Goal: Task Accomplishment & Management: Complete application form

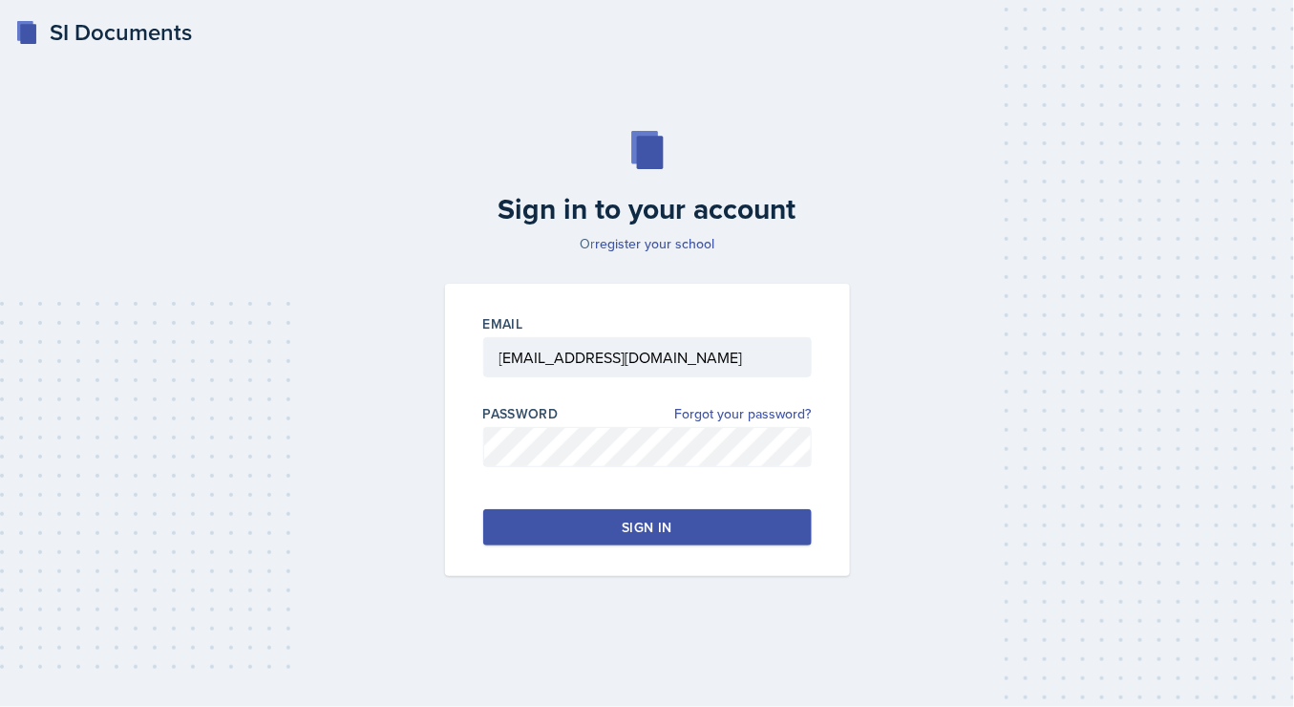
click at [645, 528] on div "Sign in" at bounding box center [647, 527] width 50 height 19
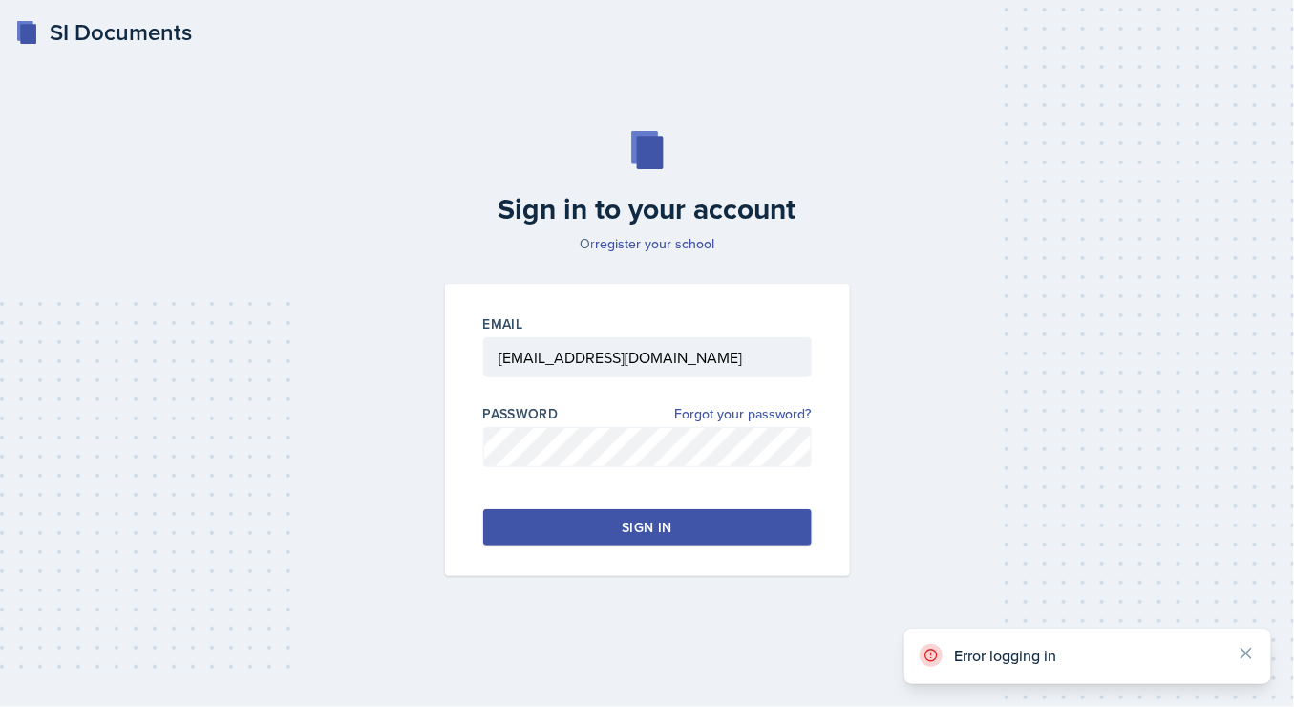
click at [645, 528] on div "Sign in" at bounding box center [647, 527] width 50 height 19
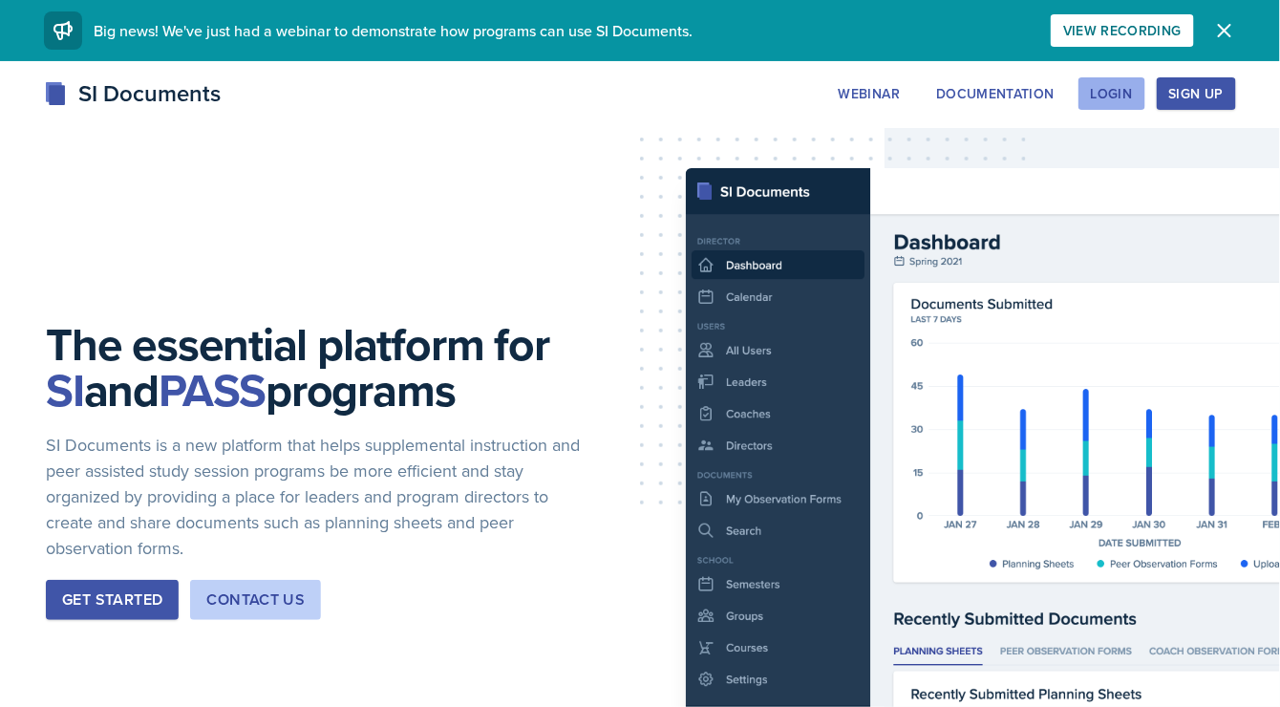
click at [1130, 86] on div "Login" at bounding box center [1112, 93] width 42 height 15
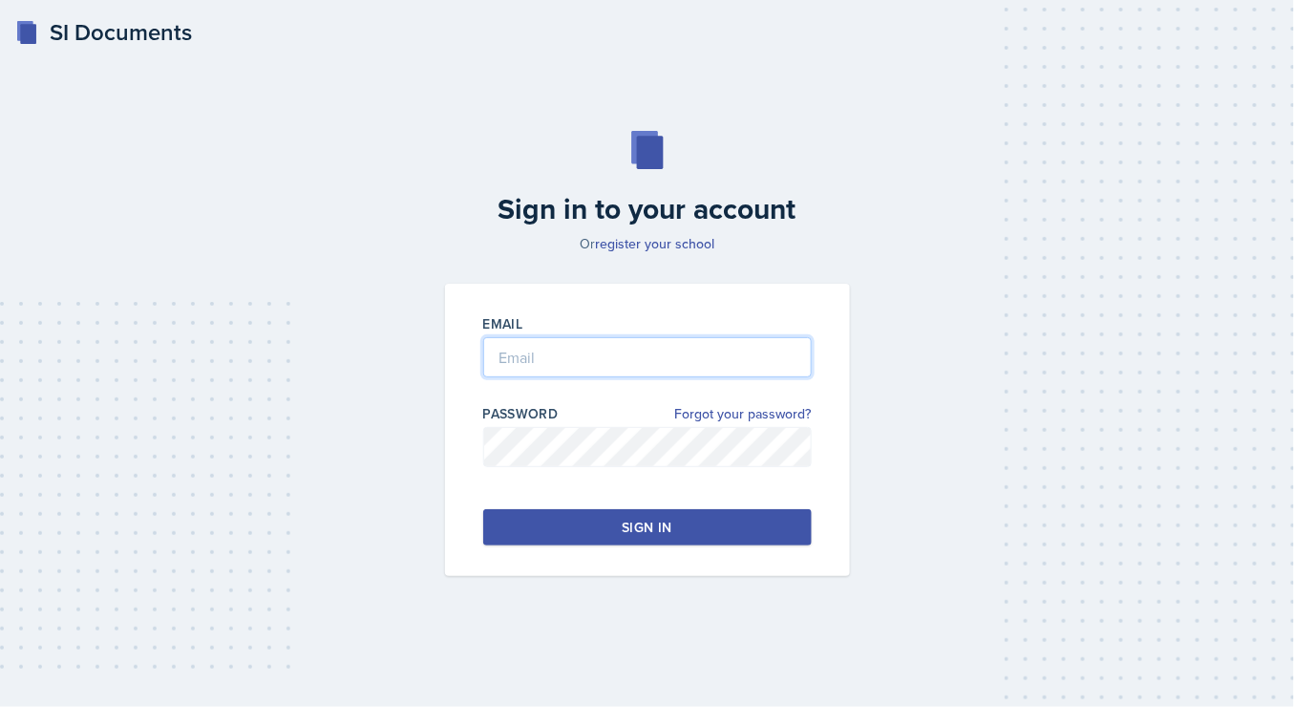
type input "[EMAIL_ADDRESS][DOMAIN_NAME]"
click at [598, 517] on button "Sign in" at bounding box center [647, 527] width 329 height 36
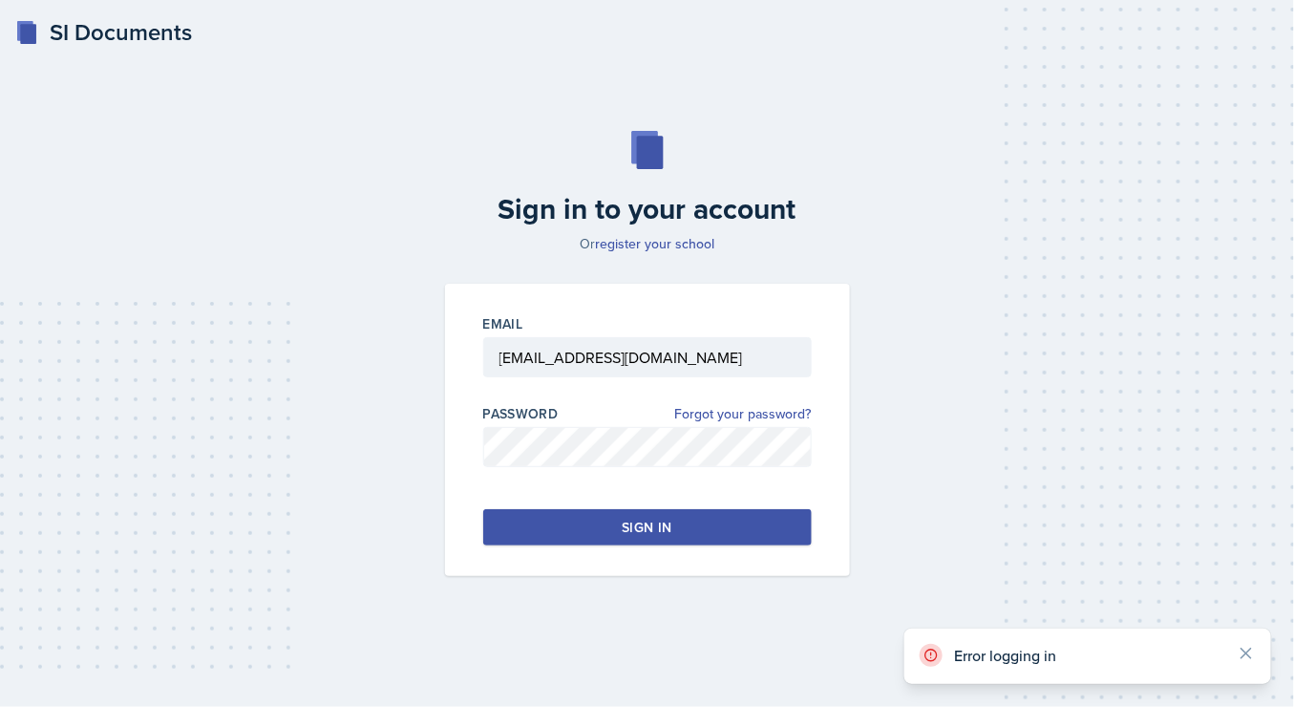
click at [598, 517] on button "Sign in" at bounding box center [647, 527] width 329 height 36
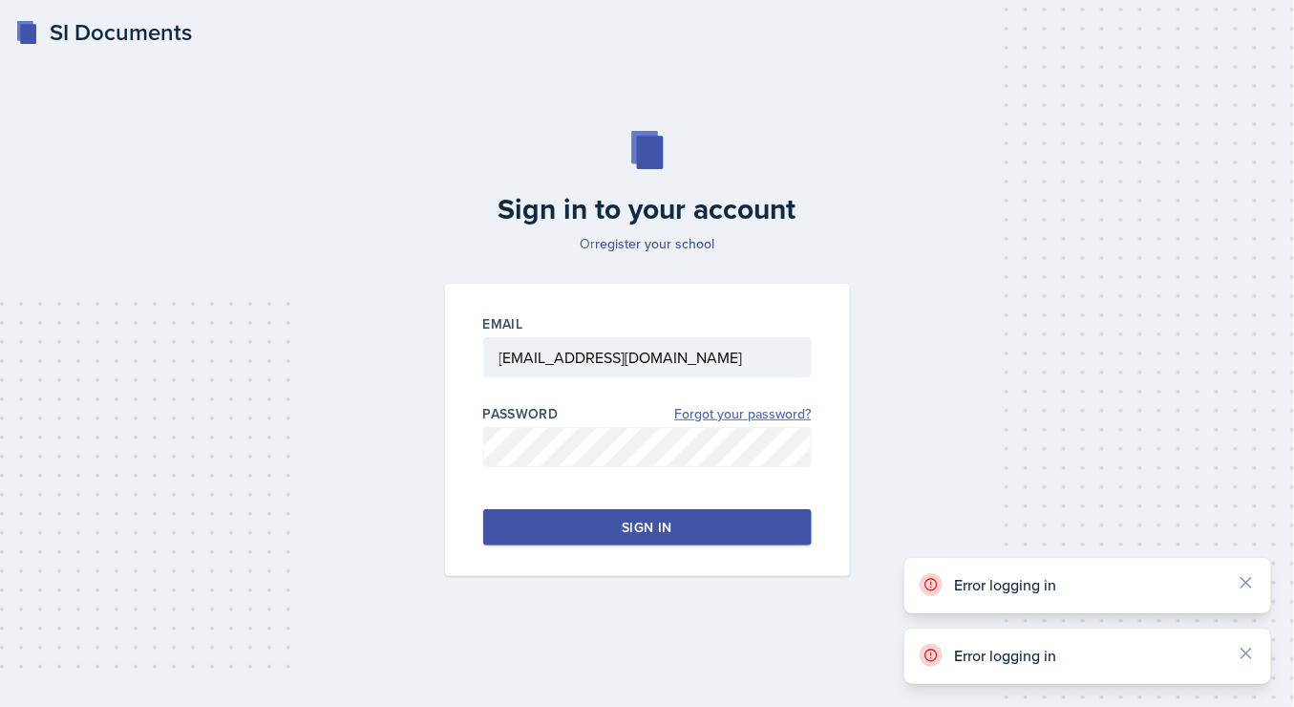
click at [699, 416] on link "Forgot your password?" at bounding box center [743, 414] width 137 height 20
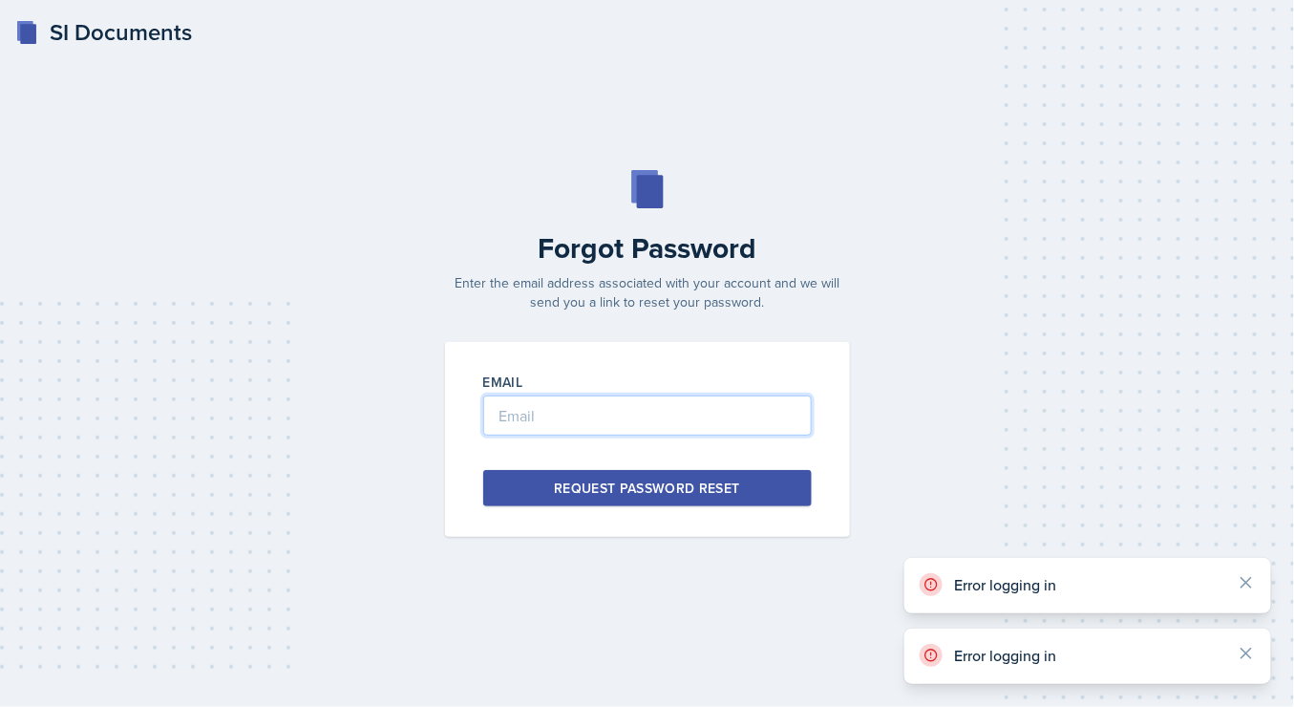
click at [609, 424] on input "email" at bounding box center [647, 415] width 329 height 40
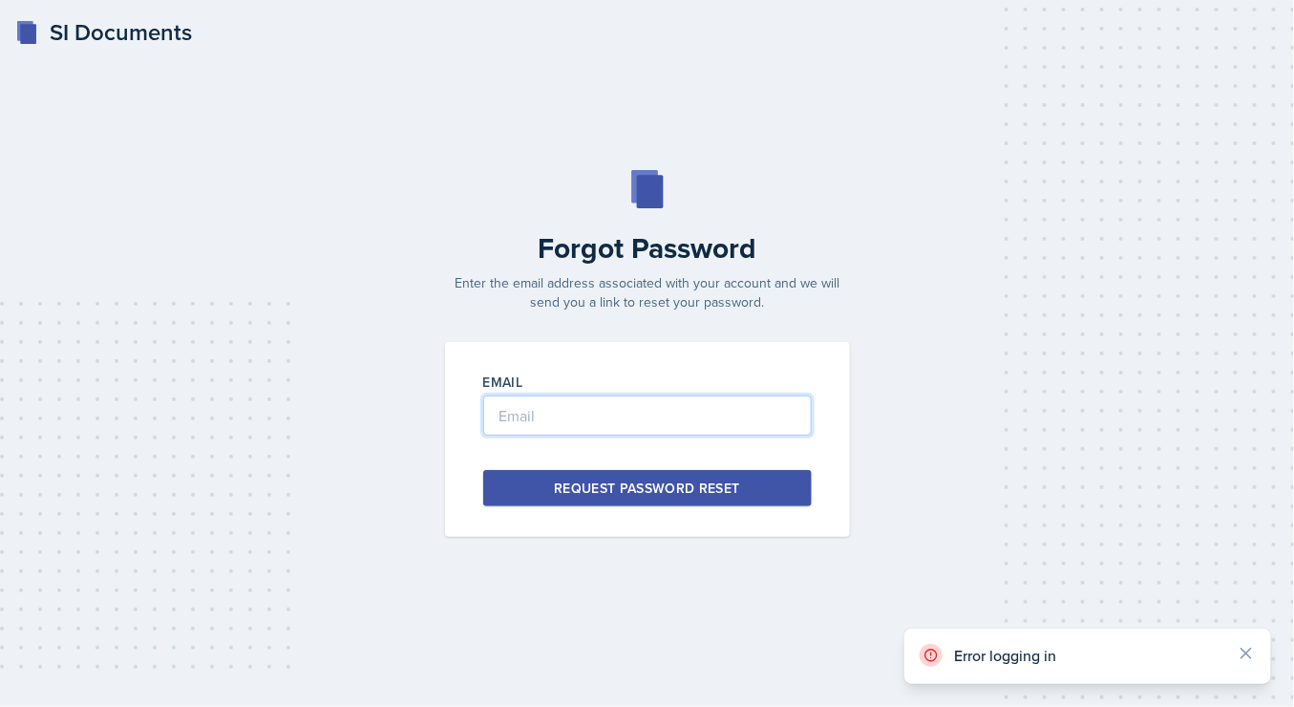
type input "[EMAIL_ADDRESS][DOMAIN_NAME]"
click at [604, 491] on div "Request Password Reset" at bounding box center [647, 487] width 186 height 19
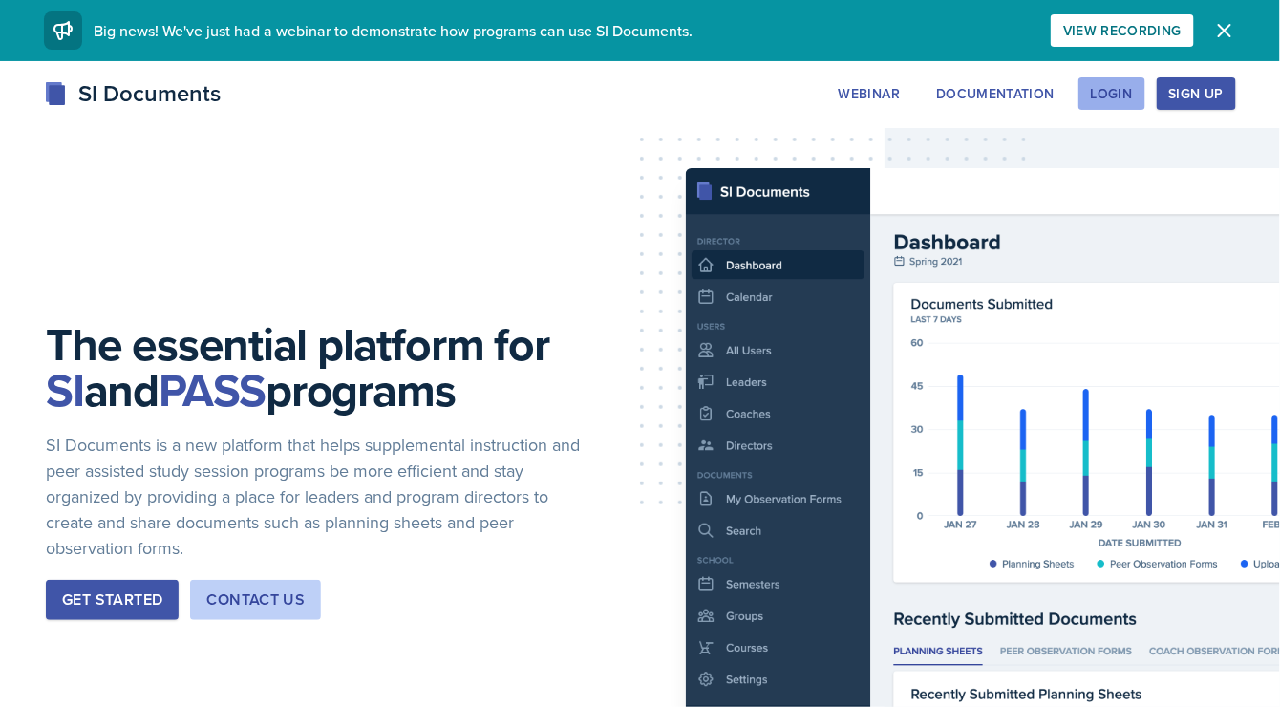
click at [1098, 87] on div "Login" at bounding box center [1112, 93] width 42 height 15
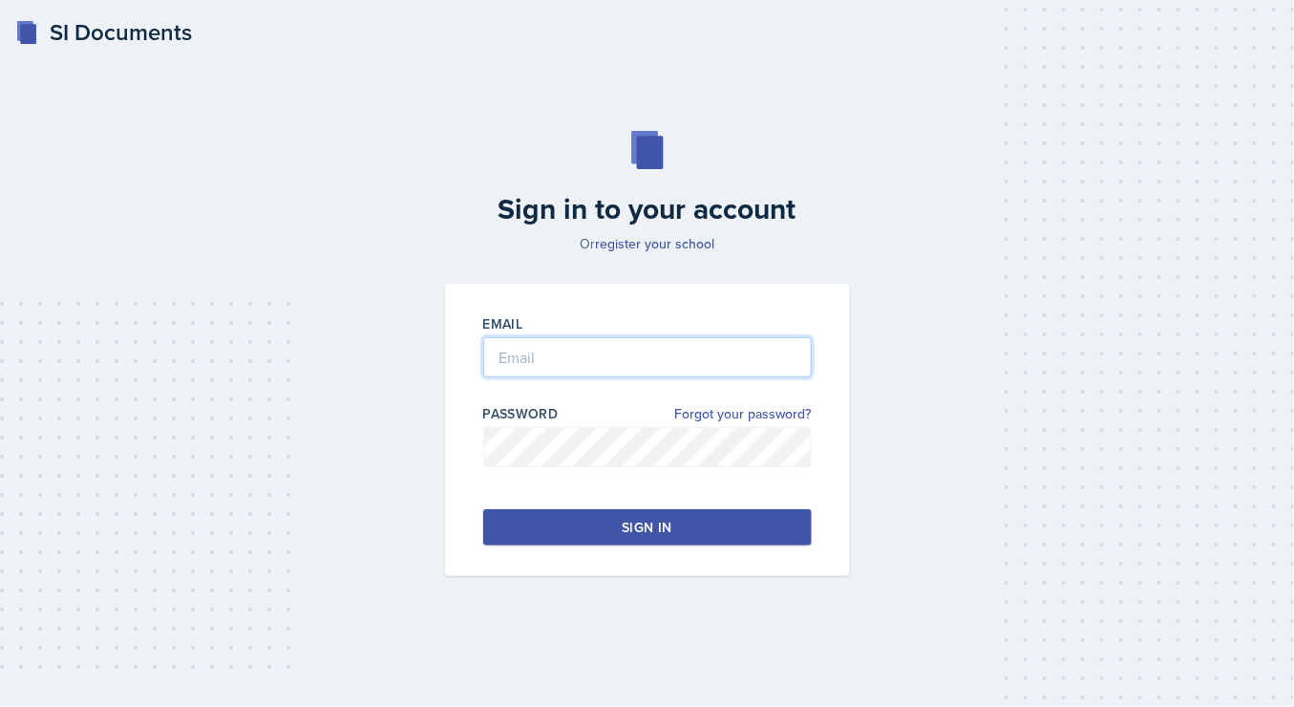
type input "[EMAIL_ADDRESS][DOMAIN_NAME]"
click at [584, 515] on button "Sign in" at bounding box center [647, 527] width 329 height 36
click at [620, 530] on button "Sign in" at bounding box center [647, 527] width 329 height 36
click at [773, 417] on link "Forgot your password?" at bounding box center [743, 414] width 137 height 20
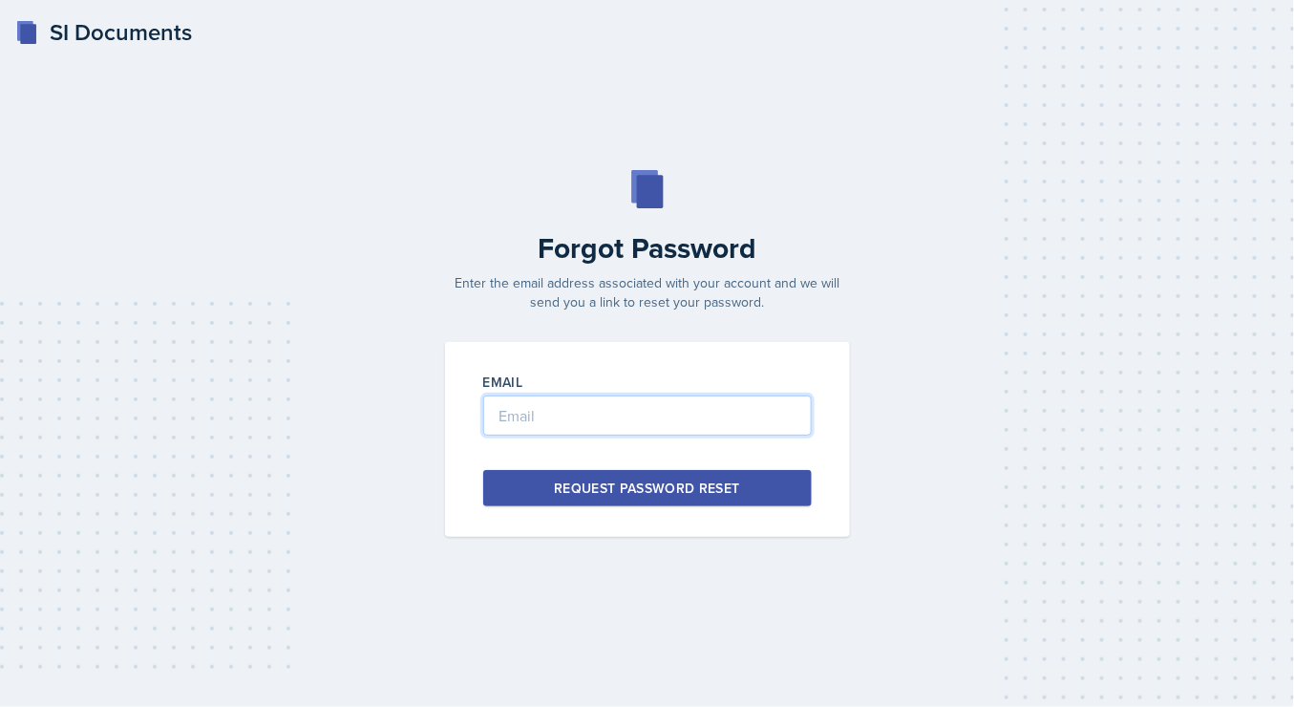
click at [672, 418] on input "email" at bounding box center [647, 415] width 329 height 40
type input "[EMAIL_ADDRESS][DOMAIN_NAME]"
click at [650, 476] on button "Request Password Reset" at bounding box center [647, 488] width 329 height 36
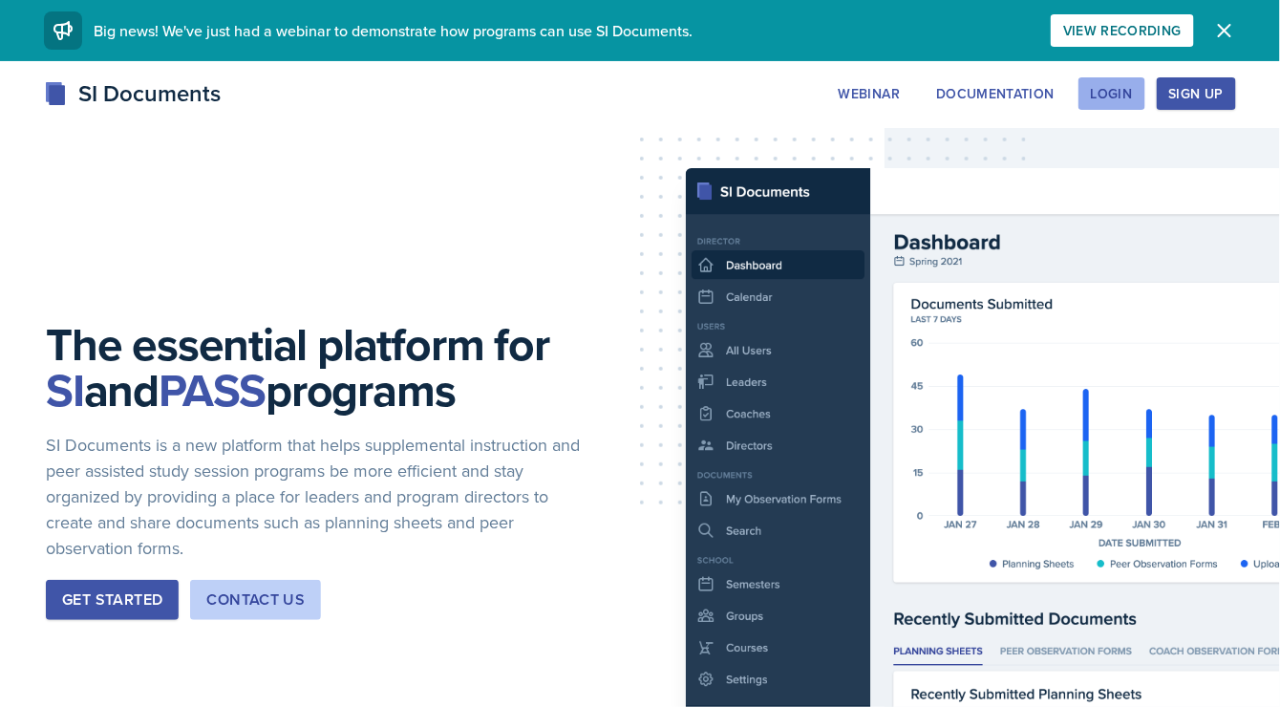
click at [1125, 94] on div "Login" at bounding box center [1112, 93] width 42 height 15
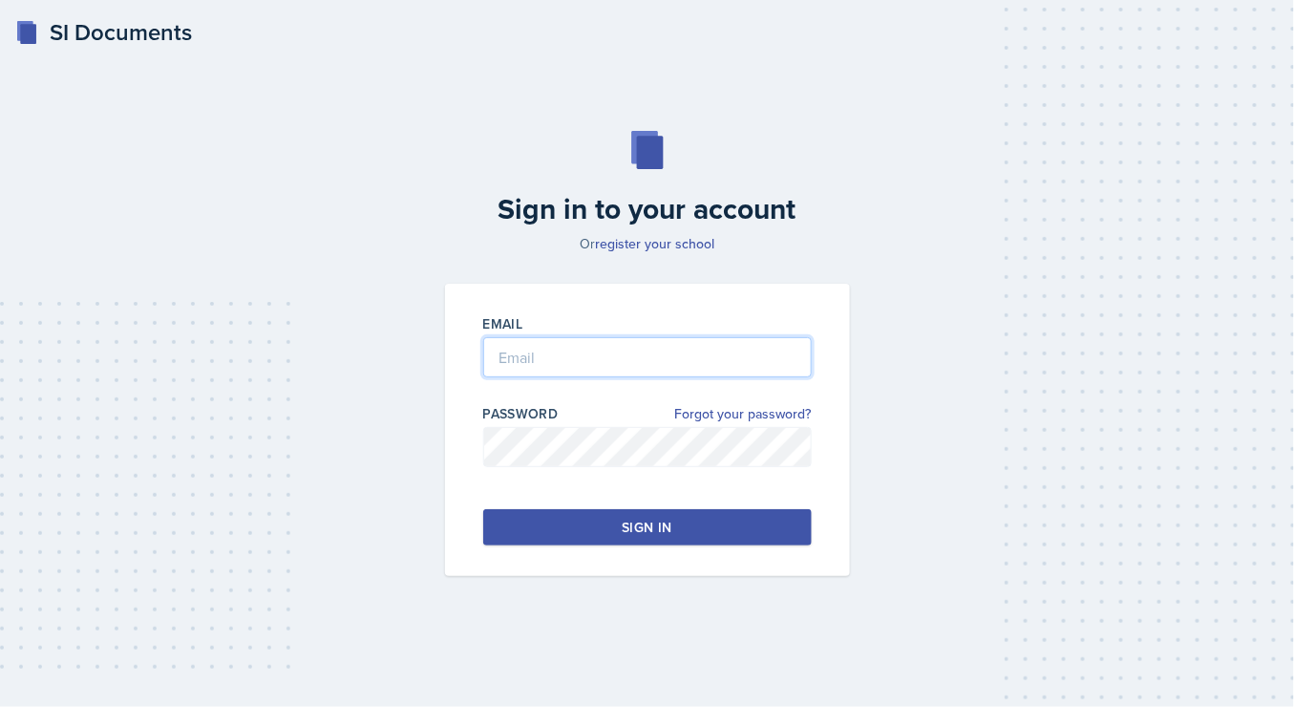
type input "[EMAIL_ADDRESS][DOMAIN_NAME]"
click at [620, 518] on button "Sign in" at bounding box center [647, 527] width 329 height 36
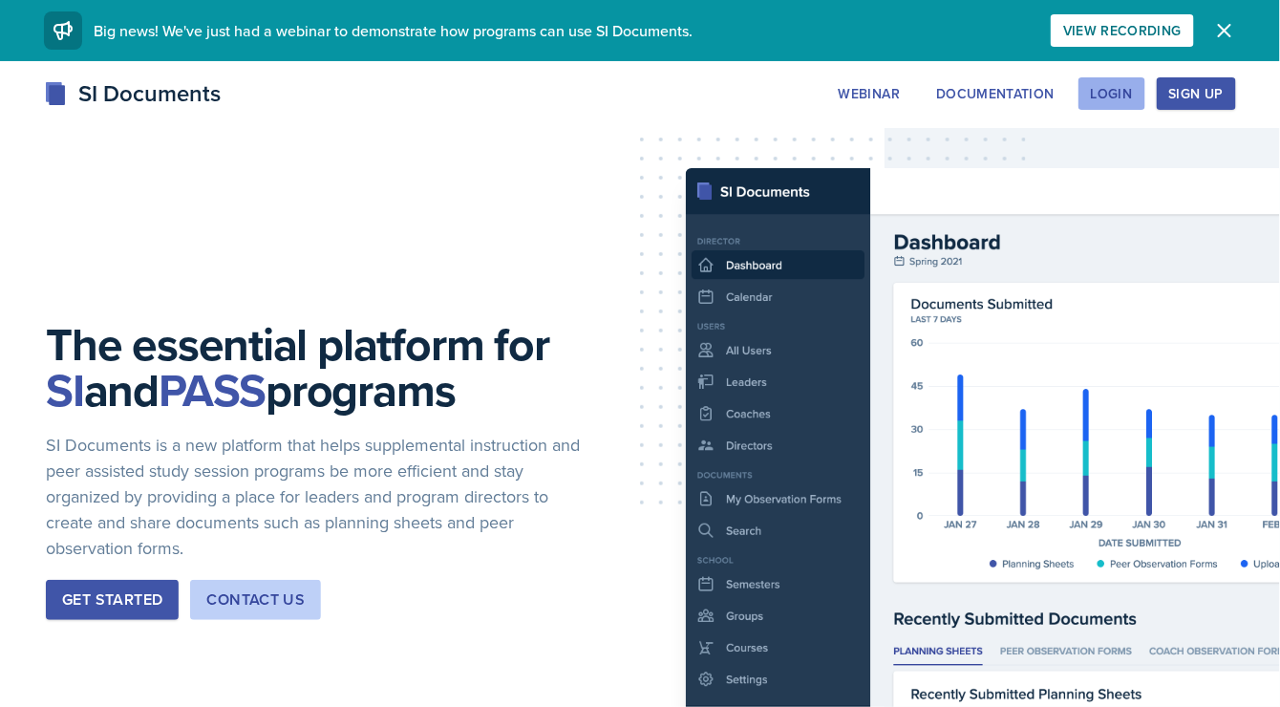
click at [1128, 90] on div "Login" at bounding box center [1112, 93] width 42 height 15
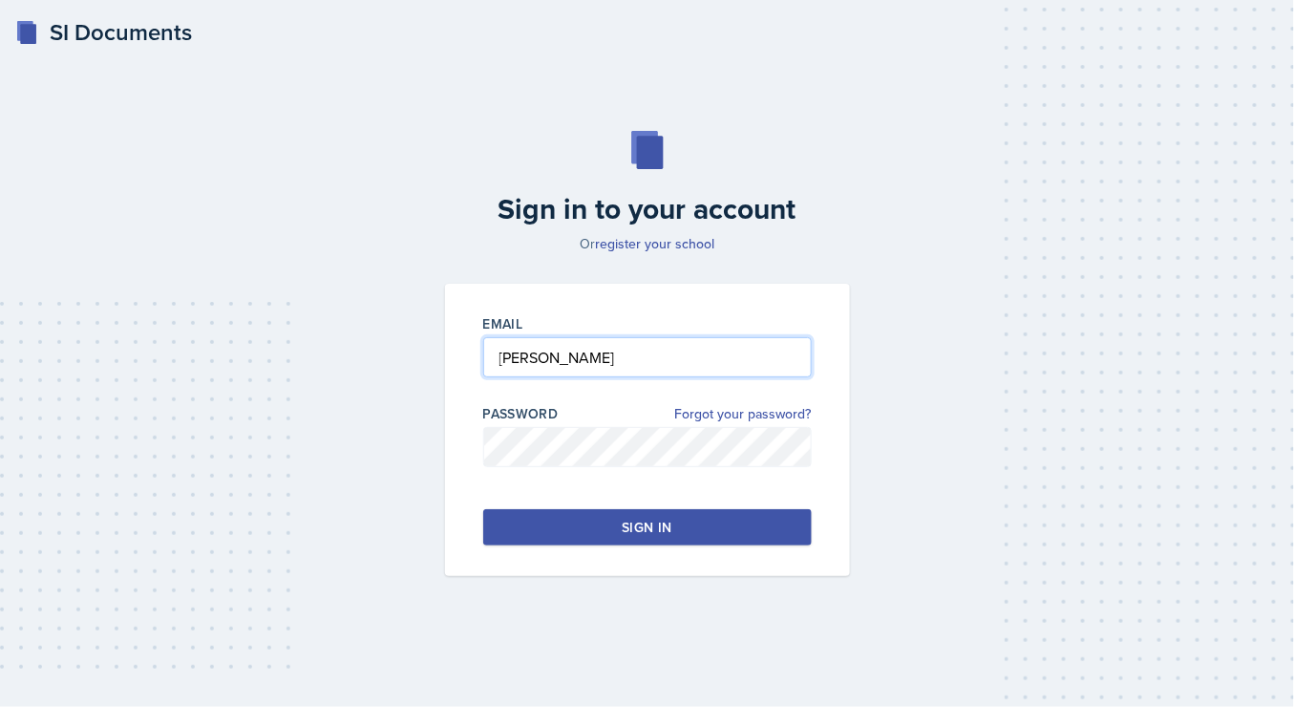
click at [590, 362] on input "[PERSON_NAME]" at bounding box center [647, 357] width 329 height 40
type input "[EMAIL_ADDRESS][DOMAIN_NAME]"
click at [680, 527] on button "Sign in" at bounding box center [647, 527] width 329 height 36
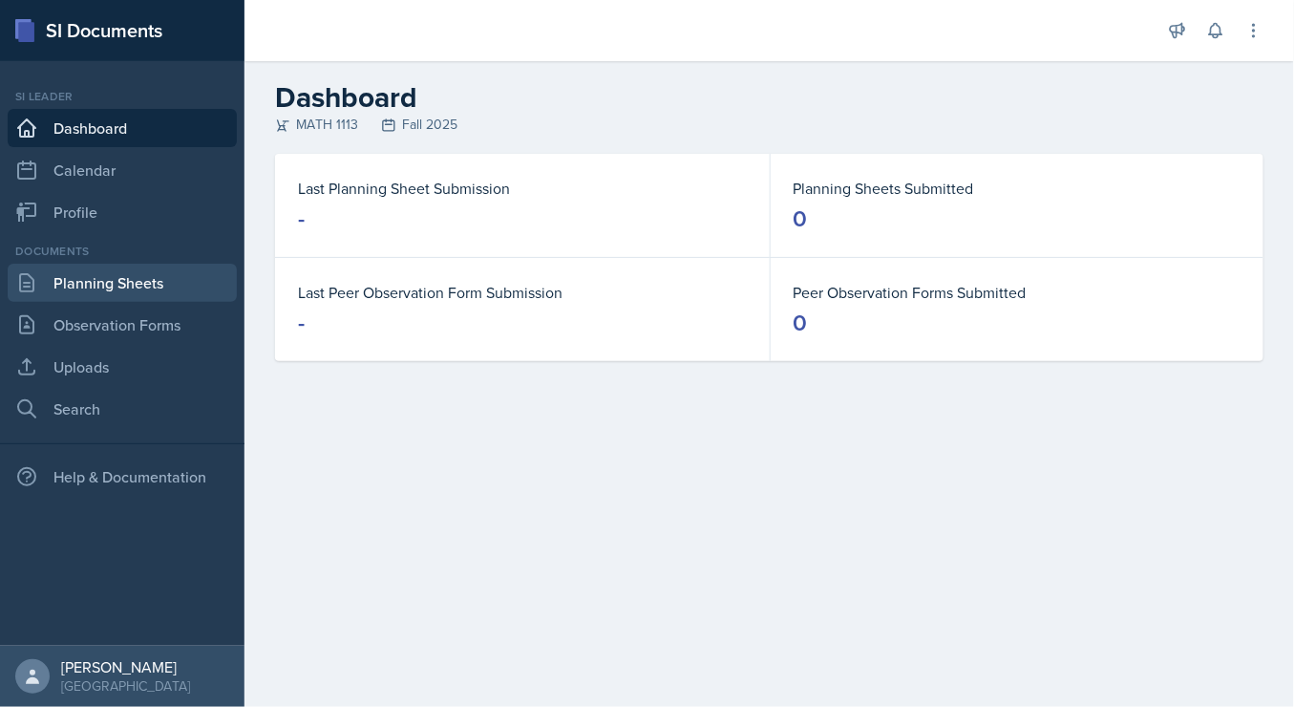
click at [93, 287] on link "Planning Sheets" at bounding box center [122, 283] width 229 height 38
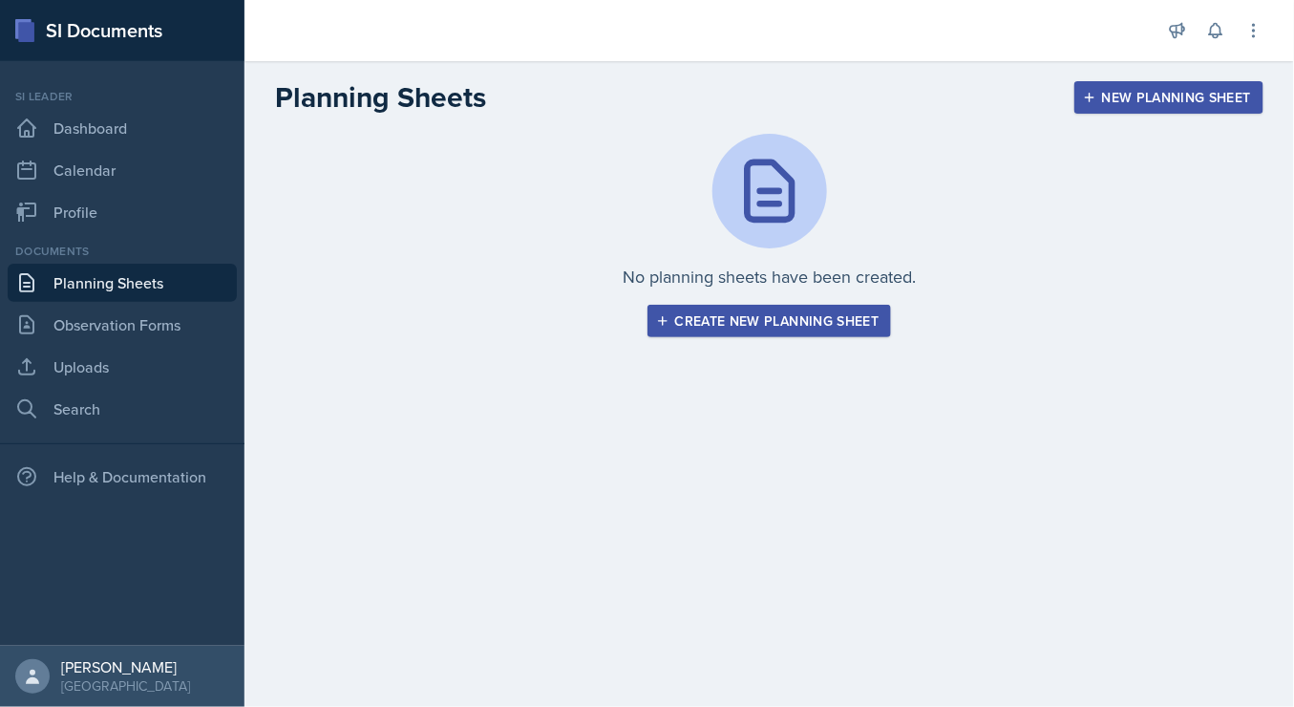
click at [669, 299] on div "No planning sheets have been created. Create new planning sheet" at bounding box center [769, 235] width 988 height 203
click at [679, 322] on div "Create new planning sheet" at bounding box center [770, 320] width 220 height 15
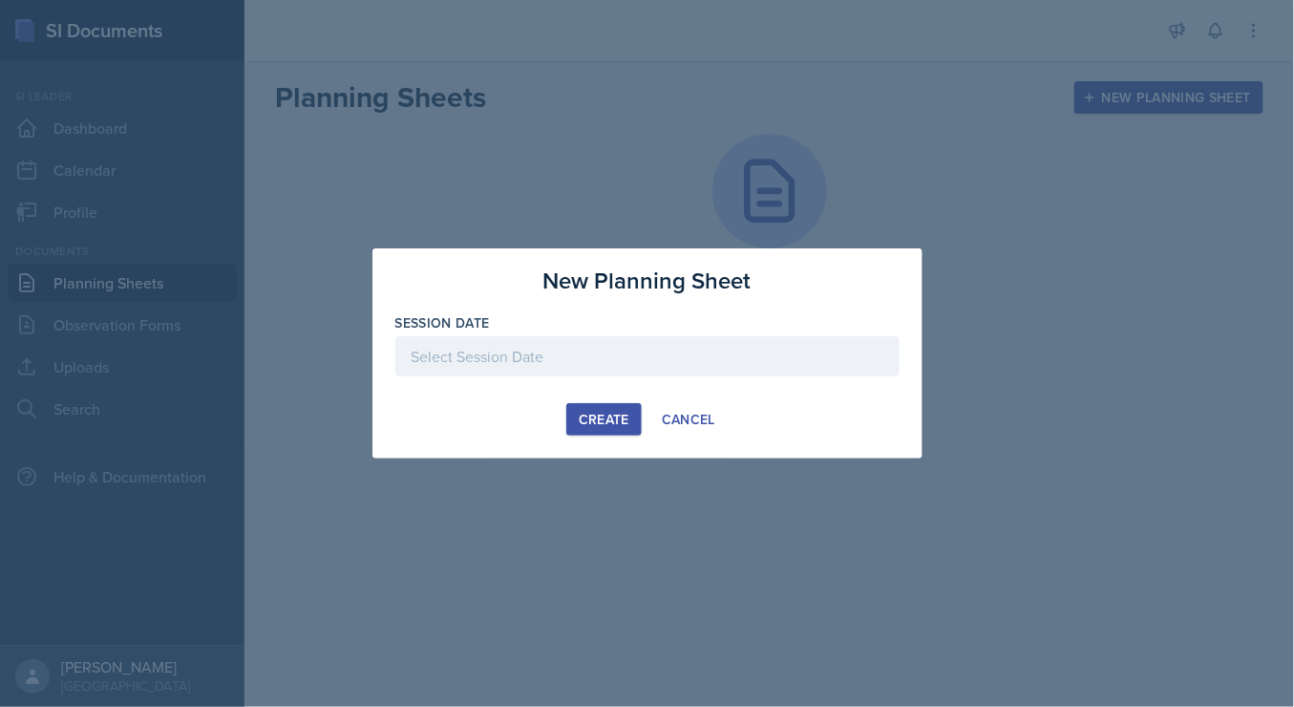
click at [619, 357] on div at bounding box center [647, 356] width 504 height 40
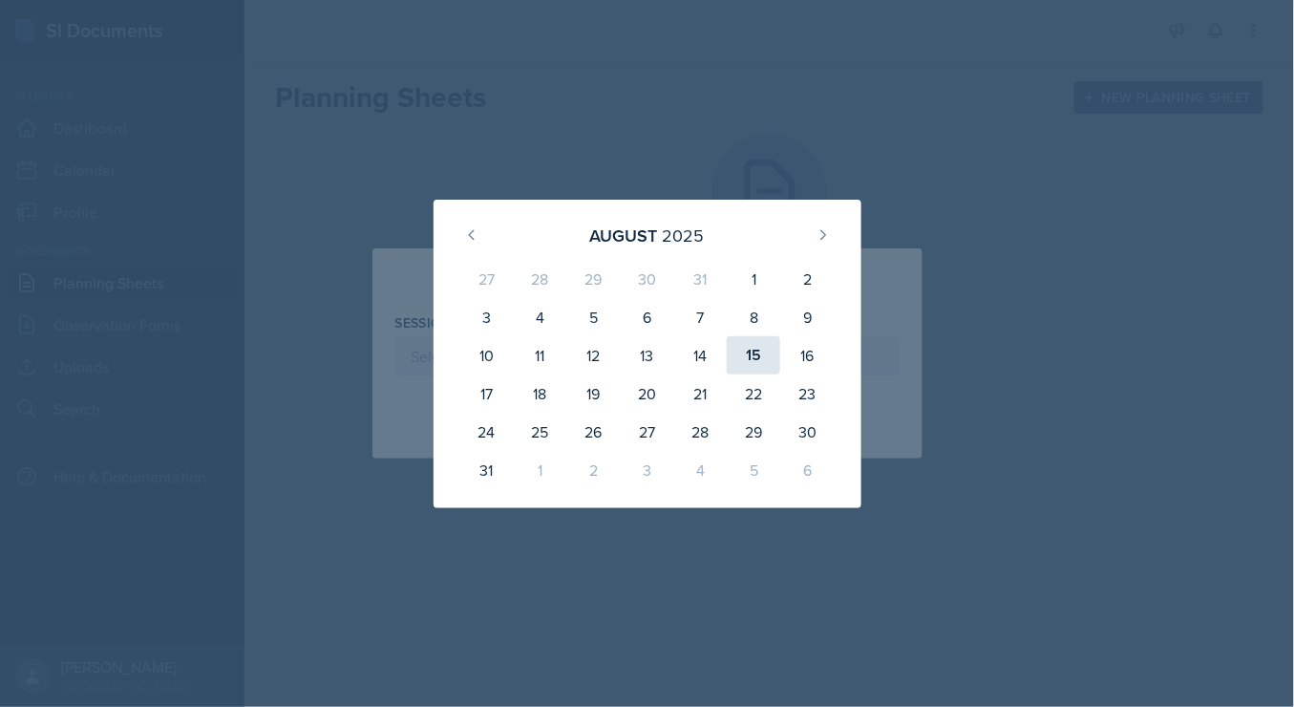
click at [763, 367] on div "15" at bounding box center [753, 355] width 53 height 38
type input "[DATE]"
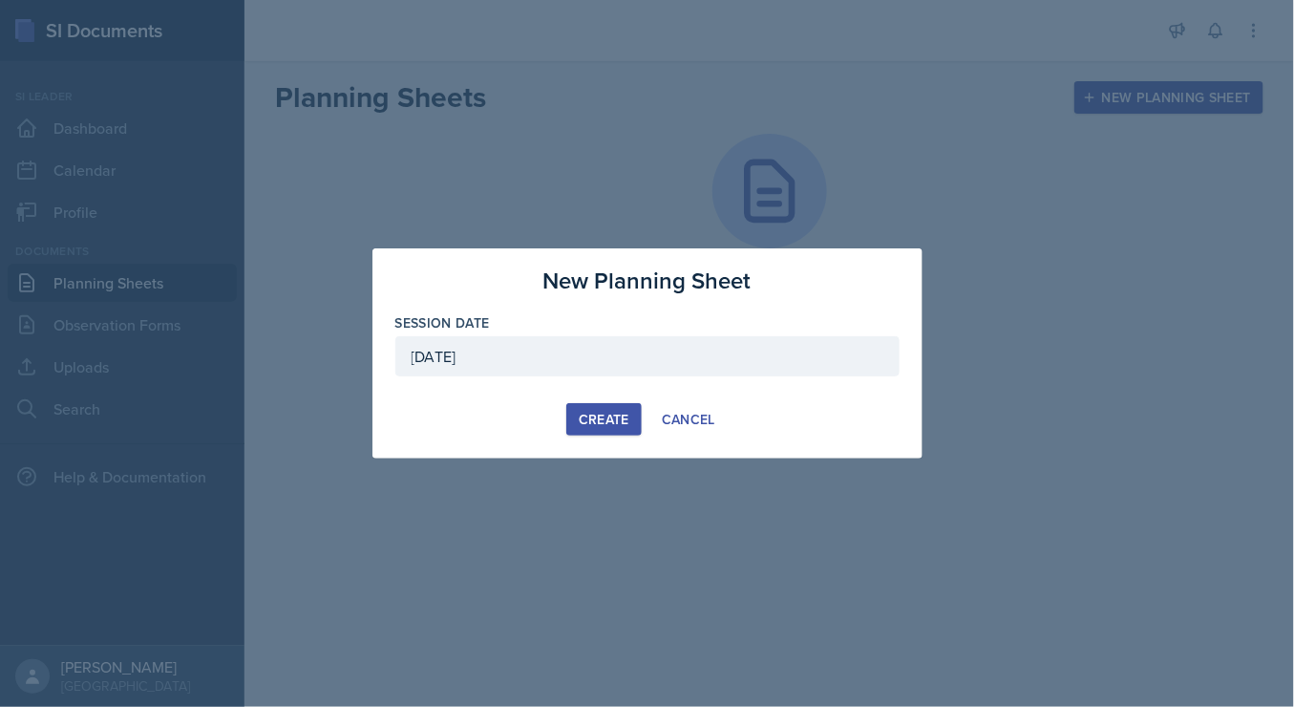
click at [597, 368] on div "New Planning Sheet Session Date [DATE] [DATE] 27 28 29 30 31 1 2 3 4 5 6 7 8 9 …" at bounding box center [647, 353] width 550 height 210
click at [586, 426] on div "Create" at bounding box center [604, 419] width 51 height 15
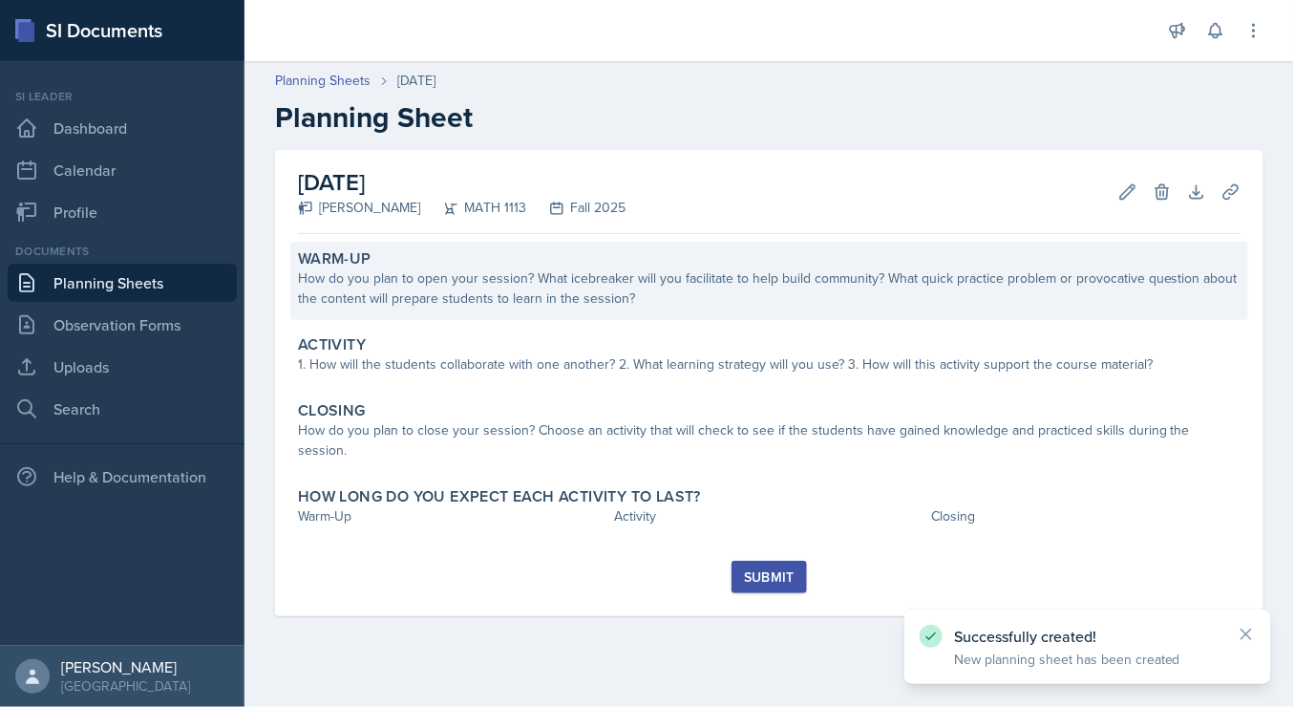
click at [420, 284] on div "How do you plan to open your session? What icebreaker will you facilitate to he…" at bounding box center [769, 288] width 943 height 40
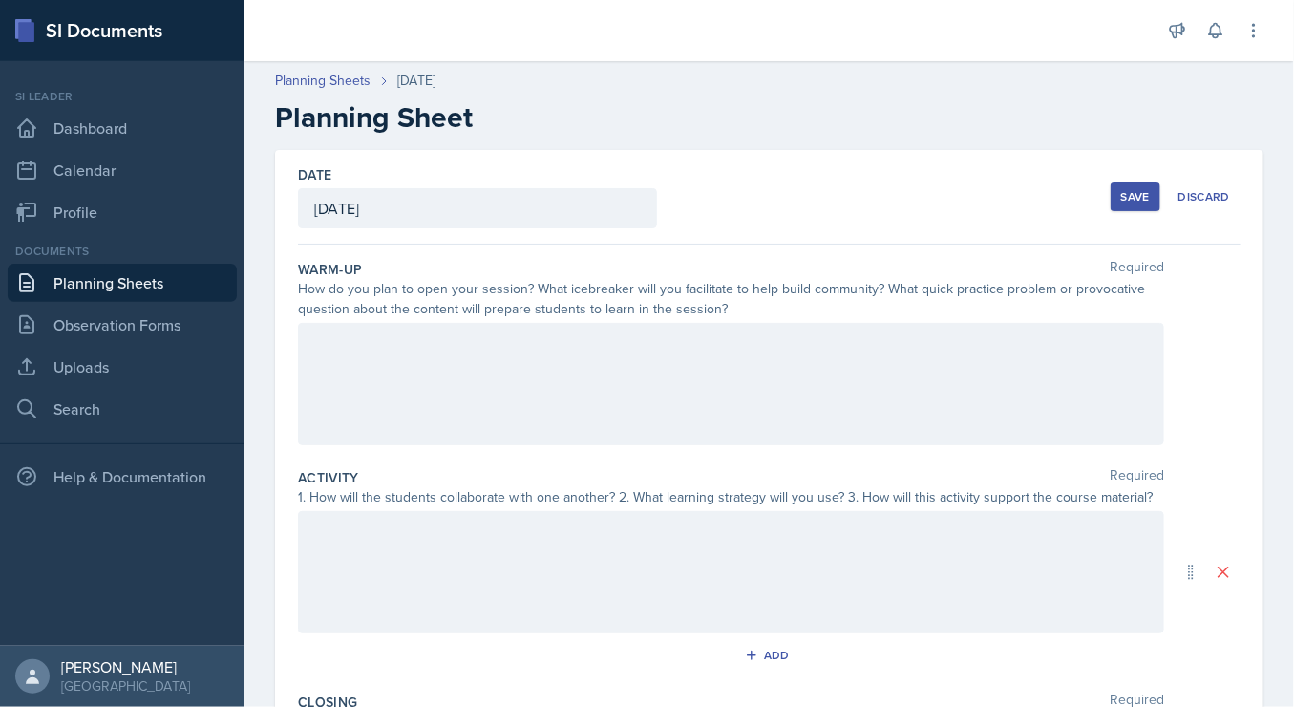
click at [477, 353] on div at bounding box center [731, 384] width 866 height 122
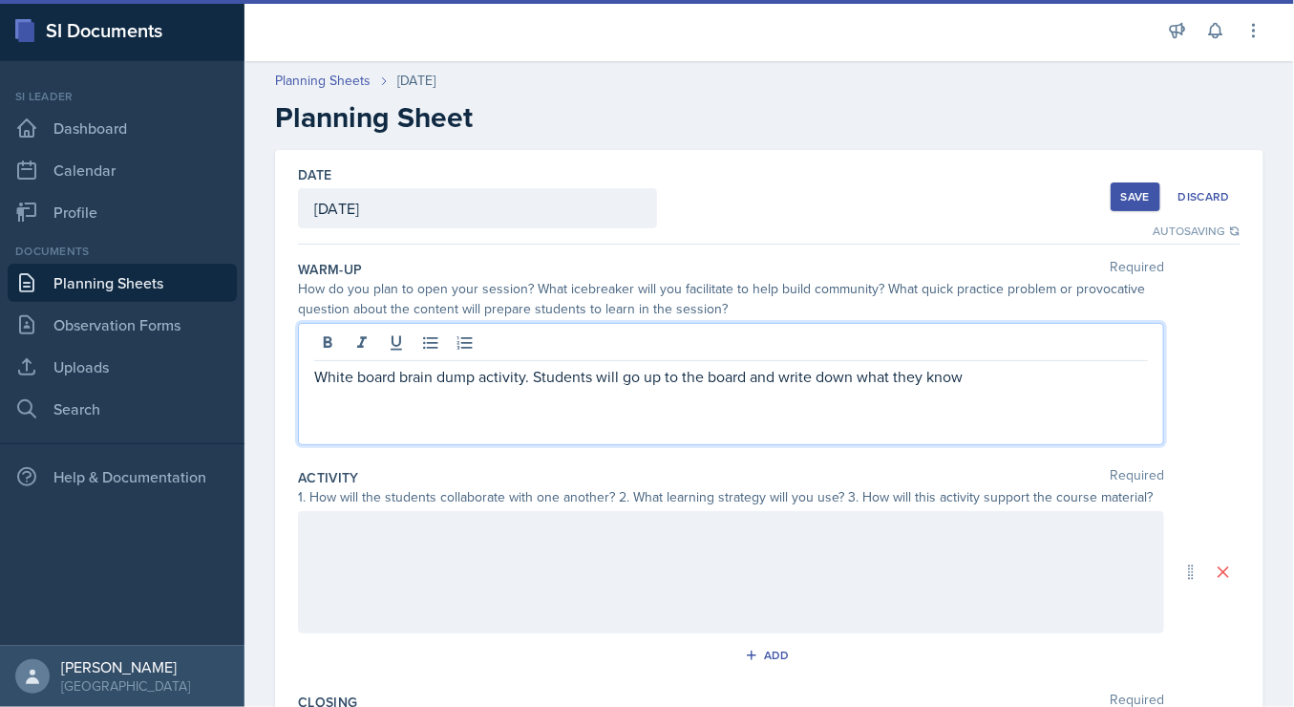
click at [538, 386] on div "White board brain dump activity. Students will go up to the board and write dow…" at bounding box center [731, 384] width 866 height 122
click at [532, 378] on p "White board brain dump activity. Students will go up to the board and write dow…" at bounding box center [731, 376] width 834 height 23
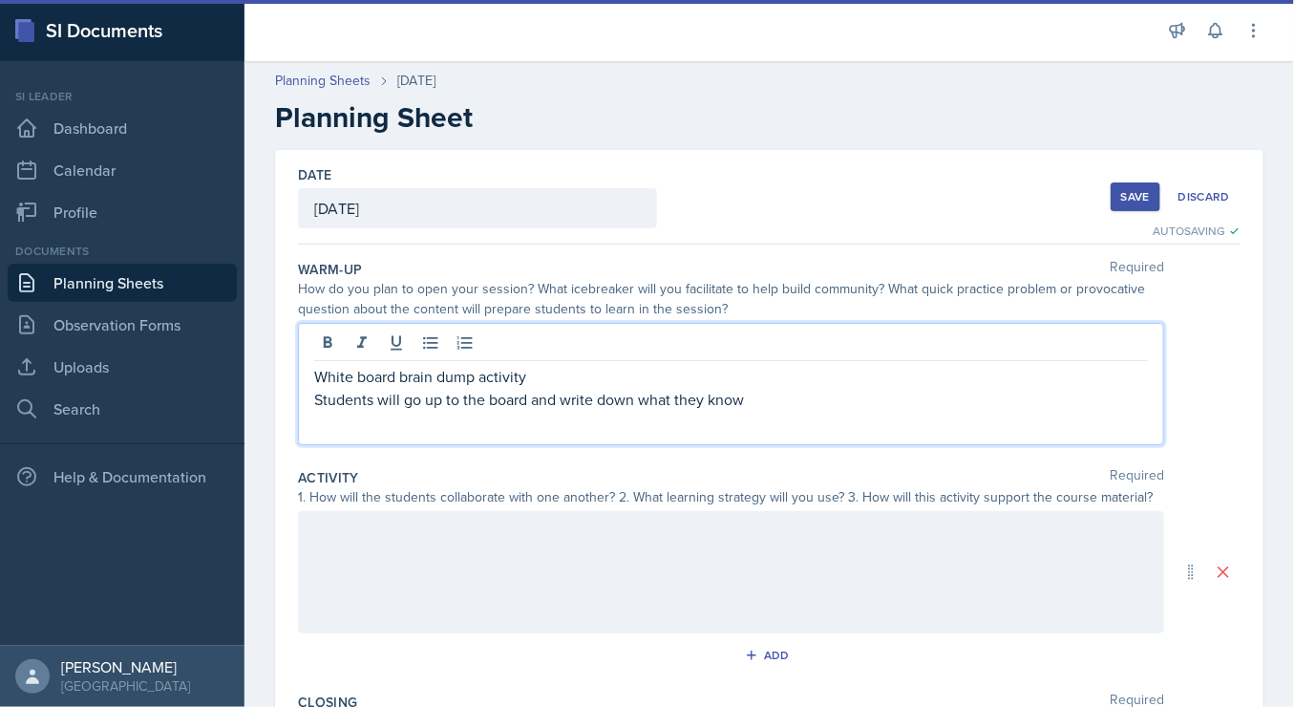
click at [751, 408] on p "Students will go up to the board and write down what they know" at bounding box center [731, 399] width 834 height 23
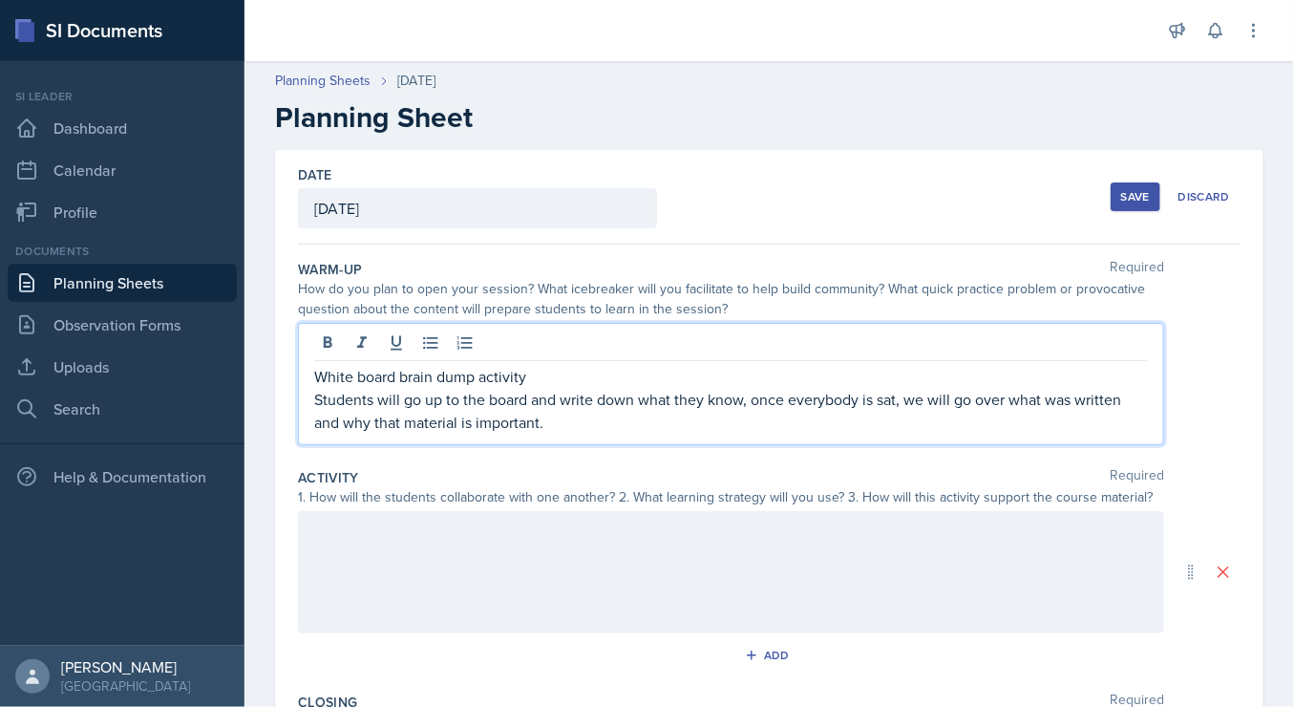
click at [625, 566] on div at bounding box center [731, 572] width 866 height 122
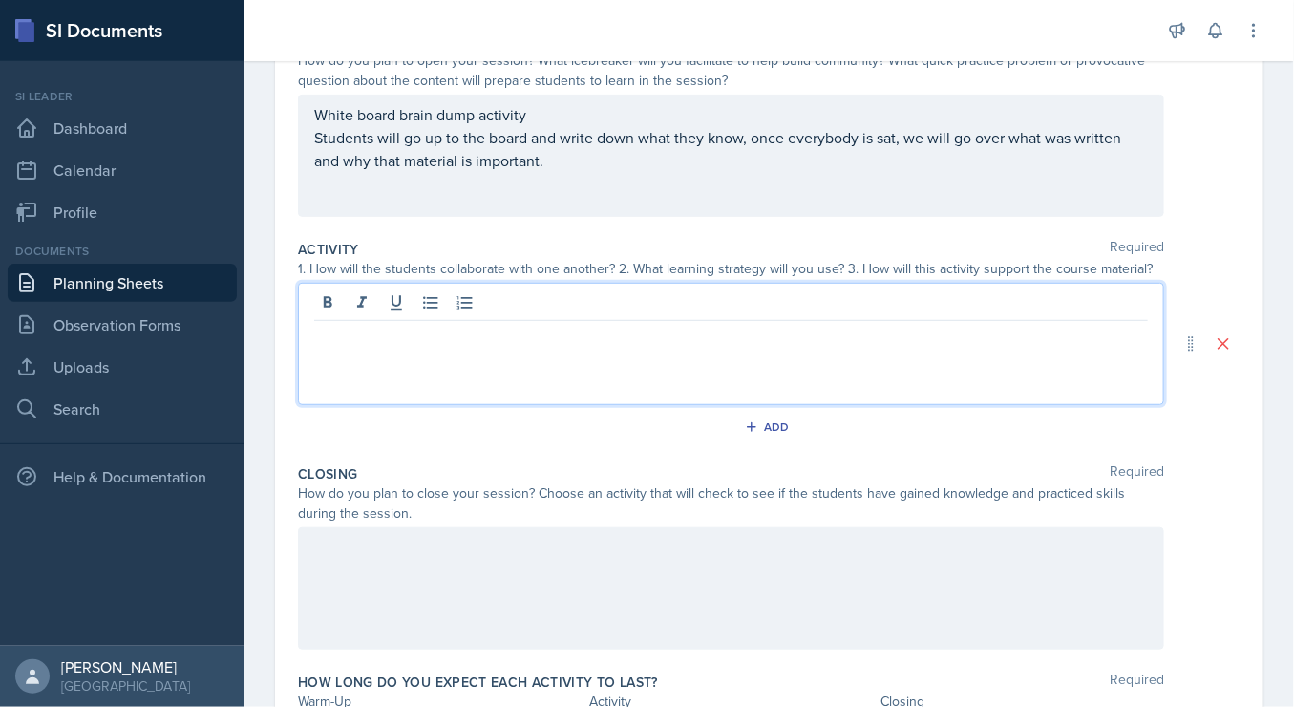
scroll to position [258, 0]
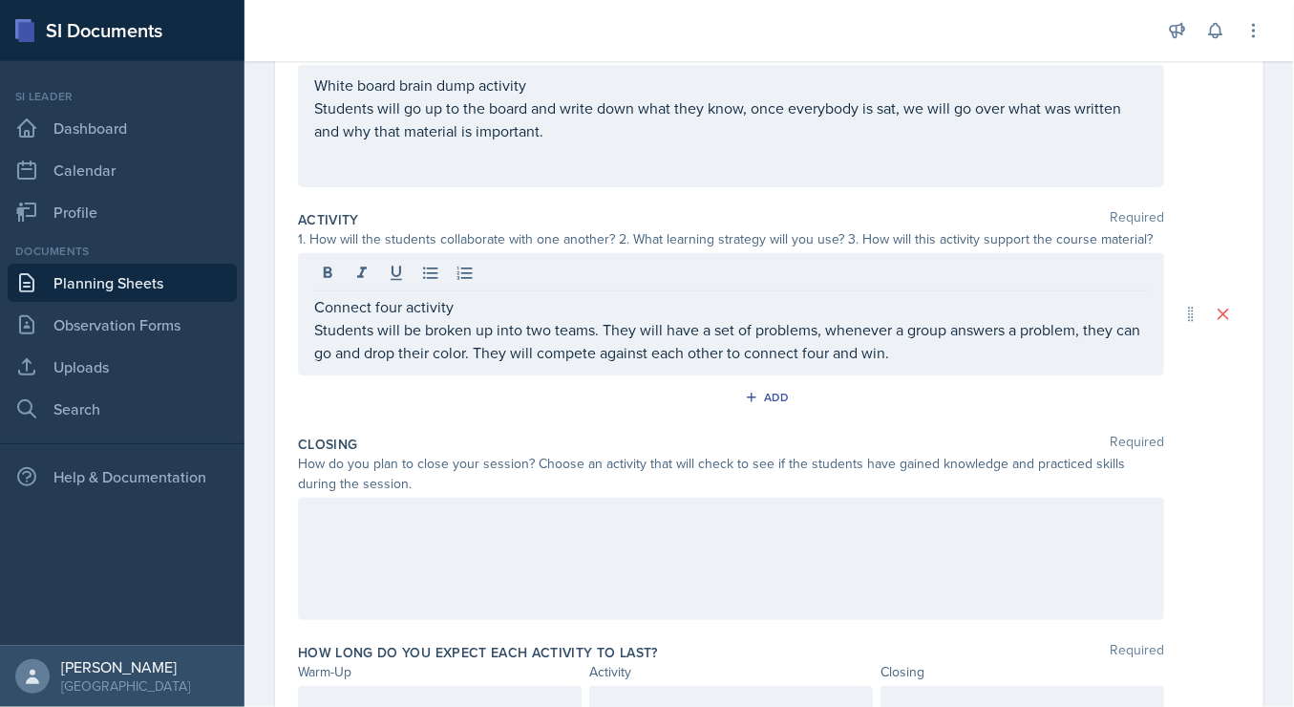
click at [397, 584] on div at bounding box center [731, 559] width 866 height 122
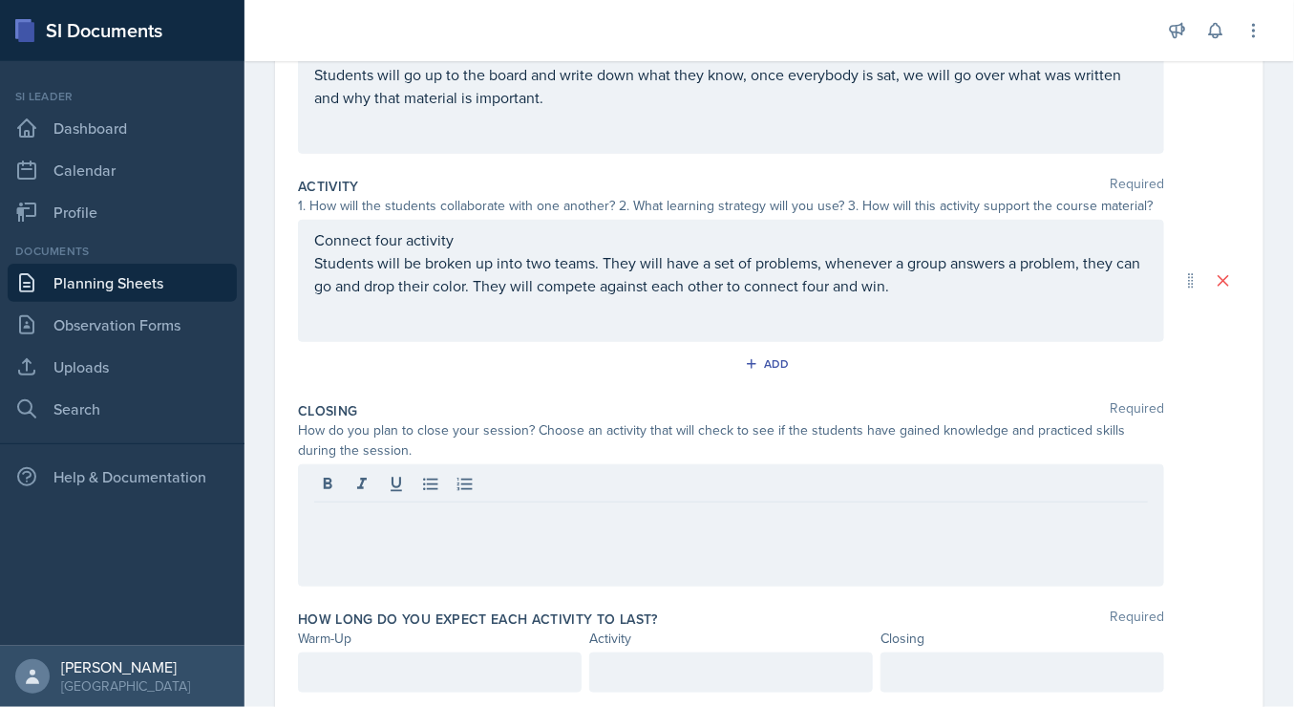
click at [777, 295] on div "Connect four activity Students will be broken up into two teams. They will have…" at bounding box center [731, 281] width 866 height 122
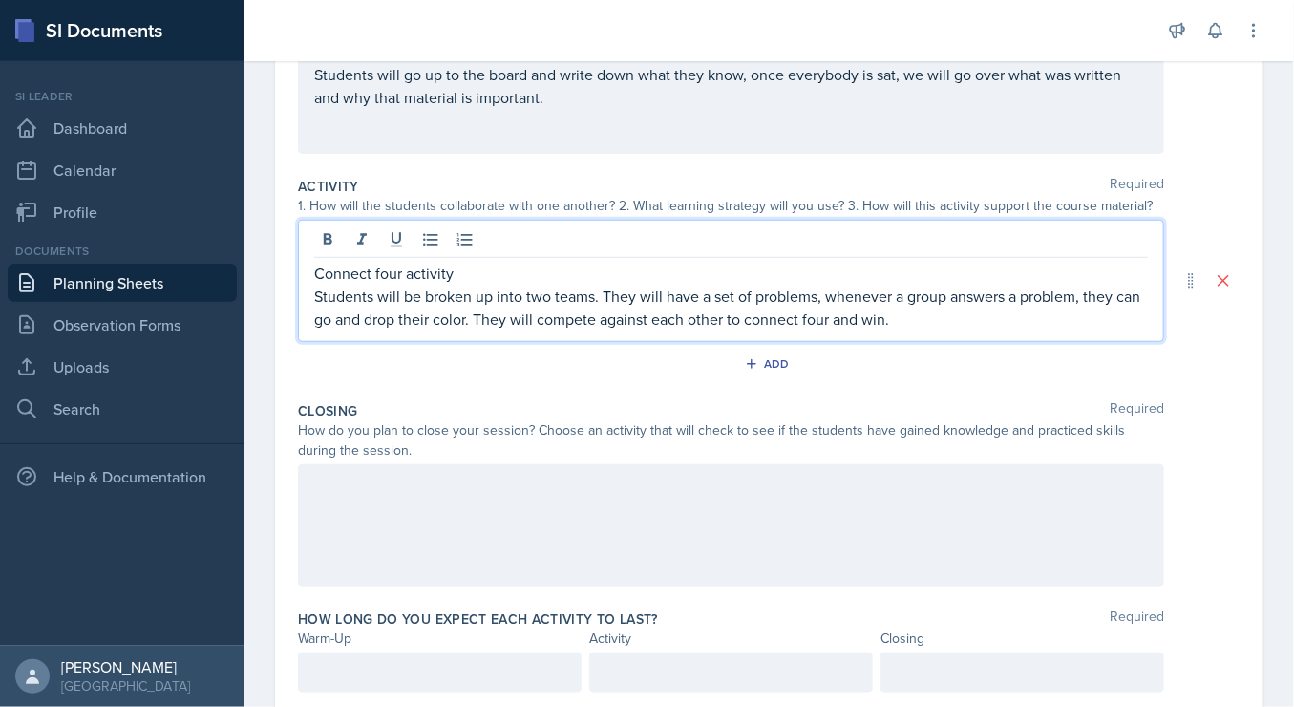
scroll to position [324, 0]
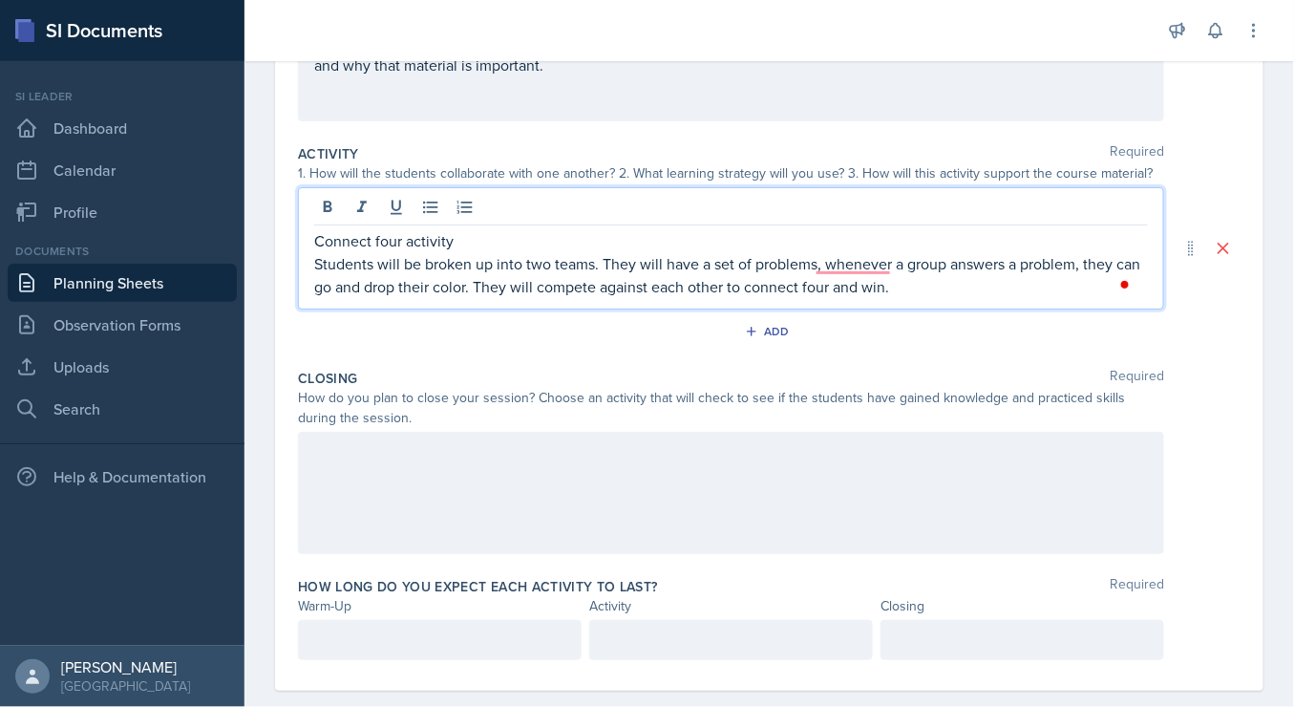
click at [494, 290] on p "Students will be broken up into two teams. They will have a set of problems, wh…" at bounding box center [731, 275] width 834 height 46
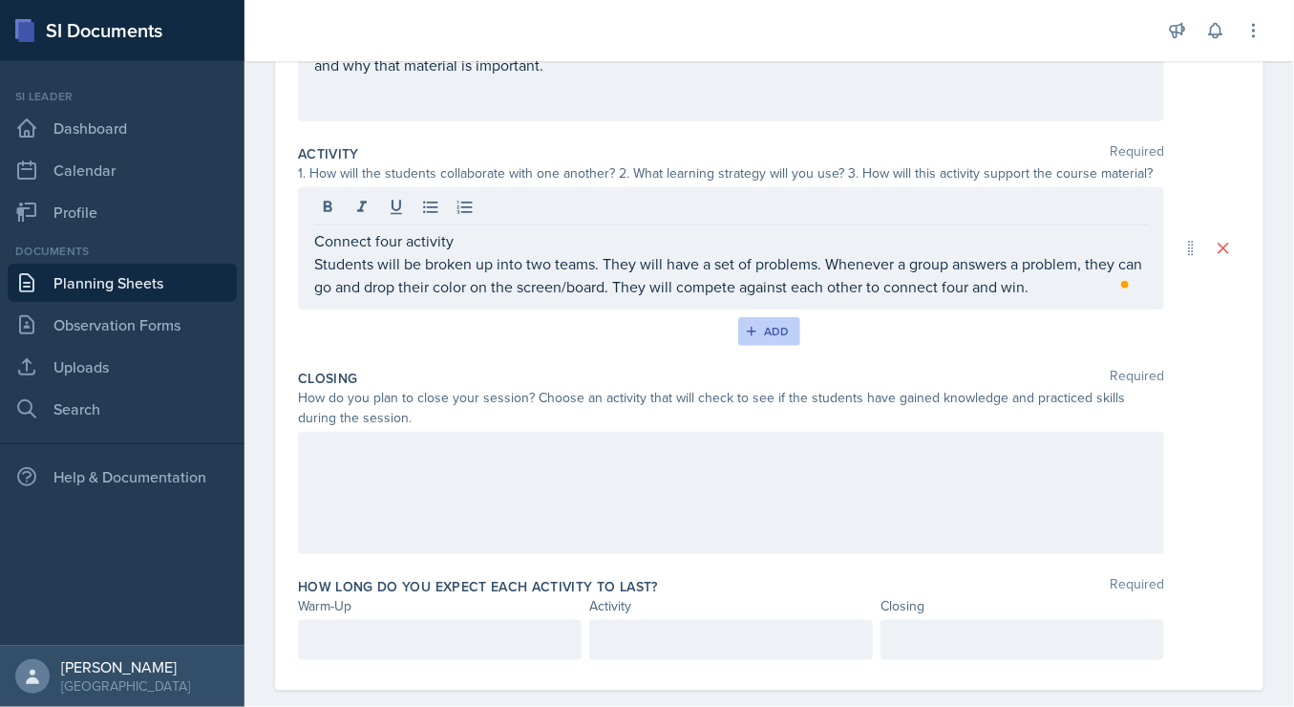
click at [759, 335] on div "Add" at bounding box center [769, 331] width 41 height 15
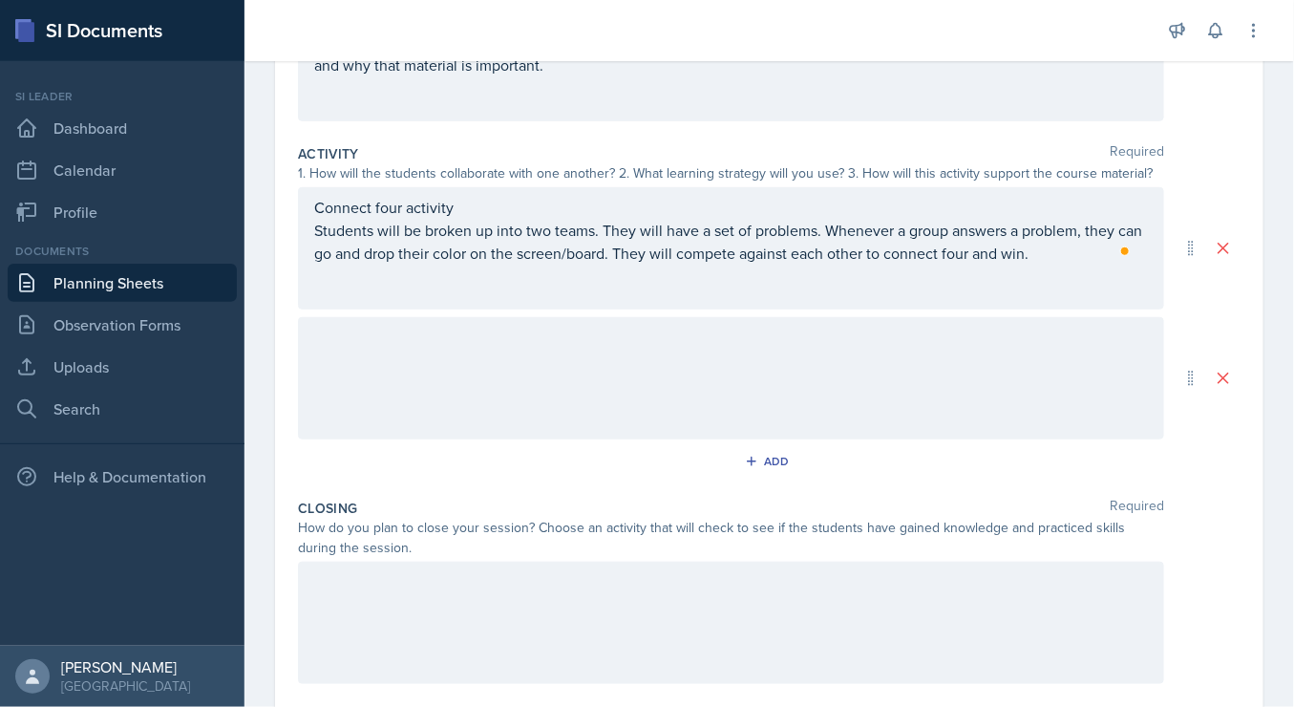
click at [675, 401] on div at bounding box center [731, 378] width 866 height 122
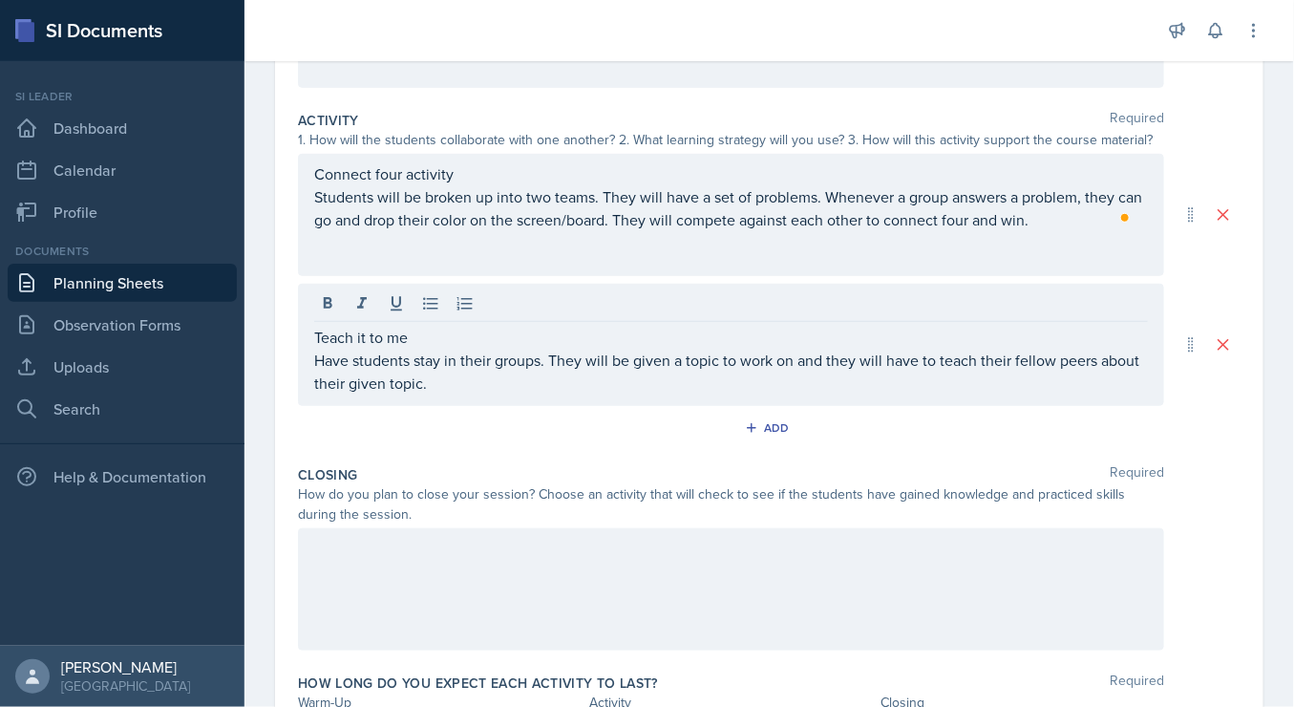
click at [378, 569] on div at bounding box center [731, 589] width 866 height 122
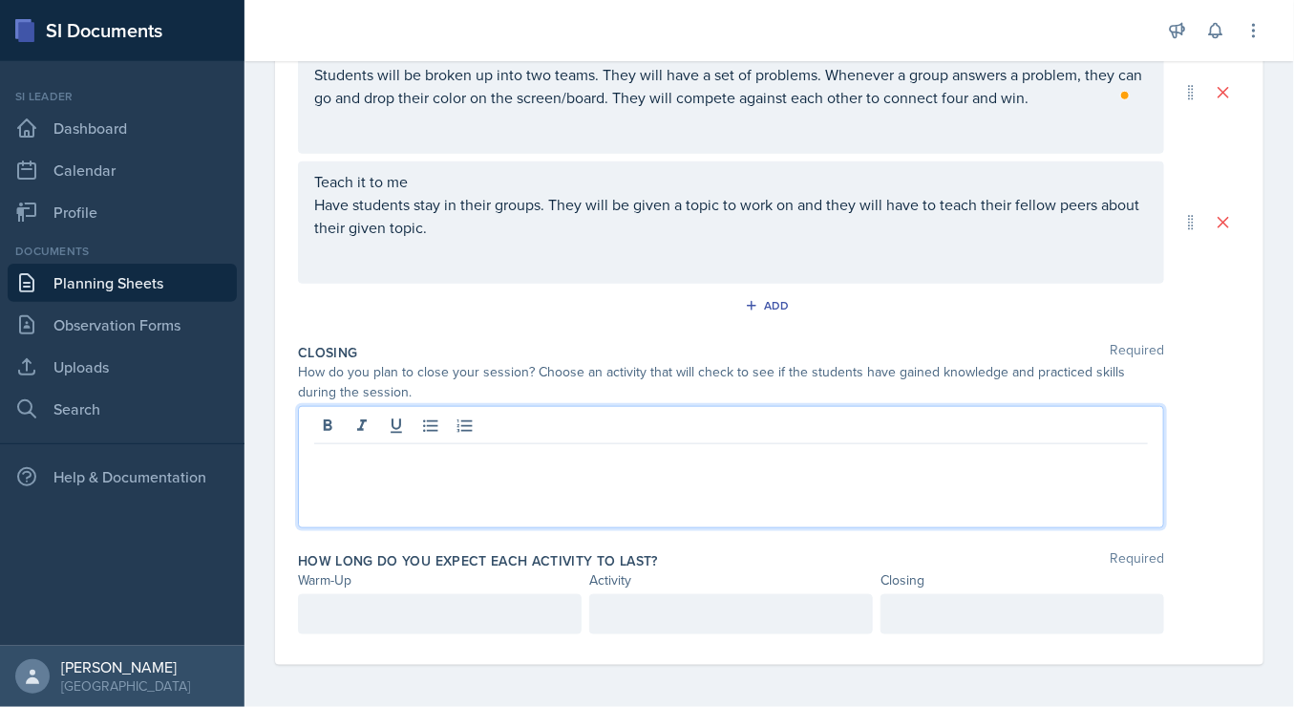
scroll to position [512, 0]
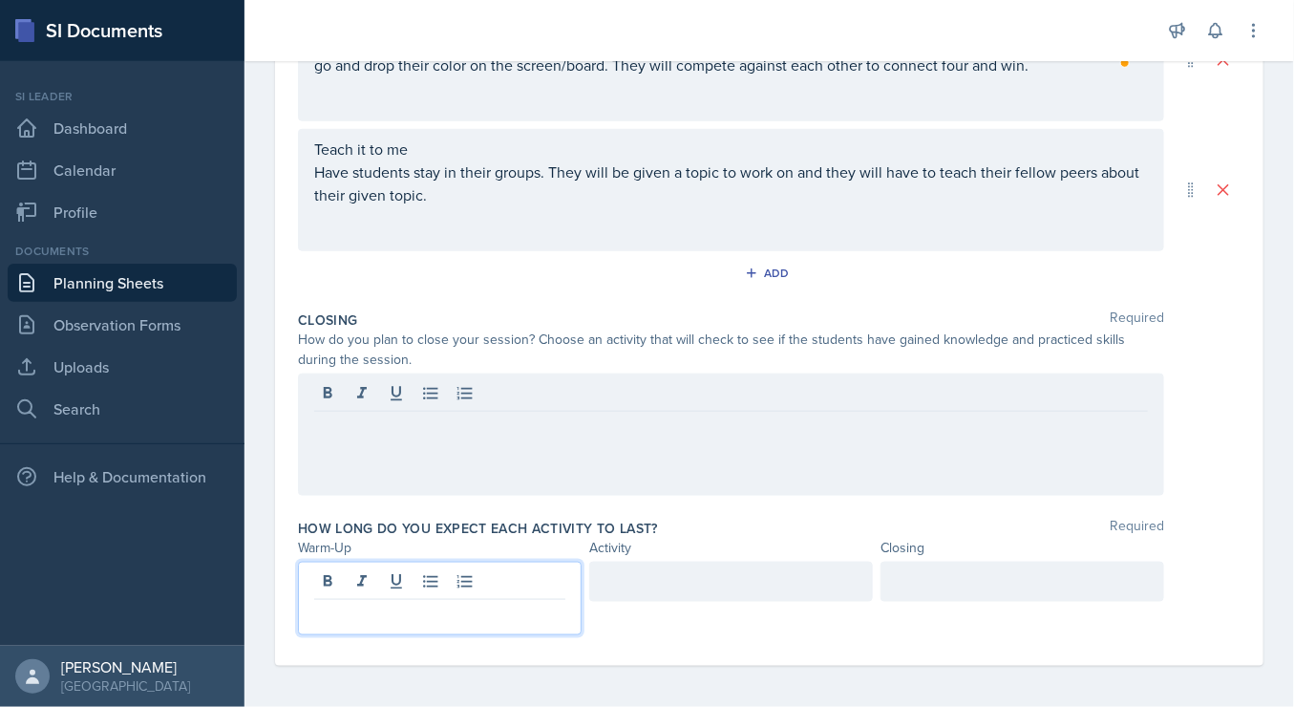
click at [473, 604] on p at bounding box center [439, 615] width 251 height 23
click at [627, 585] on div at bounding box center [731, 582] width 284 height 40
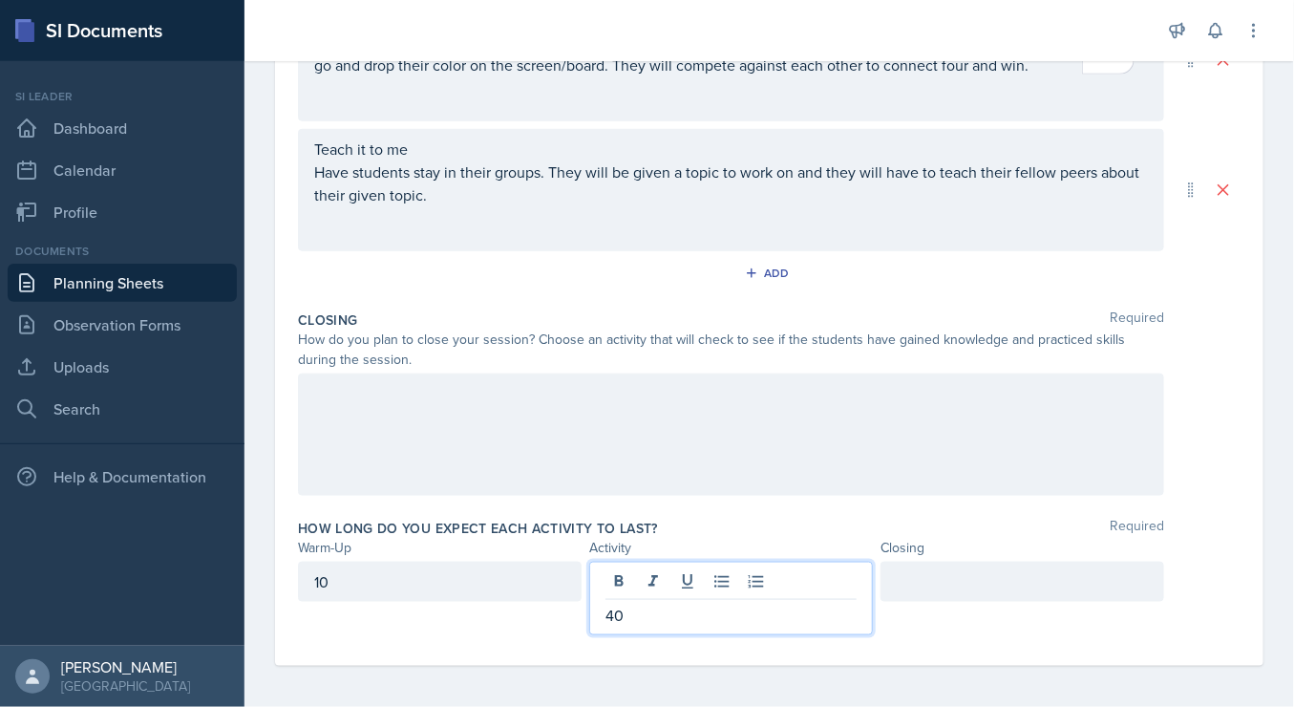
click at [910, 578] on div at bounding box center [1022, 582] width 284 height 40
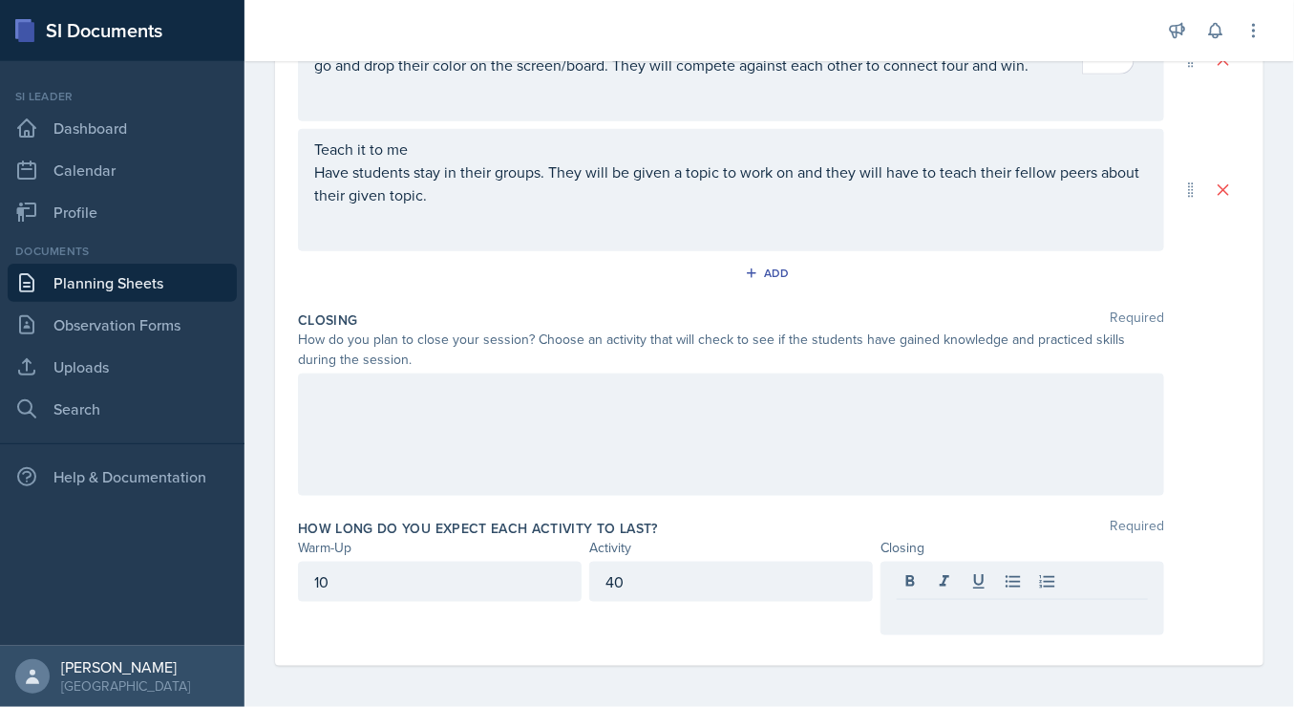
click at [647, 652] on div "Warm-Up Required How do you plan to open your session? What icebreaker will you…" at bounding box center [769, 199] width 943 height 933
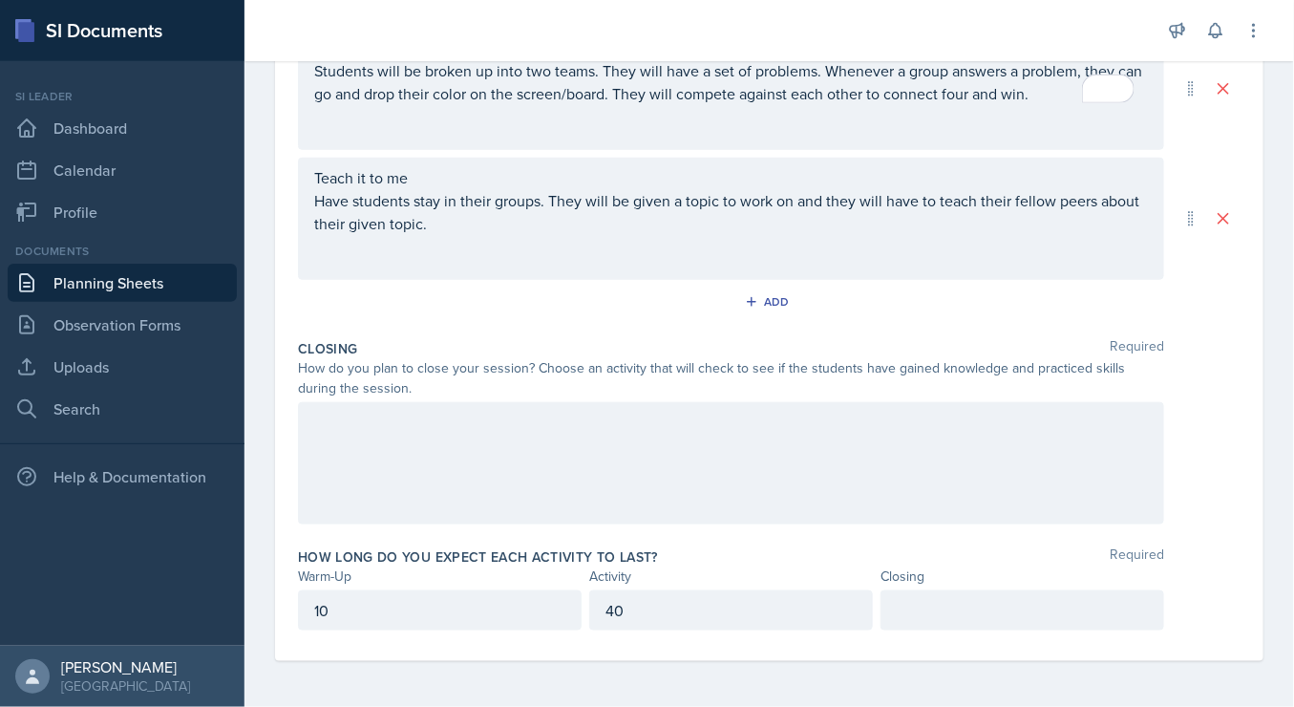
scroll to position [479, 0]
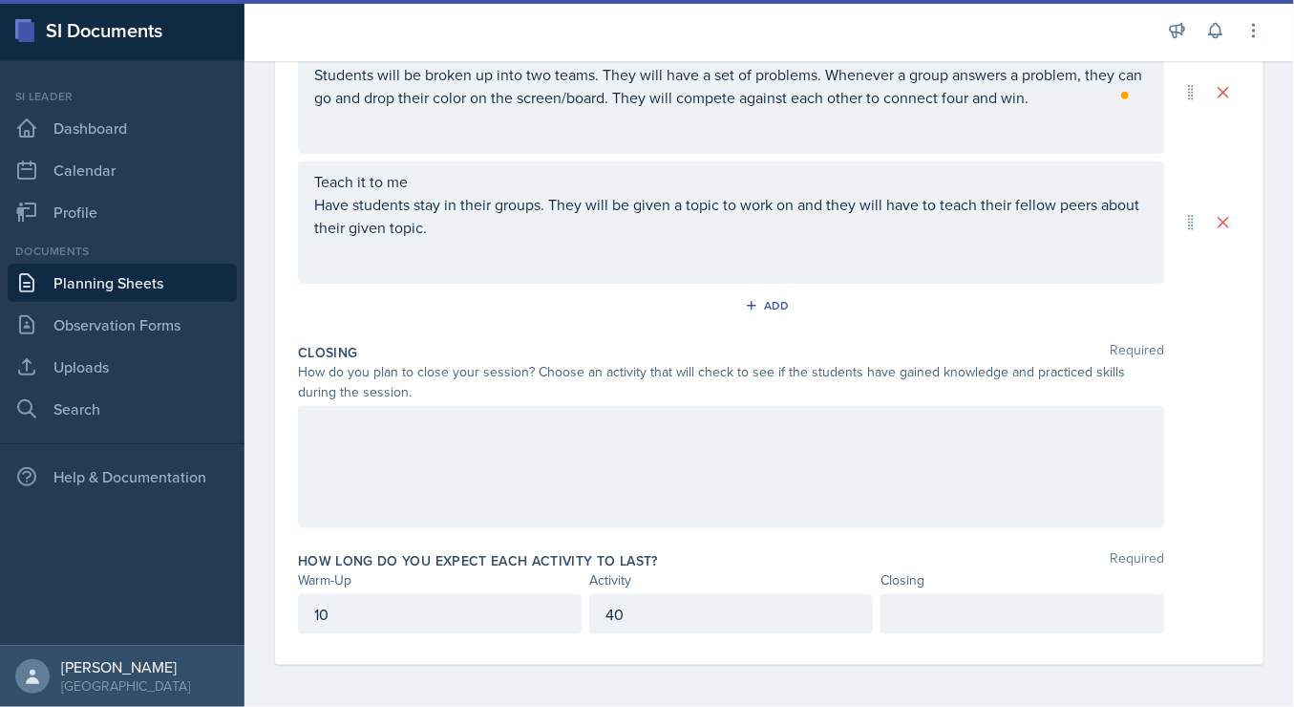
click at [897, 456] on div at bounding box center [731, 467] width 866 height 122
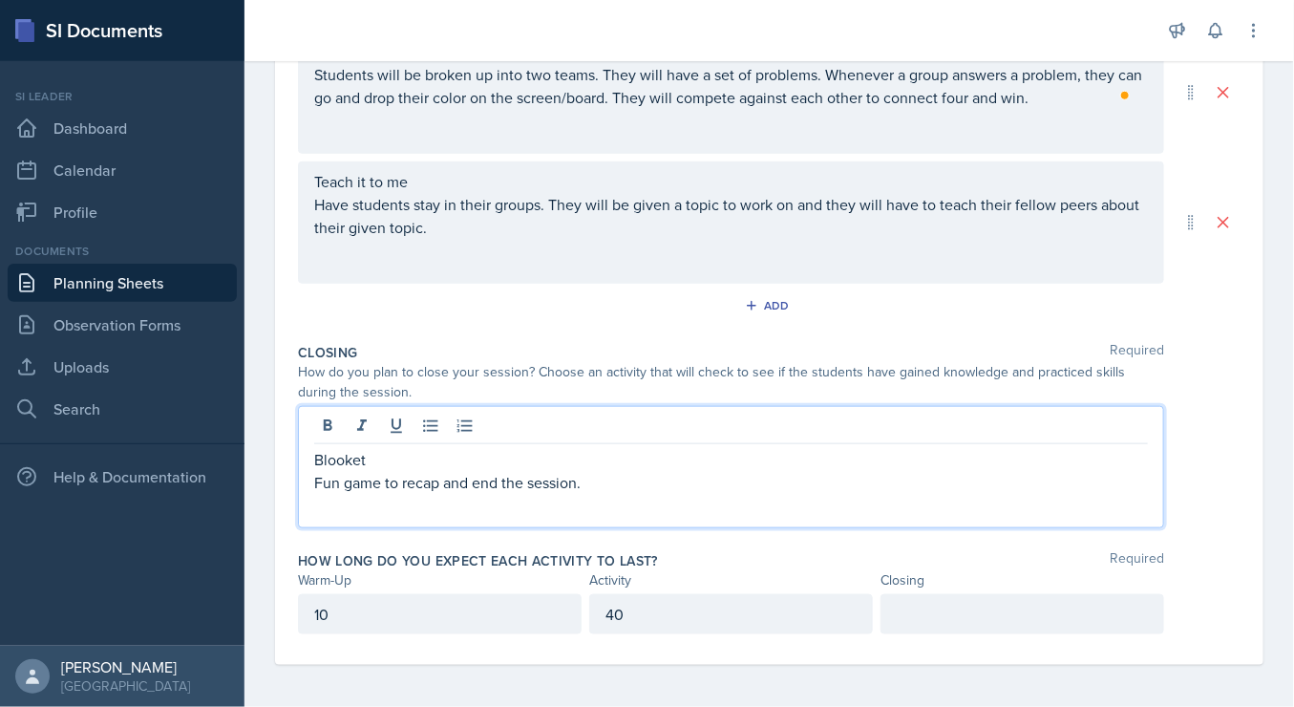
click at [437, 483] on p "Fun game to recap and end the session." at bounding box center [731, 482] width 834 height 23
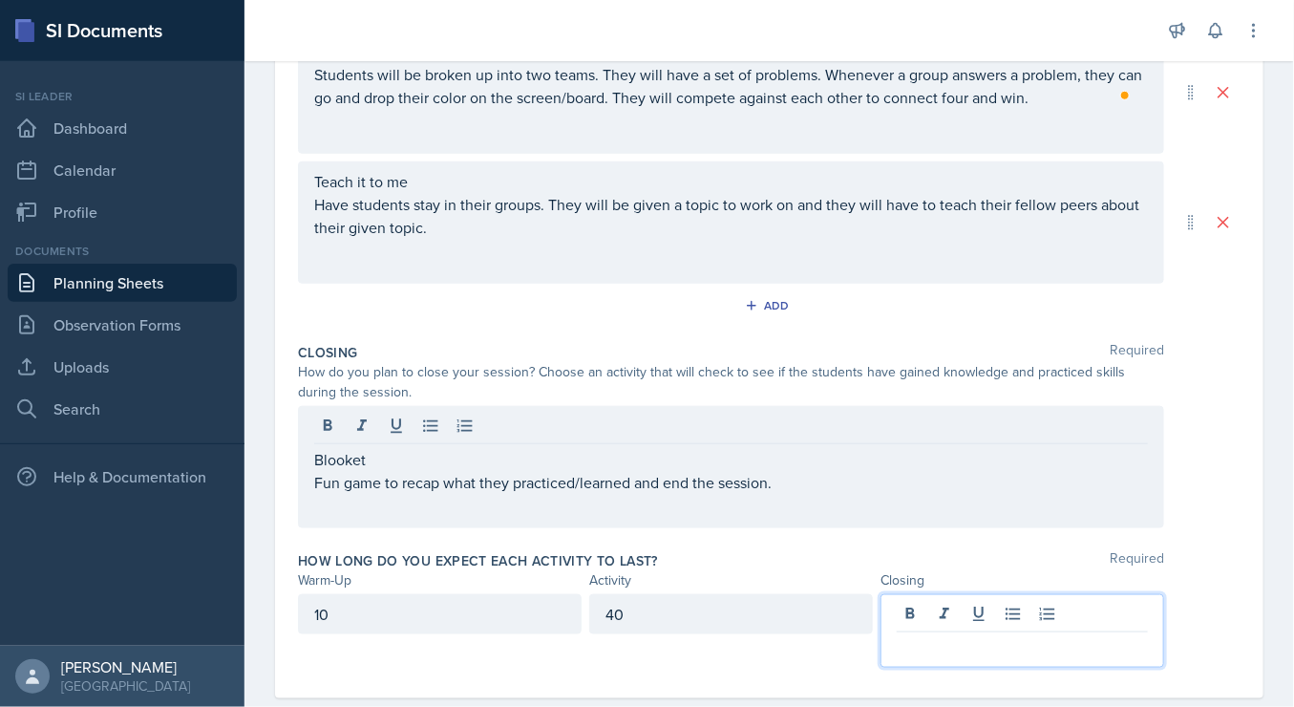
click at [903, 636] on p at bounding box center [1022, 647] width 251 height 23
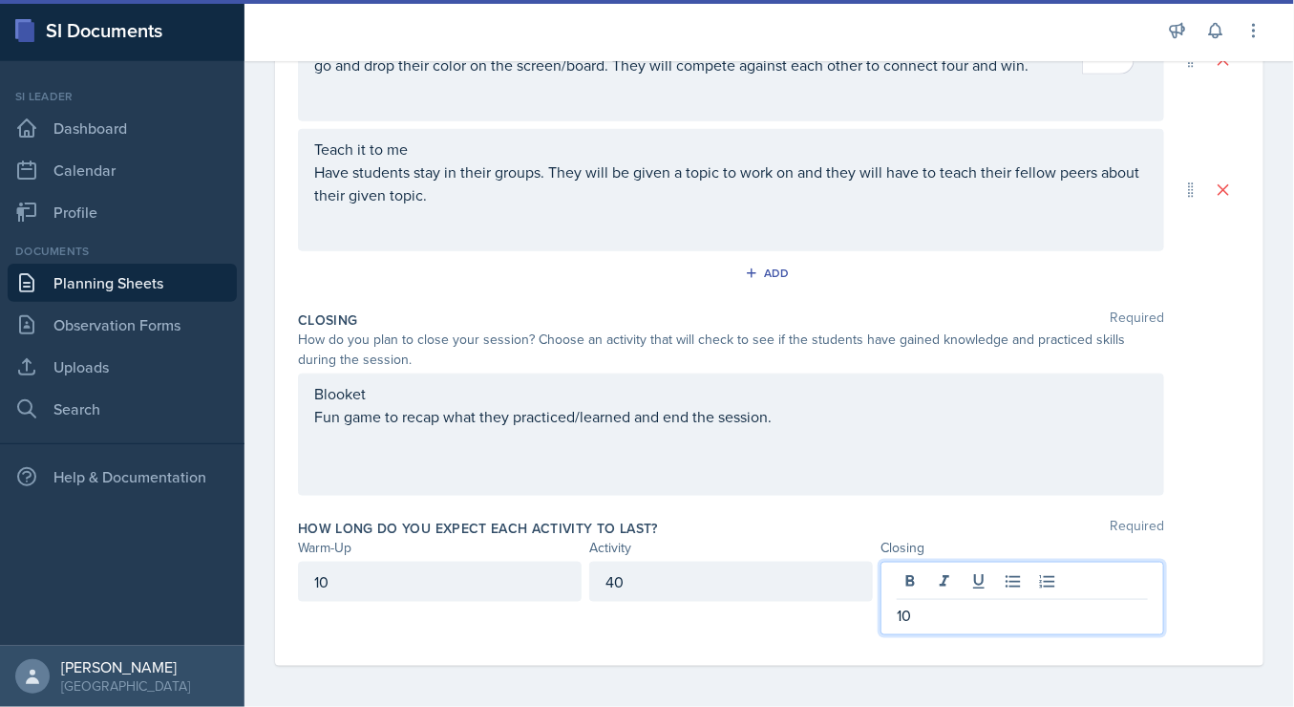
click at [804, 415] on div "Blooket Fun game to recap what they practiced/learned and end the session." at bounding box center [731, 405] width 834 height 46
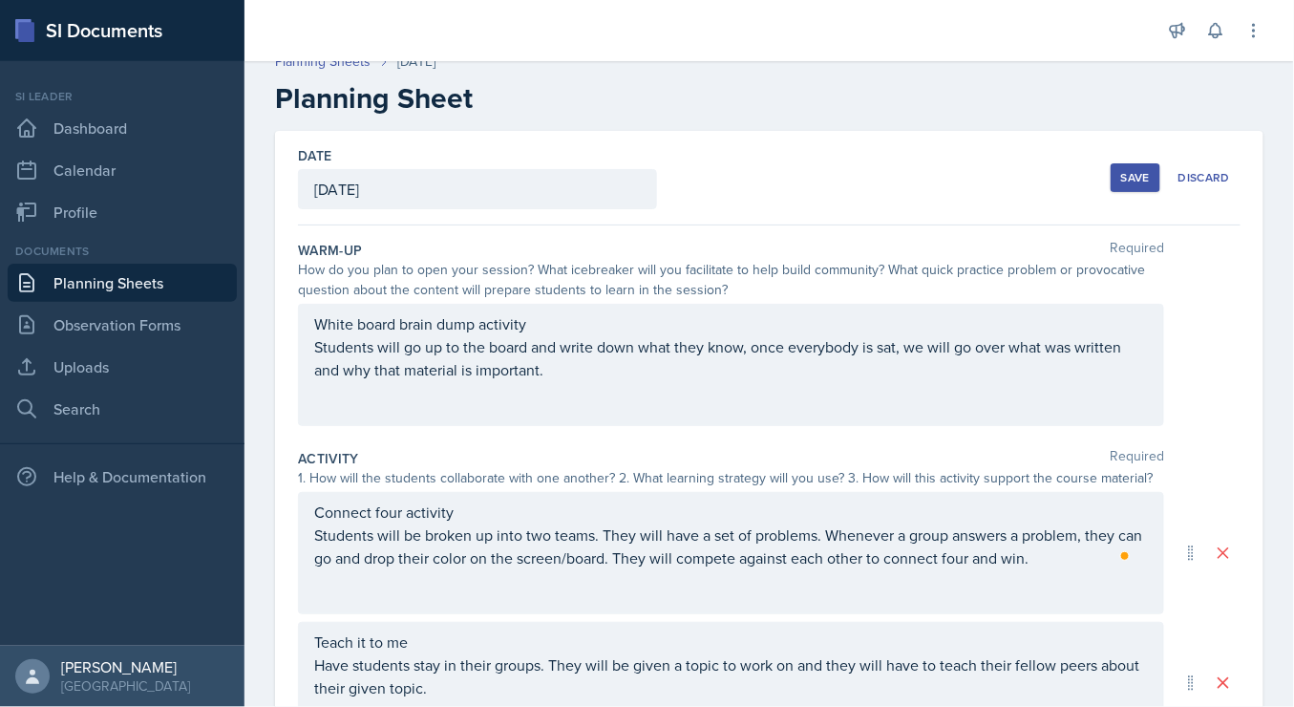
scroll to position [0, 0]
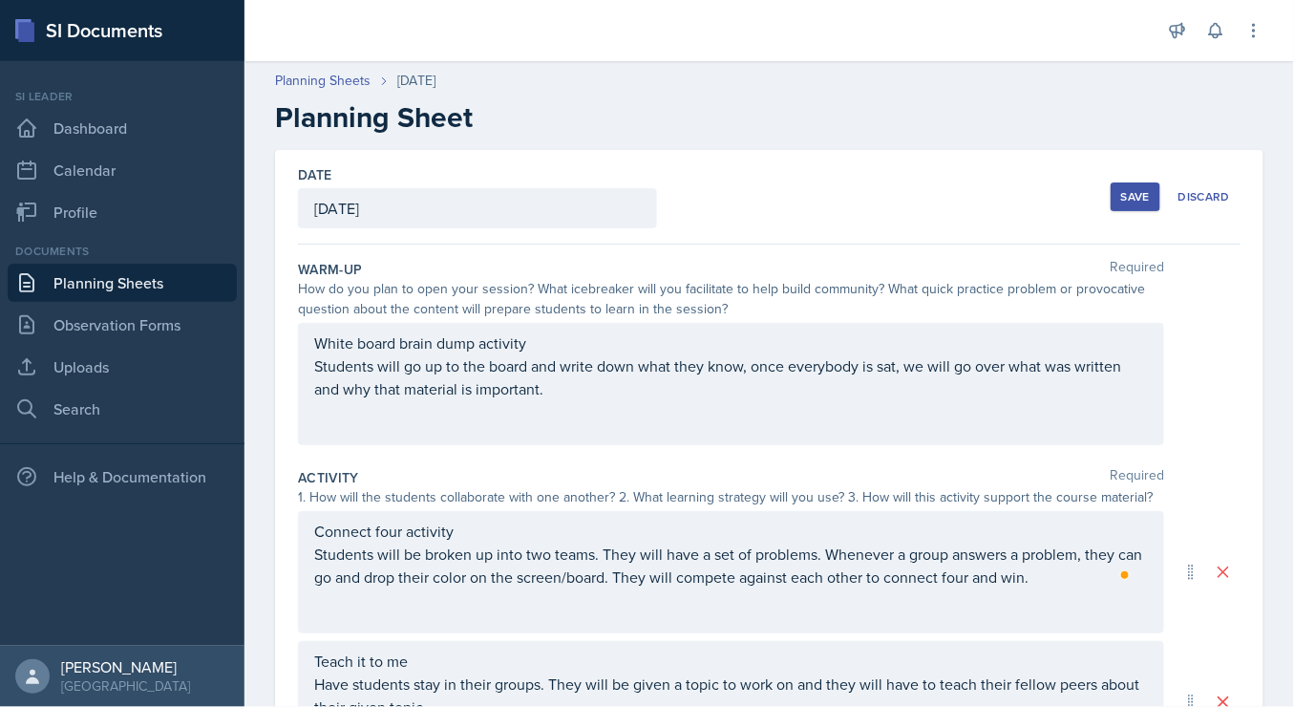
click at [1127, 196] on div "Save" at bounding box center [1135, 196] width 29 height 15
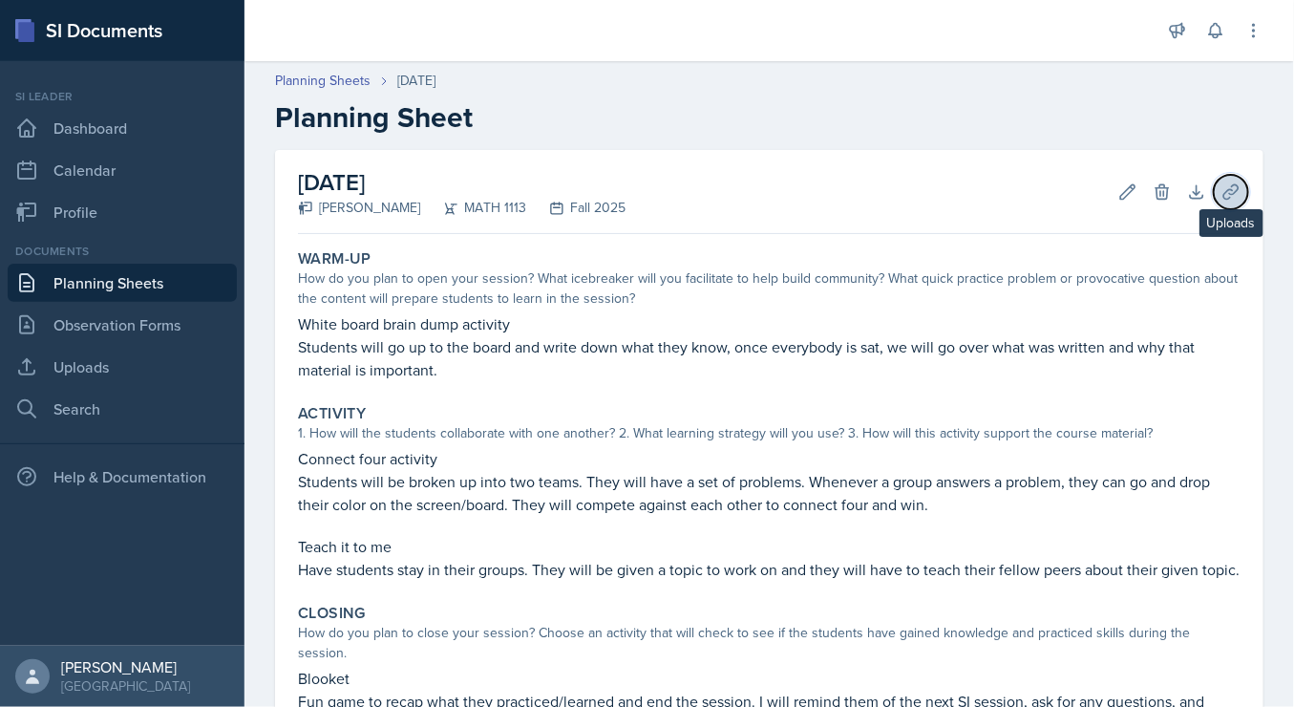
click at [1226, 184] on button "Uploads" at bounding box center [1231, 192] width 34 height 34
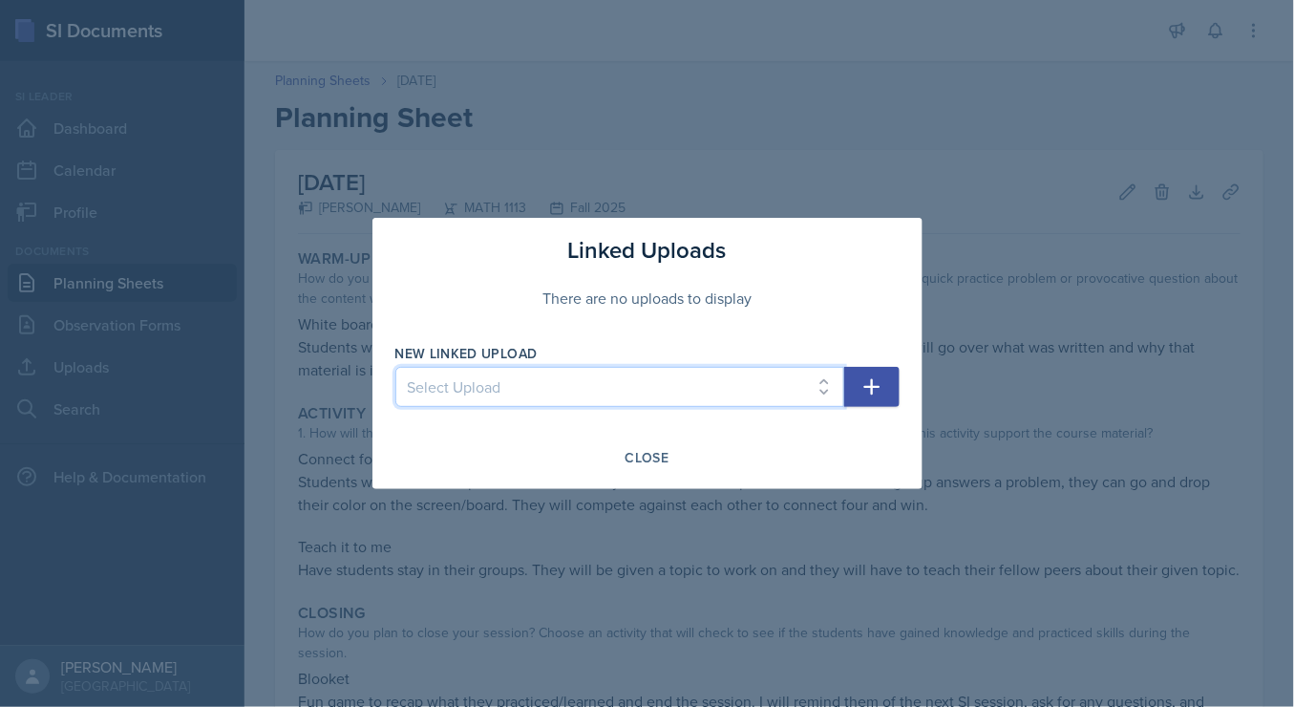
click at [827, 388] on select "Select Upload" at bounding box center [619, 387] width 449 height 40
click at [591, 391] on select "Select Upload" at bounding box center [619, 387] width 449 height 40
click at [617, 392] on select "Select Upload" at bounding box center [619, 387] width 449 height 40
click at [628, 396] on select "Select Upload" at bounding box center [619, 387] width 449 height 40
click at [528, 391] on select "Select Upload" at bounding box center [619, 387] width 449 height 40
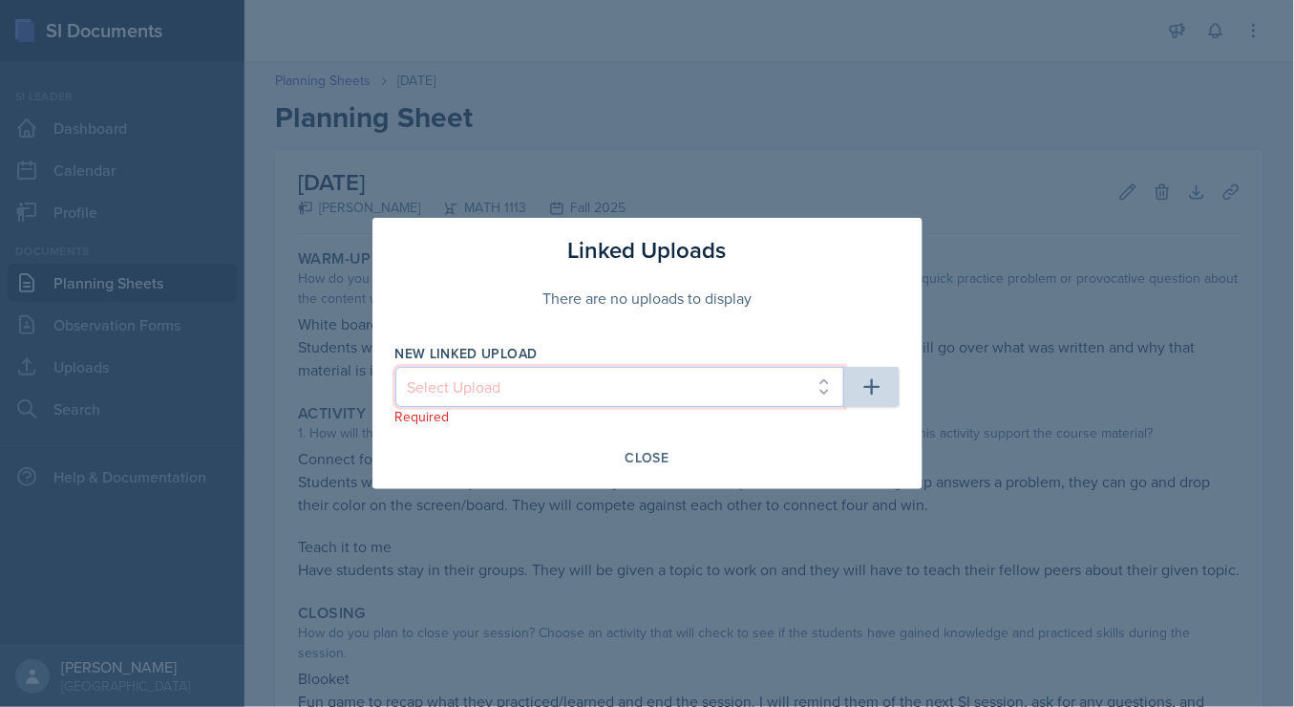
click at [818, 379] on select "Select Upload" at bounding box center [619, 387] width 449 height 40
click at [822, 398] on select "Select Upload" at bounding box center [619, 387] width 449 height 40
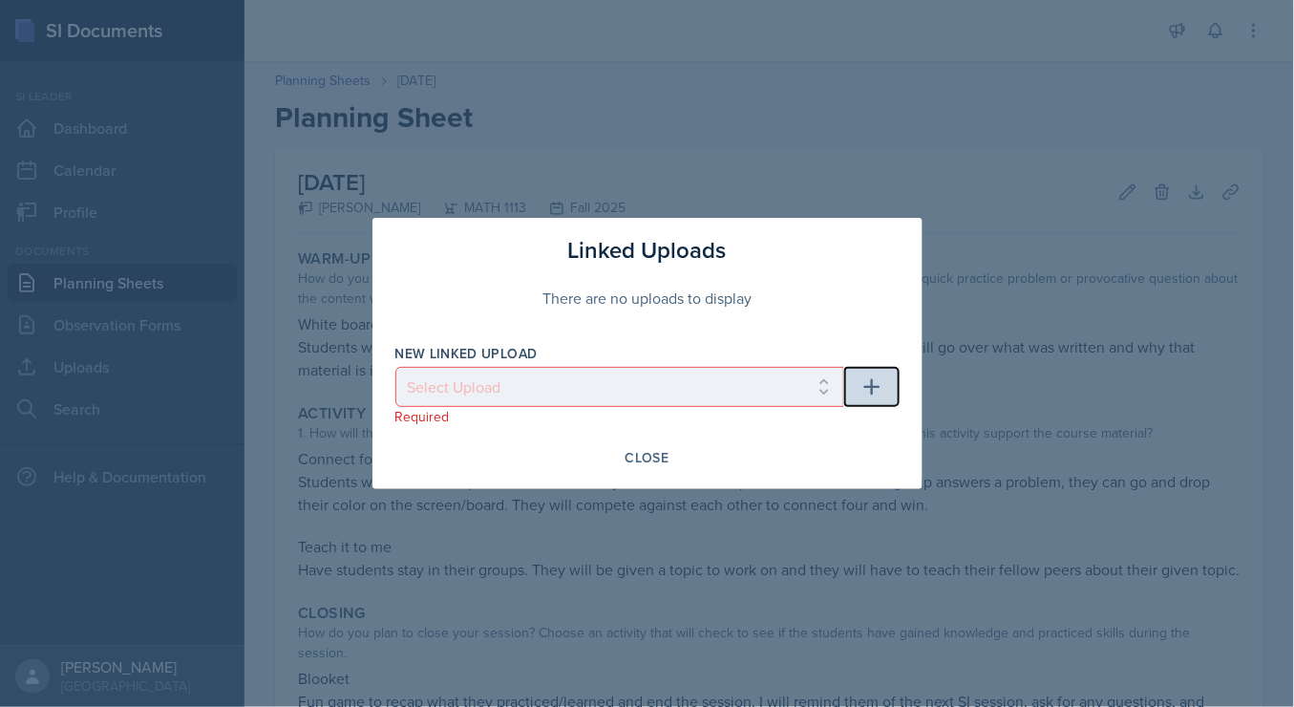
click at [859, 378] on button "button" at bounding box center [871, 387] width 55 height 40
click at [876, 395] on icon "button" at bounding box center [871, 386] width 23 height 23
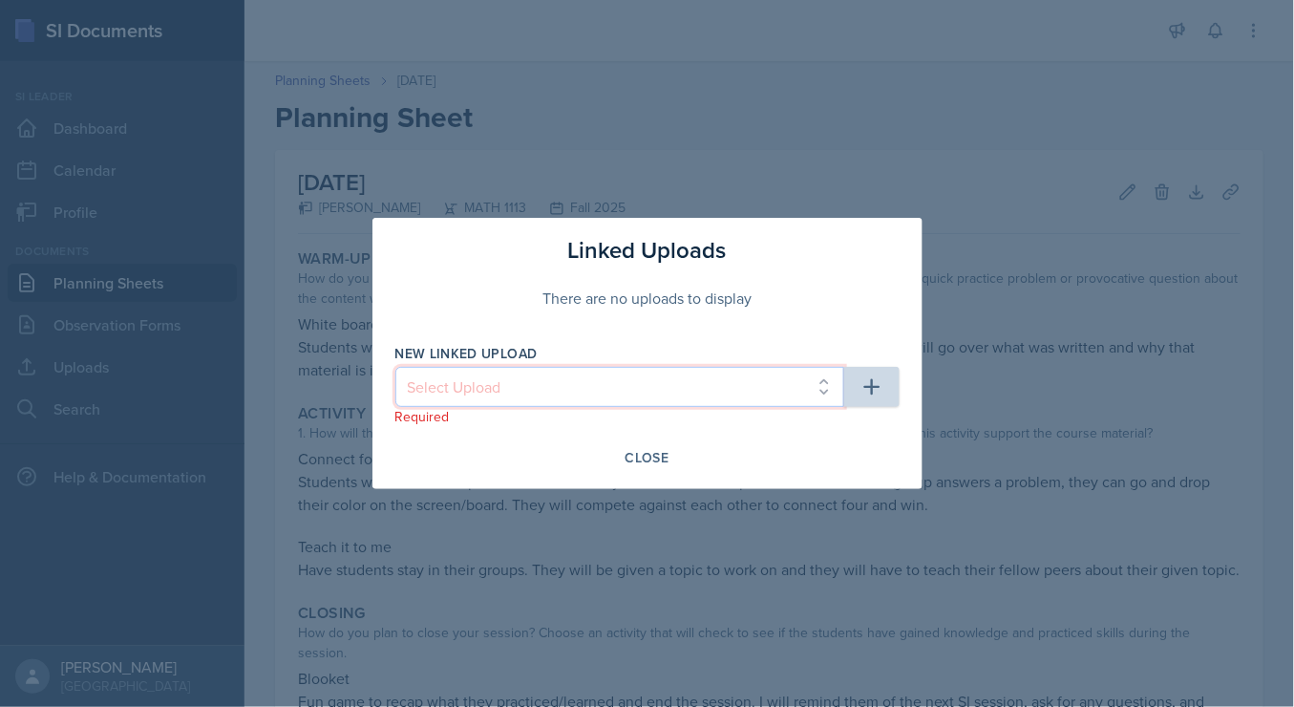
click at [593, 371] on select "Select Upload" at bounding box center [619, 387] width 449 height 40
click at [598, 376] on select "Select Upload" at bounding box center [619, 387] width 449 height 40
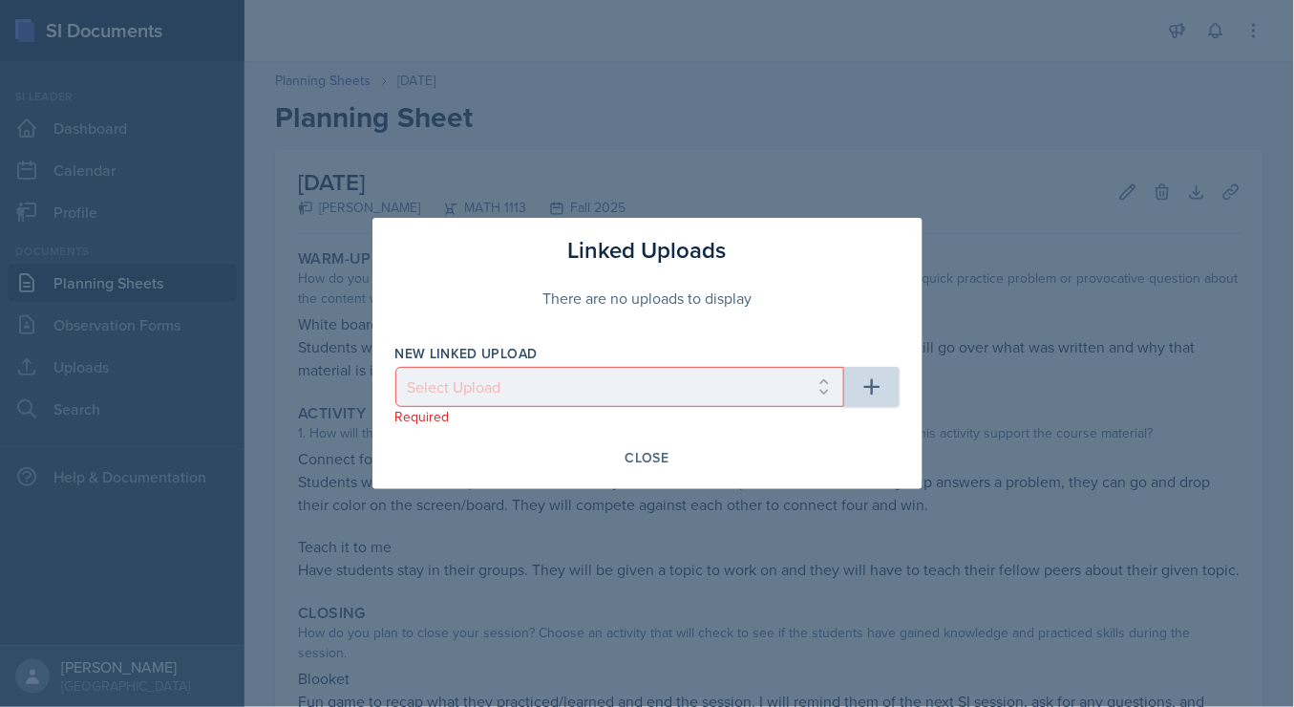
click at [664, 307] on div "There are no uploads to display" at bounding box center [647, 297] width 504 height 61
click at [651, 454] on div "Close" at bounding box center [647, 457] width 44 height 15
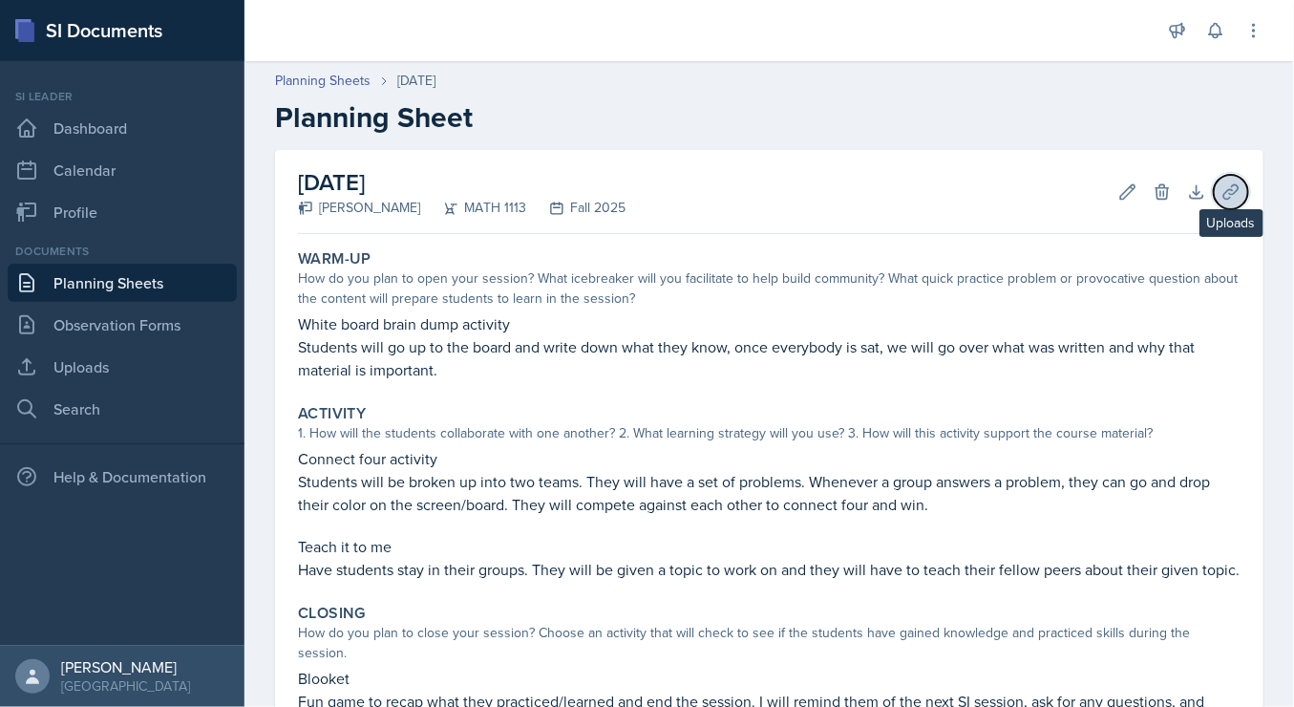
click at [1221, 185] on icon at bounding box center [1230, 191] width 19 height 19
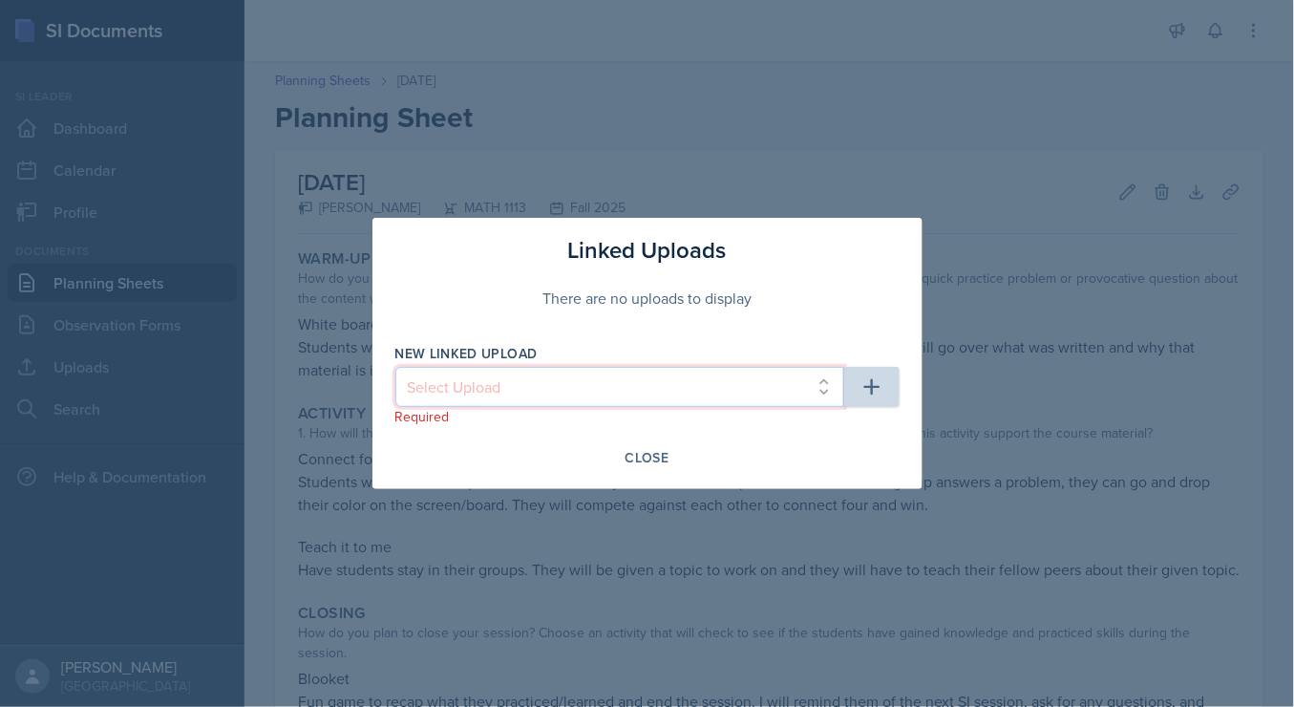
click at [748, 392] on select "Select Upload" at bounding box center [619, 387] width 449 height 40
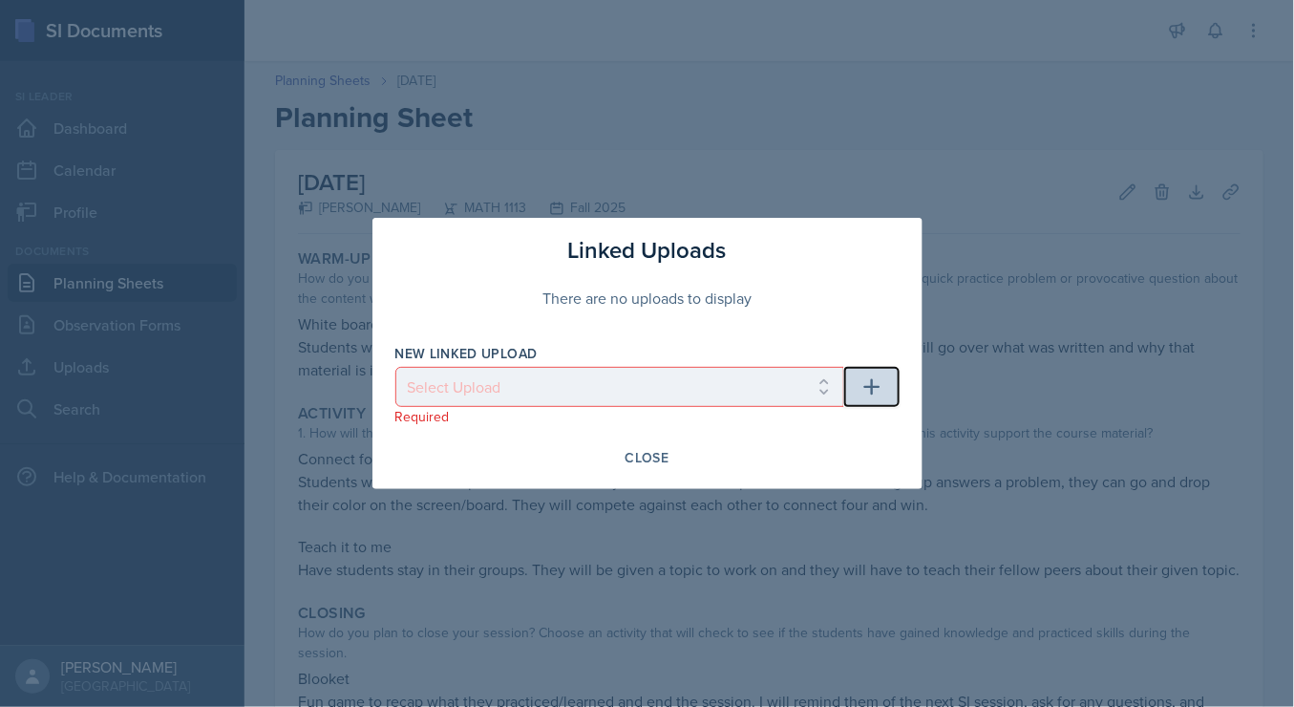
click at [861, 385] on icon "button" at bounding box center [871, 386] width 23 height 23
click at [880, 393] on icon "button" at bounding box center [871, 386] width 23 height 23
click at [653, 451] on div "Close" at bounding box center [647, 457] width 44 height 15
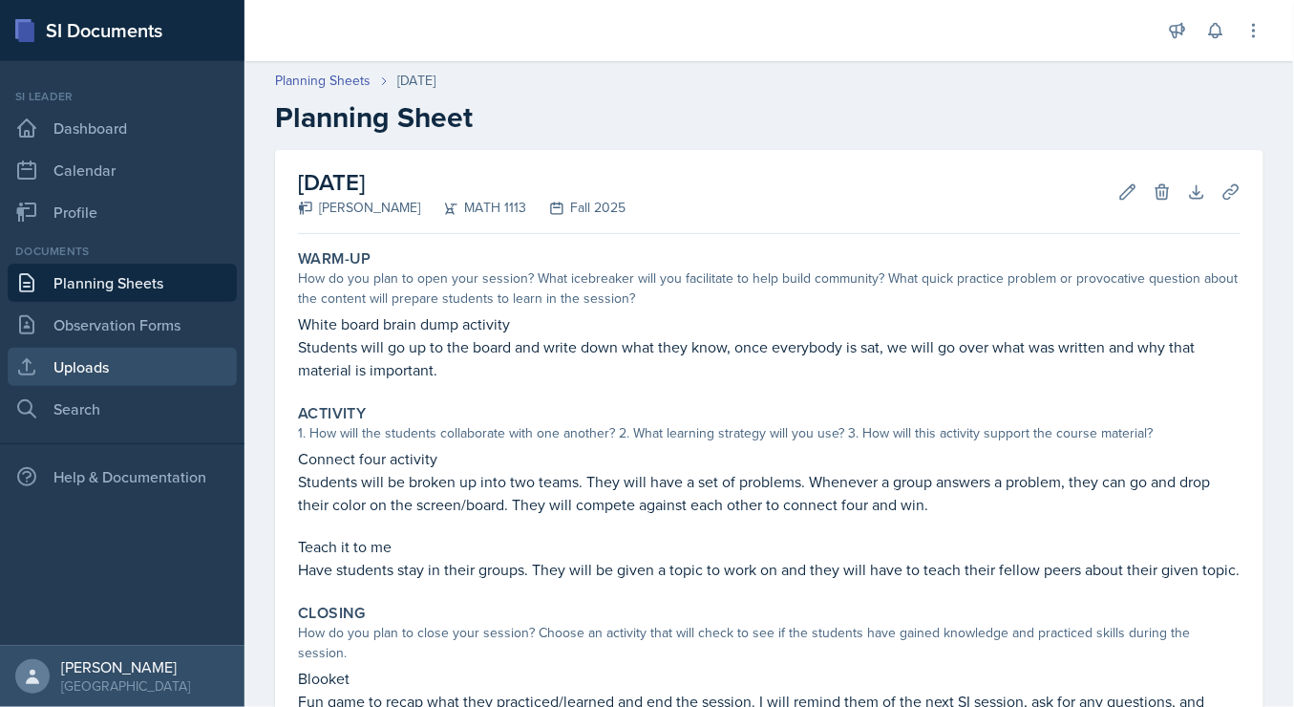
click at [60, 372] on link "Uploads" at bounding box center [122, 367] width 229 height 38
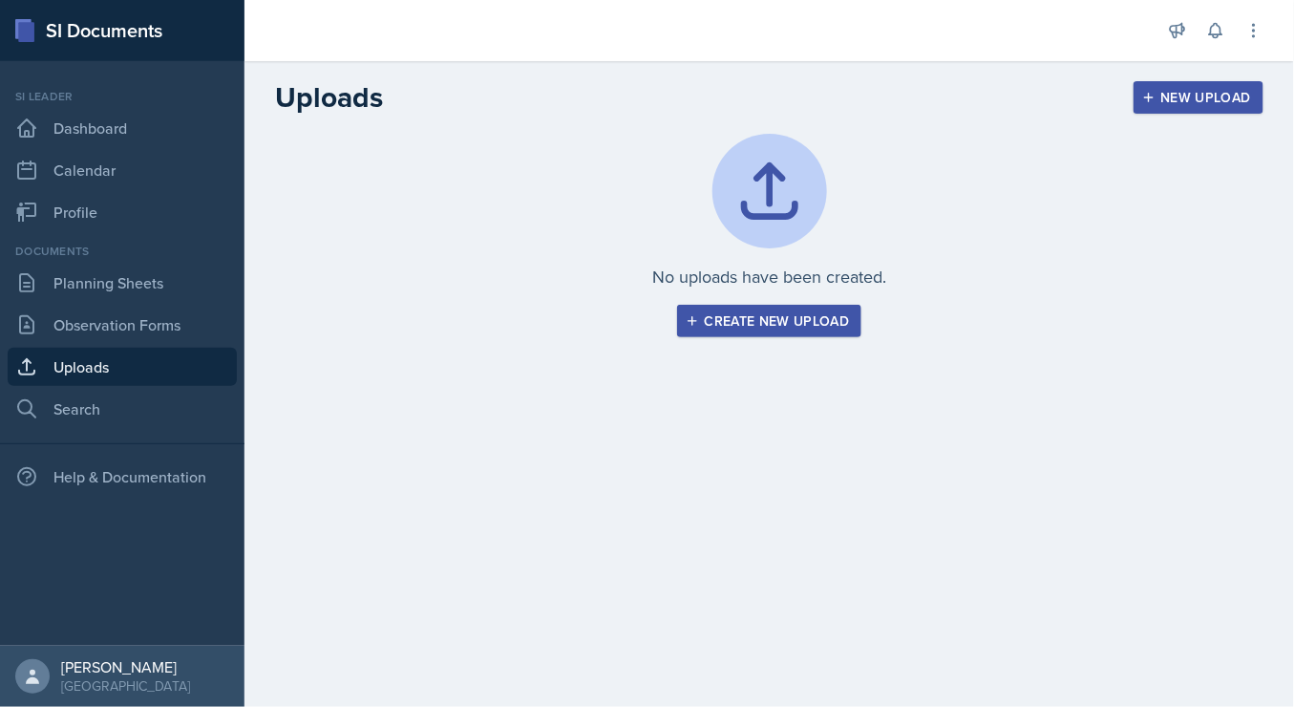
click at [710, 329] on button "Create new upload" at bounding box center [769, 321] width 185 height 32
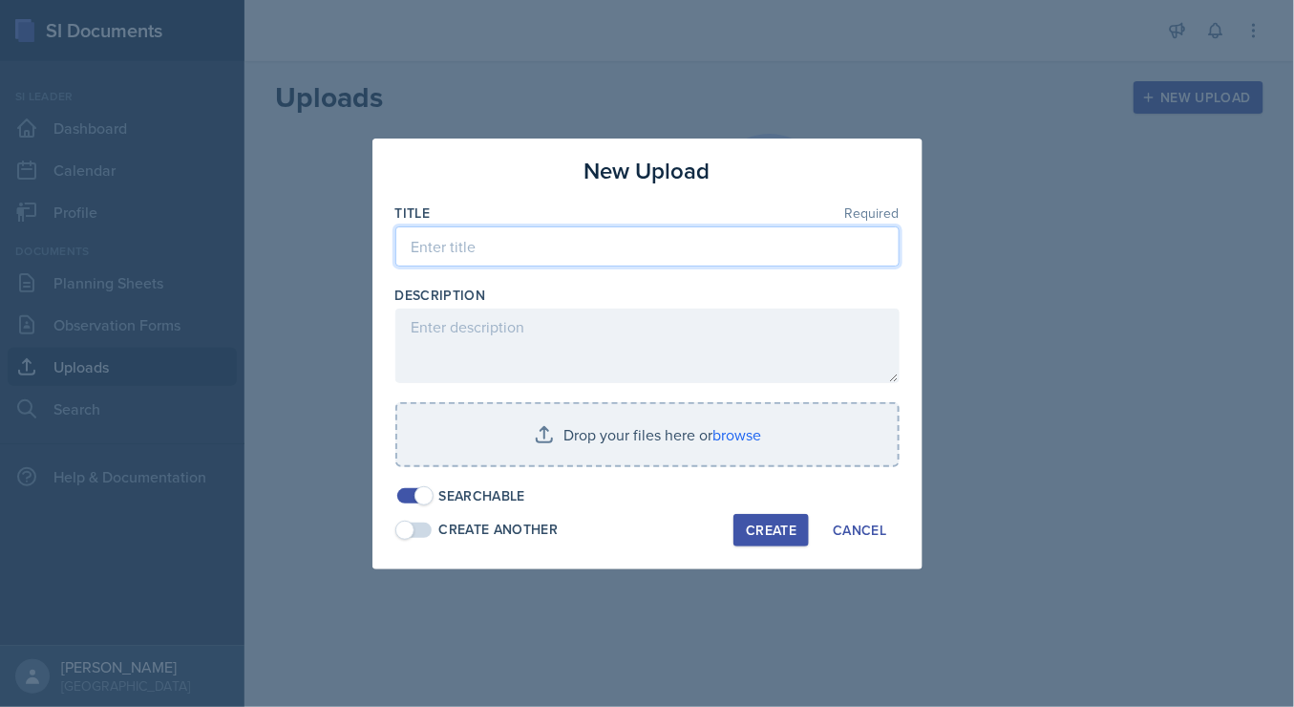
click at [588, 250] on input at bounding box center [647, 246] width 504 height 40
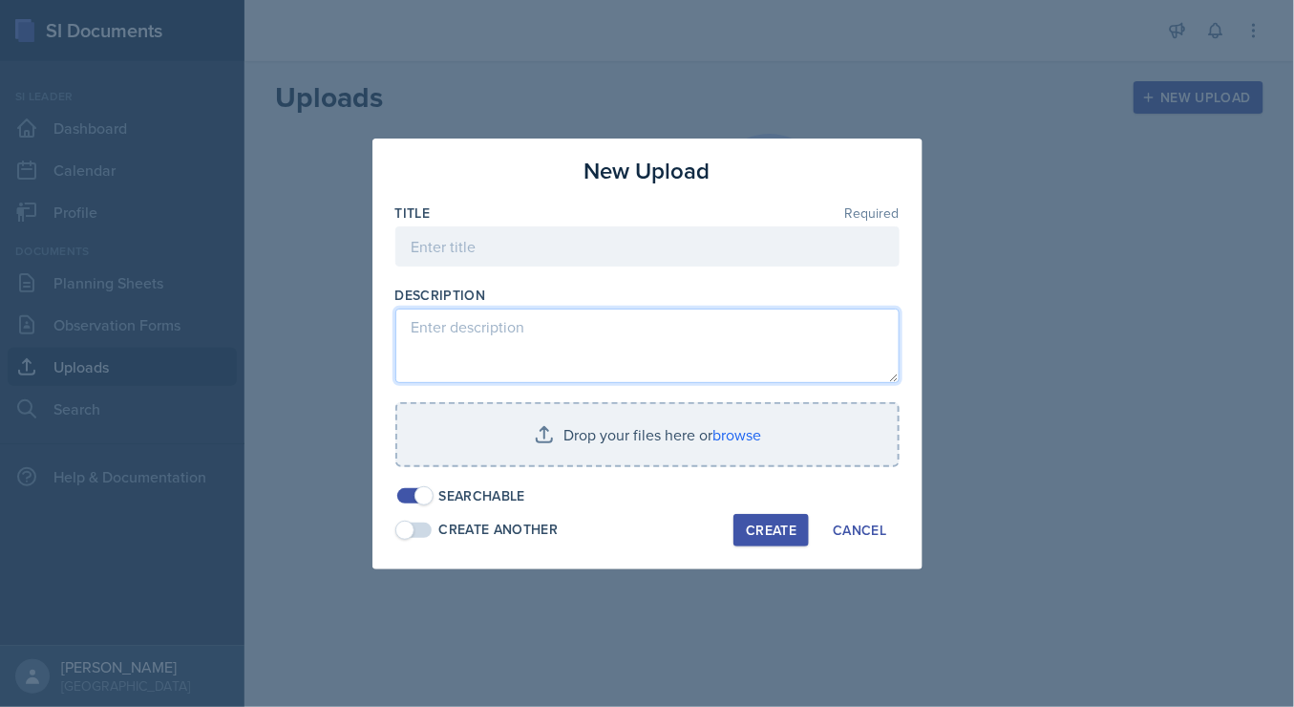
click at [563, 355] on textarea at bounding box center [647, 345] width 504 height 74
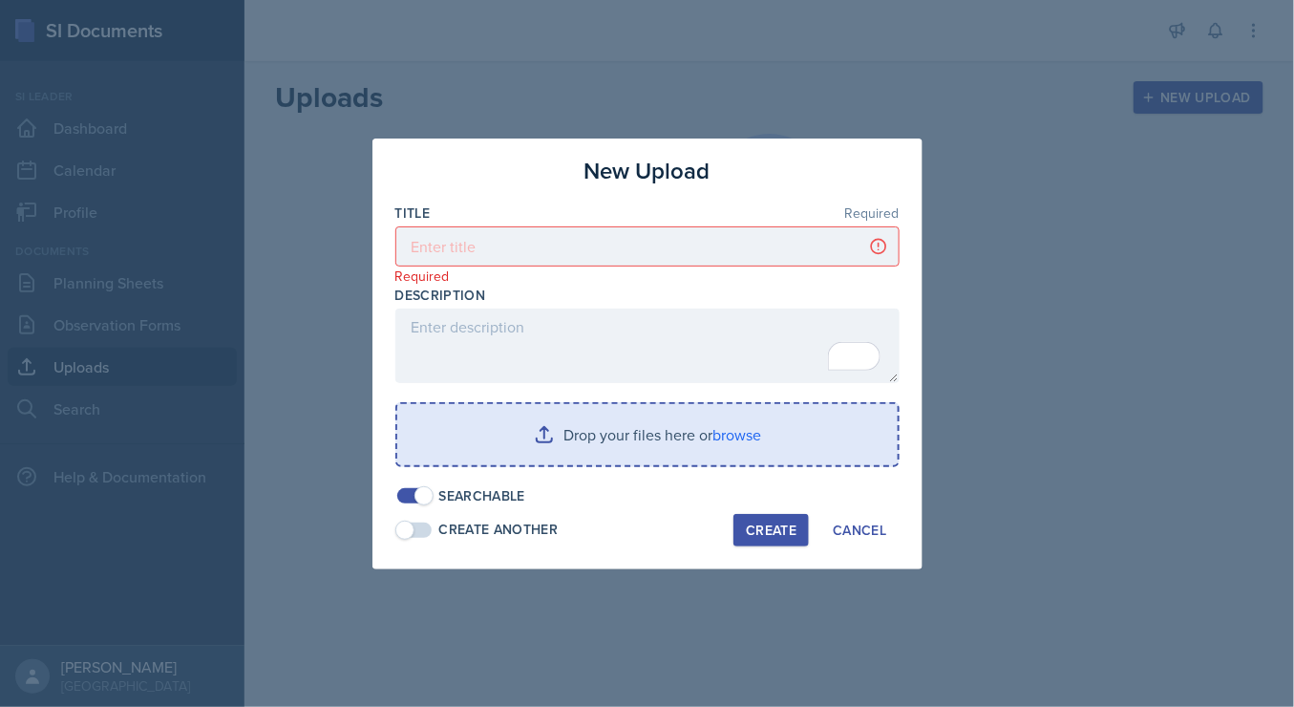
click at [568, 432] on input "file" at bounding box center [647, 434] width 500 height 61
click at [721, 445] on input "file" at bounding box center [647, 434] width 500 height 61
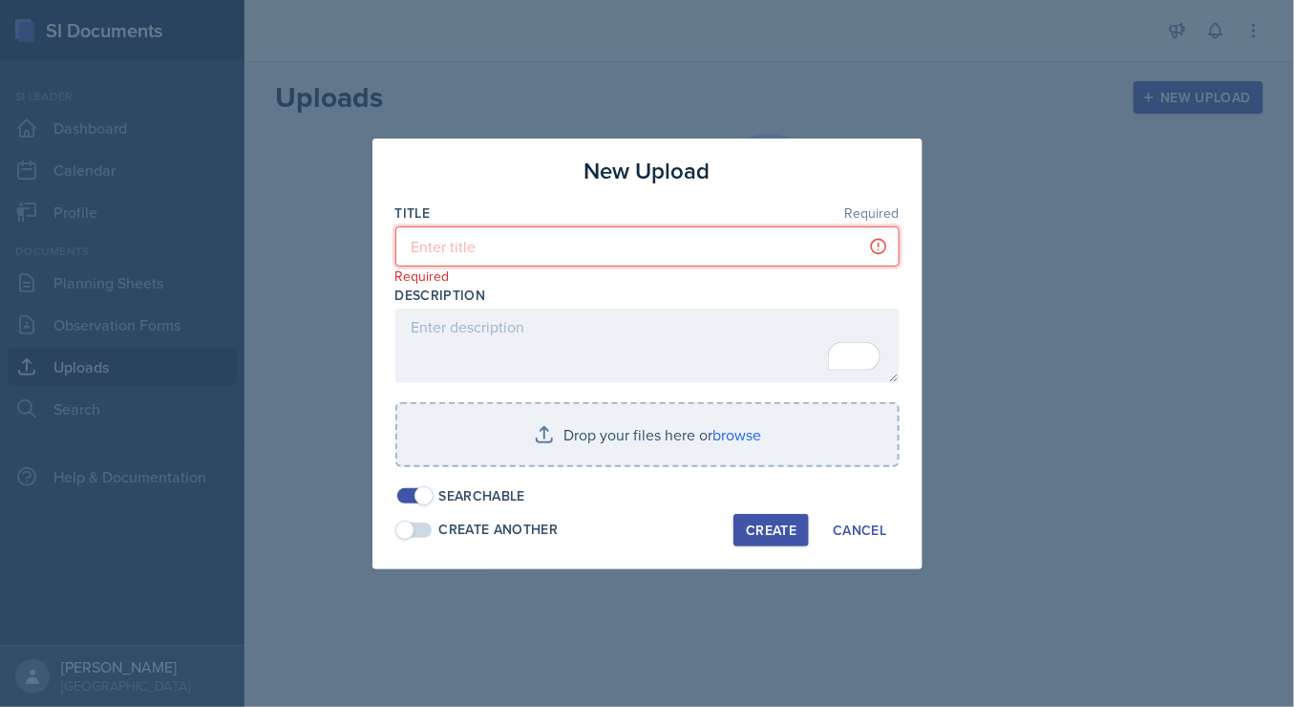
click at [611, 232] on input at bounding box center [647, 246] width 504 height 40
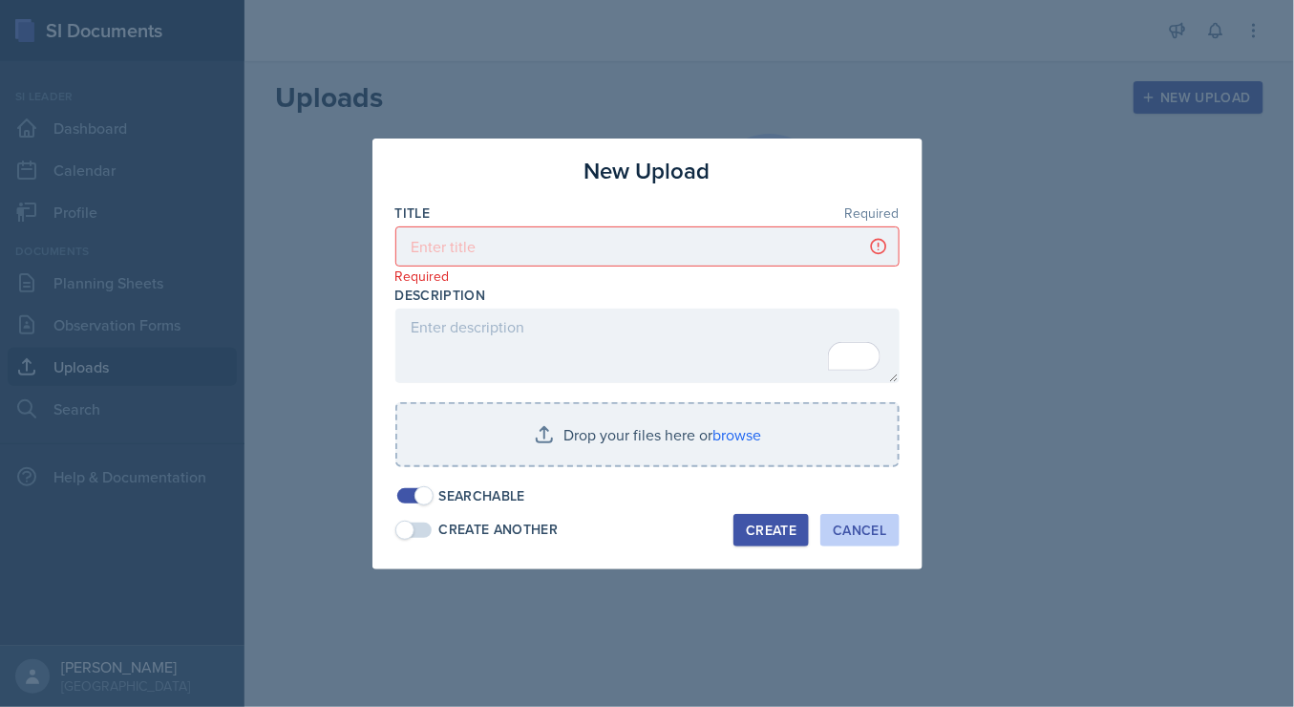
click at [838, 522] on div "Cancel" at bounding box center [859, 529] width 53 height 15
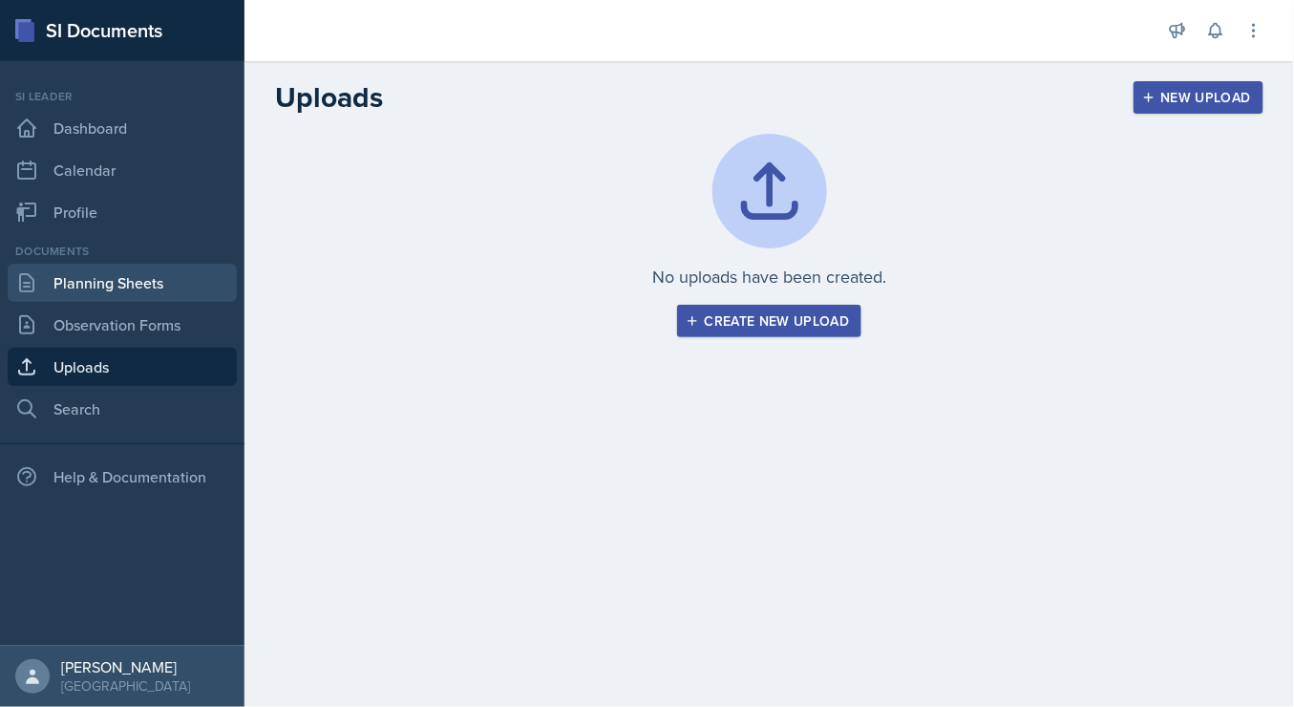
click at [156, 287] on link "Planning Sheets" at bounding box center [122, 283] width 229 height 38
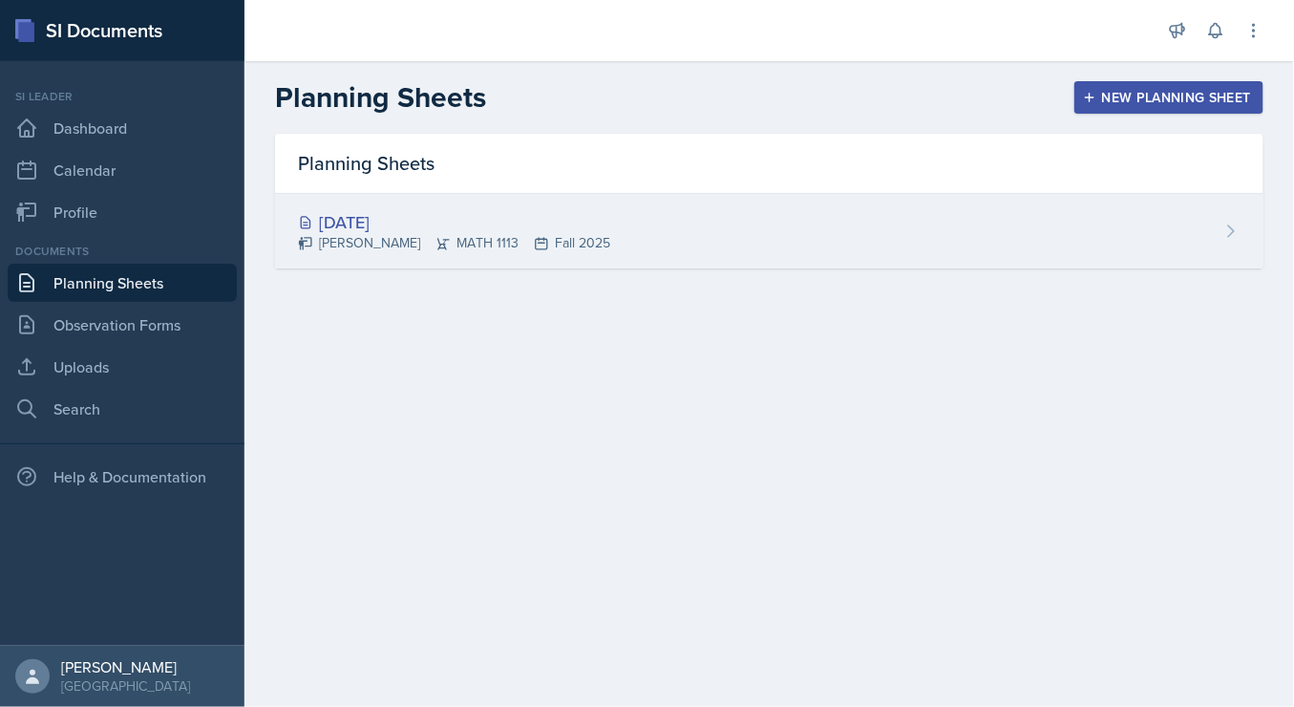
click at [604, 207] on div "[DATE] [PERSON_NAME] MATH 1113 Fall 2025" at bounding box center [769, 231] width 988 height 74
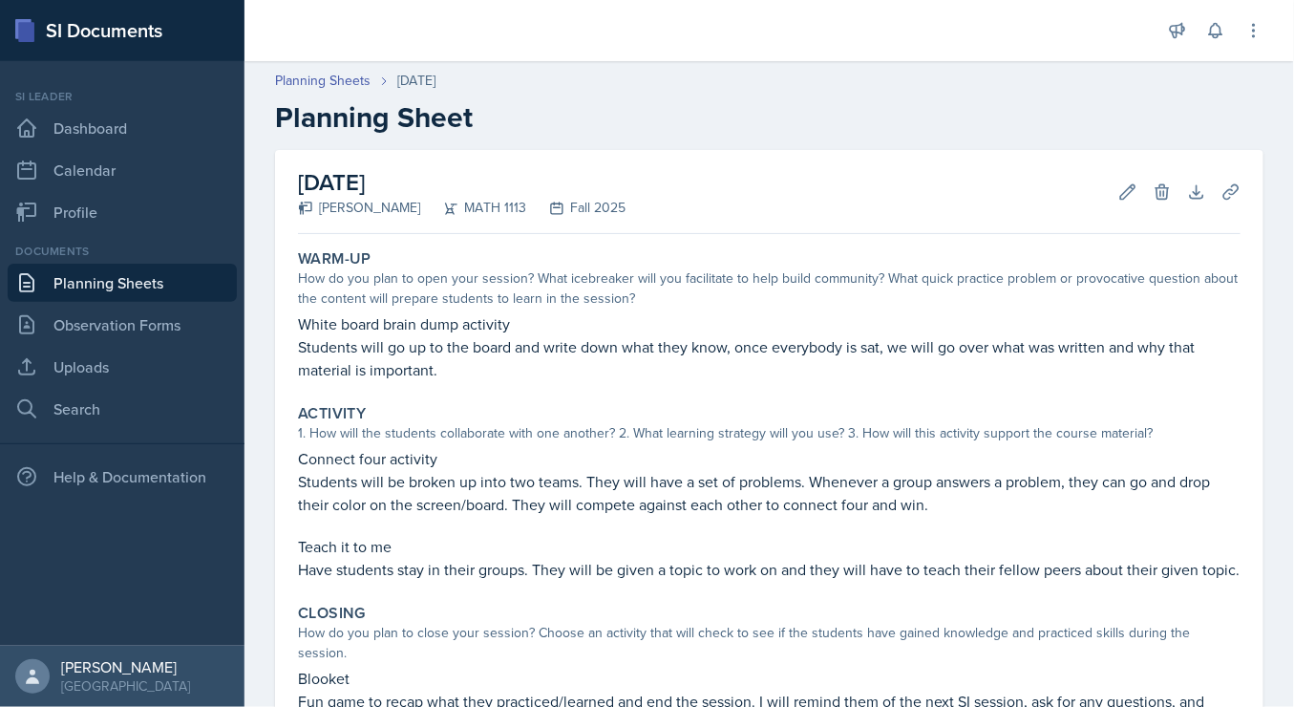
click at [1232, 200] on div "[DATE] [PERSON_NAME] MATH 1113 Fall 2025 Edit Delete Download Uploads Autosavin…" at bounding box center [769, 530] width 988 height 760
click at [1221, 193] on icon at bounding box center [1230, 191] width 19 height 19
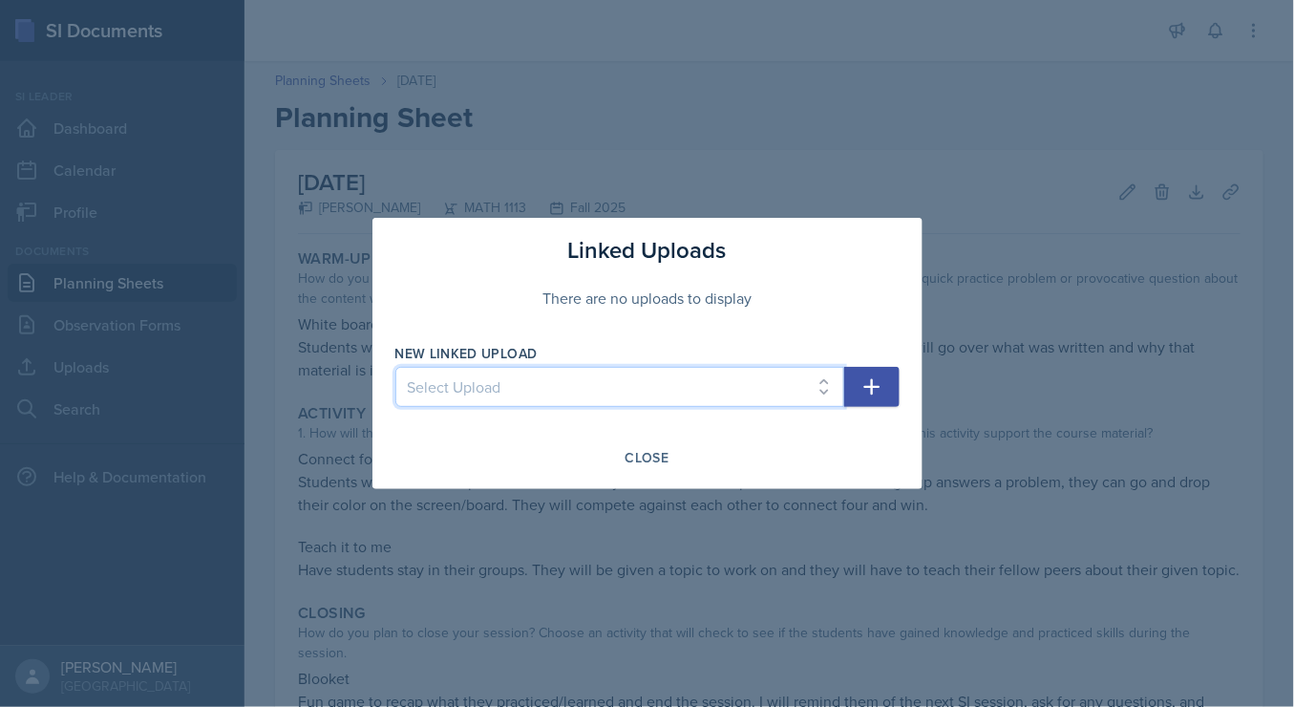
click at [537, 403] on select "Select Upload" at bounding box center [619, 387] width 449 height 40
click at [855, 390] on button "button" at bounding box center [871, 387] width 55 height 40
click at [825, 391] on select "Select Upload" at bounding box center [619, 387] width 449 height 40
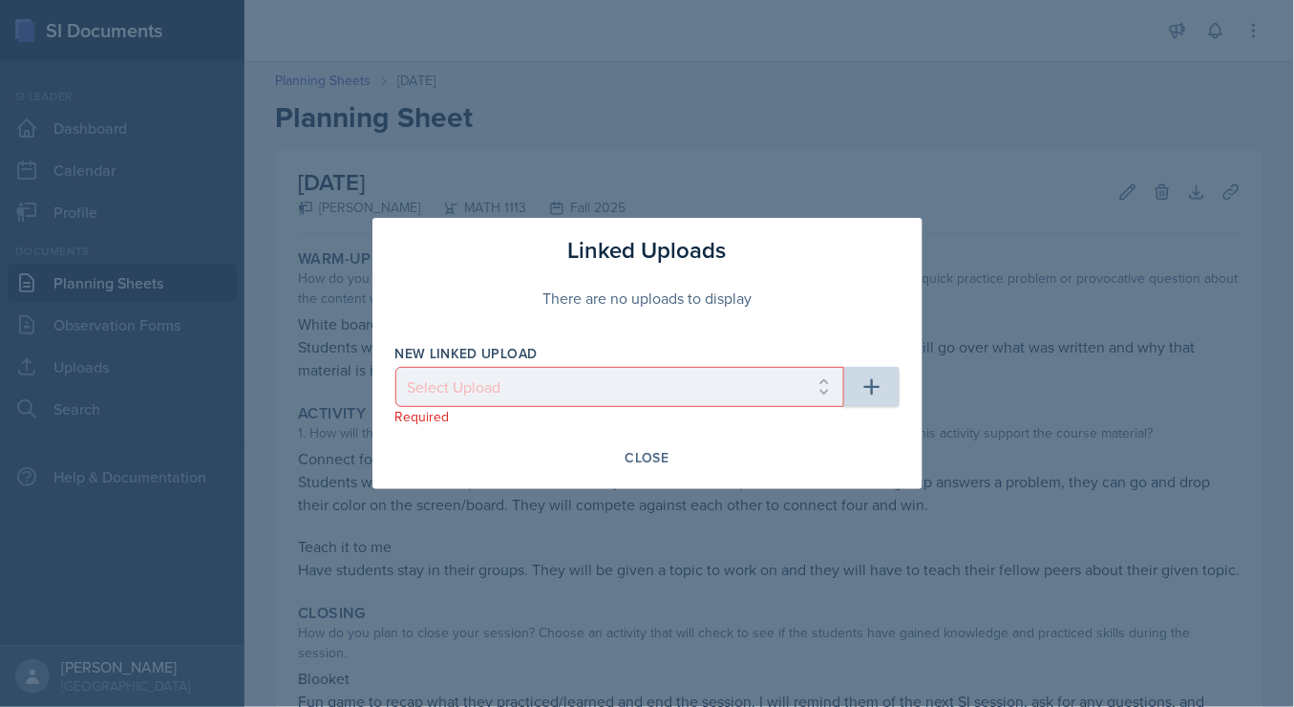
click at [754, 468] on div "Close" at bounding box center [647, 457] width 504 height 32
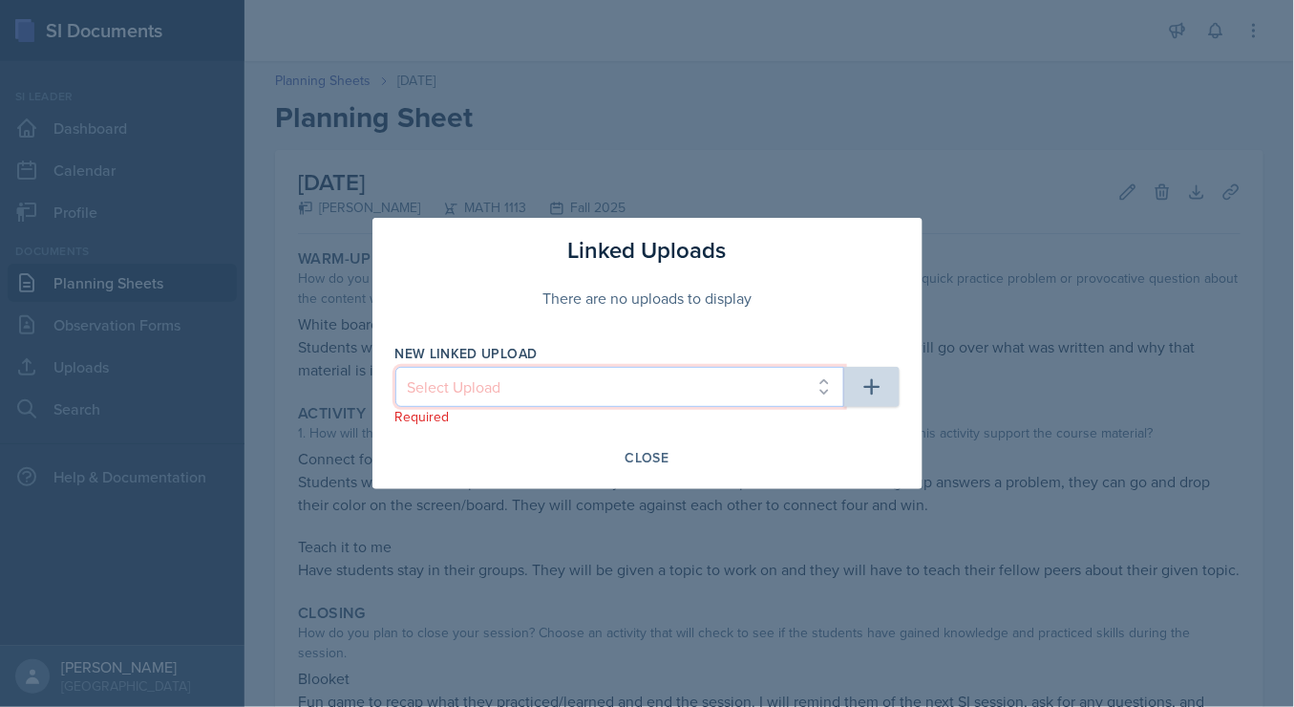
click at [768, 388] on select "Select Upload" at bounding box center [619, 387] width 449 height 40
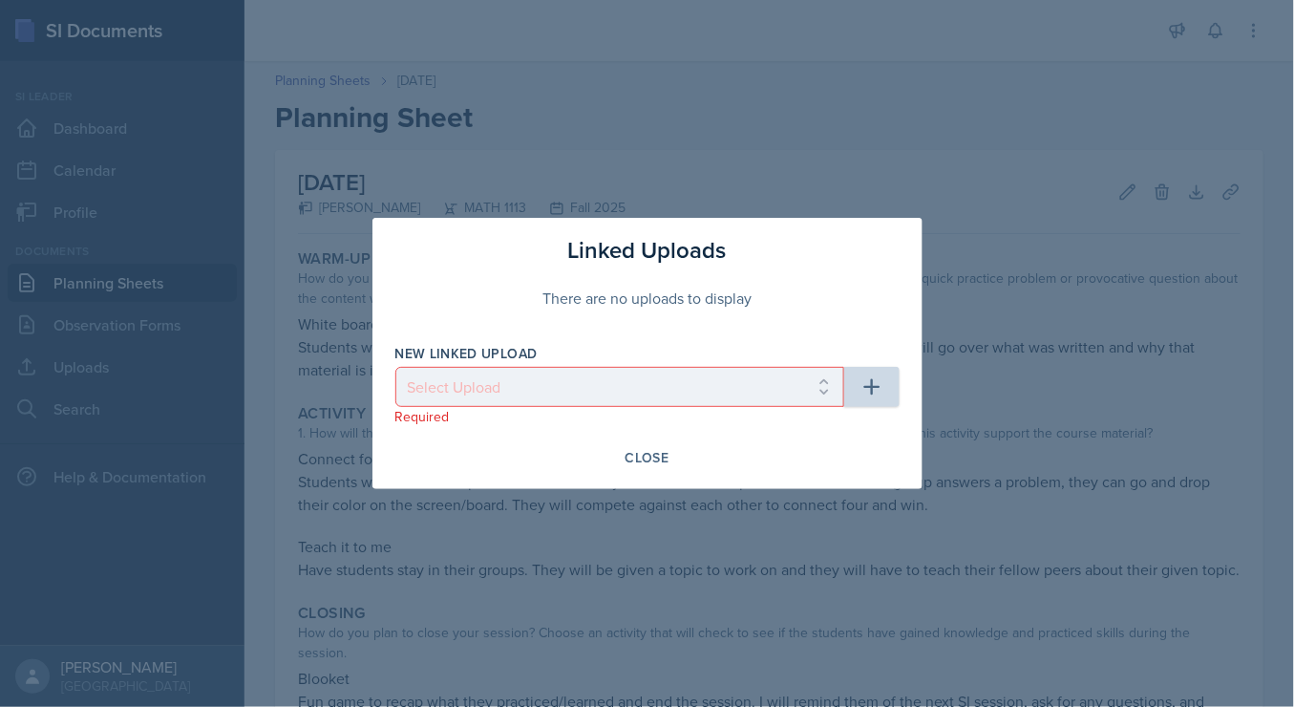
click at [714, 298] on div "There are no uploads to display" at bounding box center [647, 297] width 504 height 61
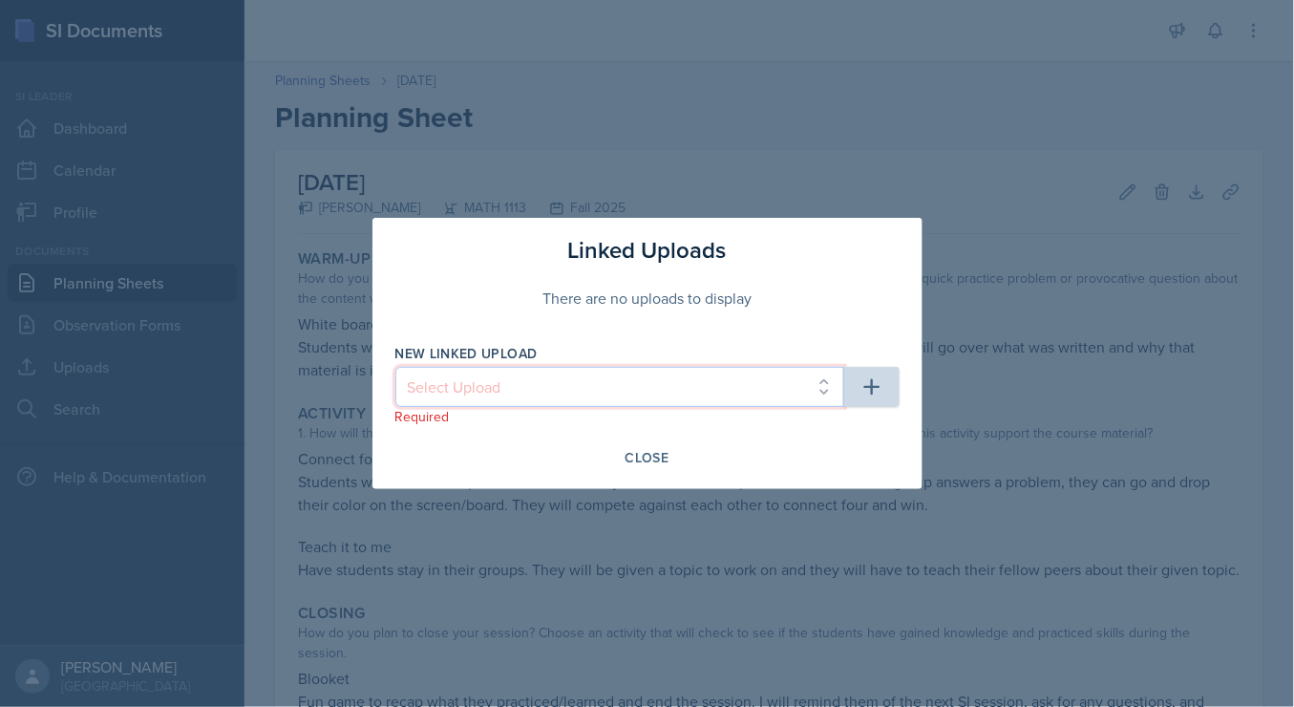
click at [601, 369] on select "Select Upload" at bounding box center [619, 387] width 449 height 40
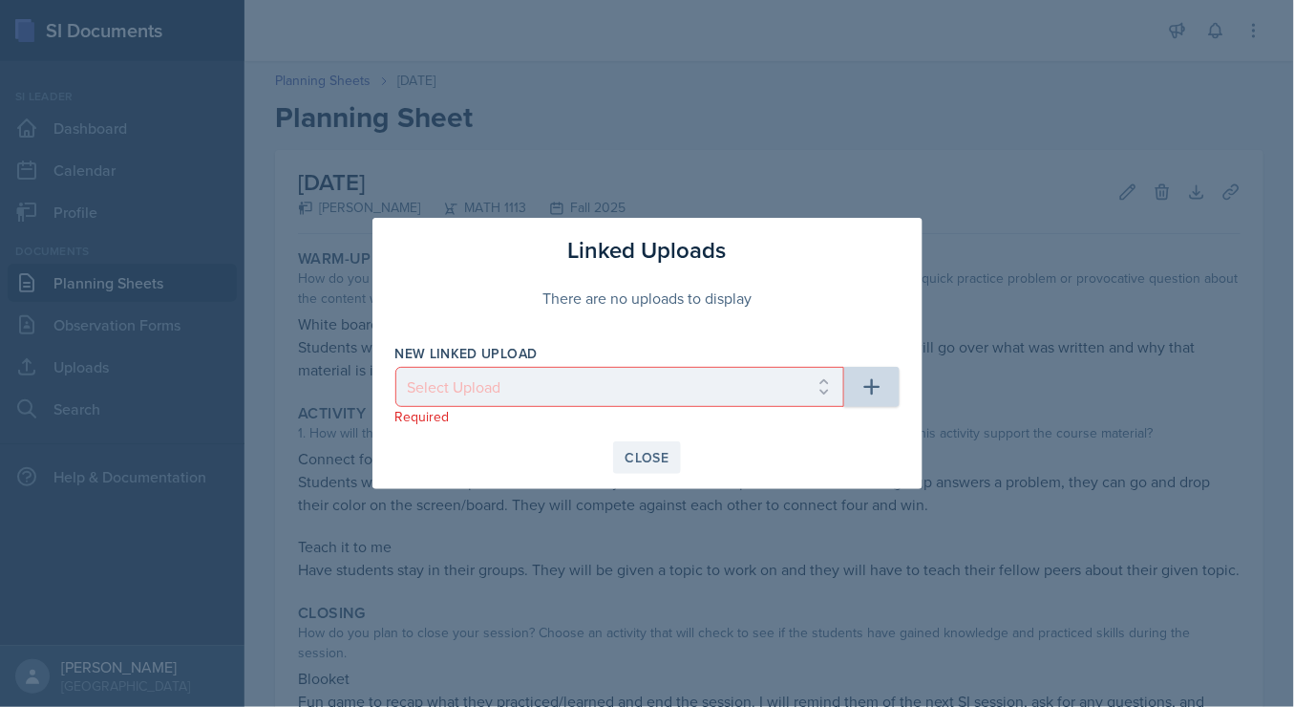
click at [643, 464] on div "Close" at bounding box center [647, 457] width 44 height 15
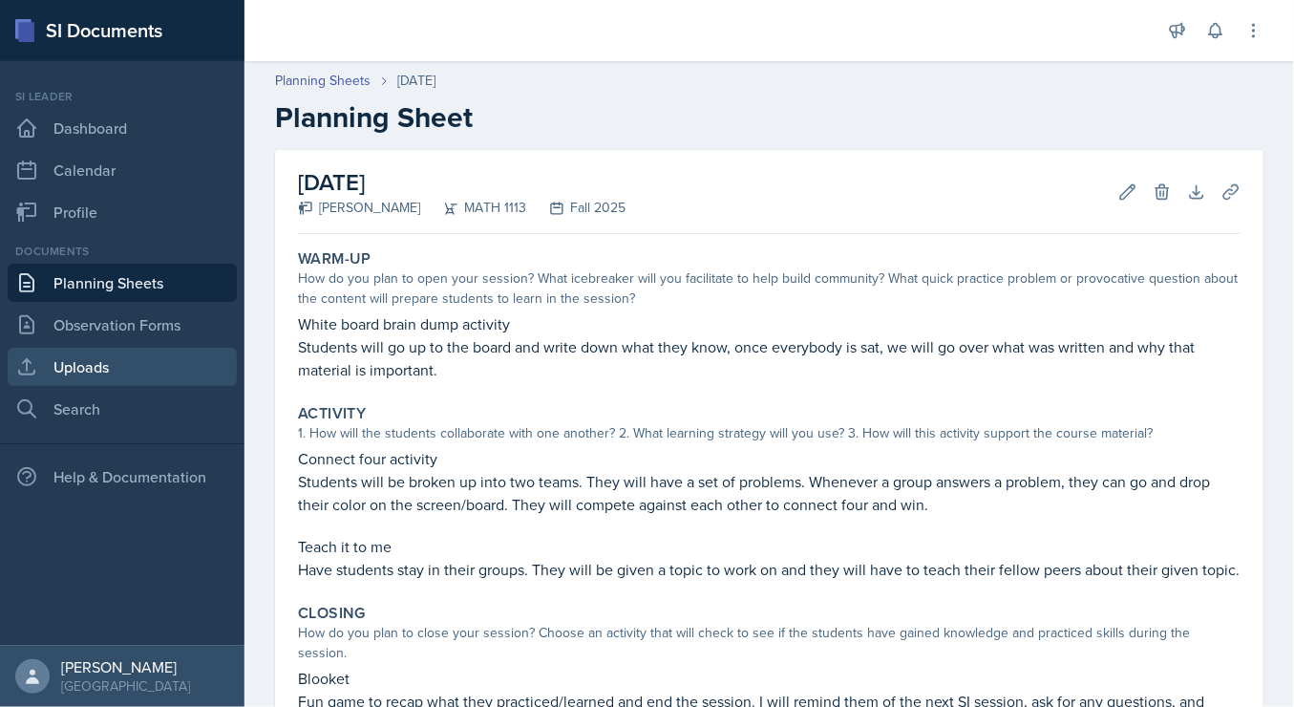
click at [110, 374] on link "Uploads" at bounding box center [122, 367] width 229 height 38
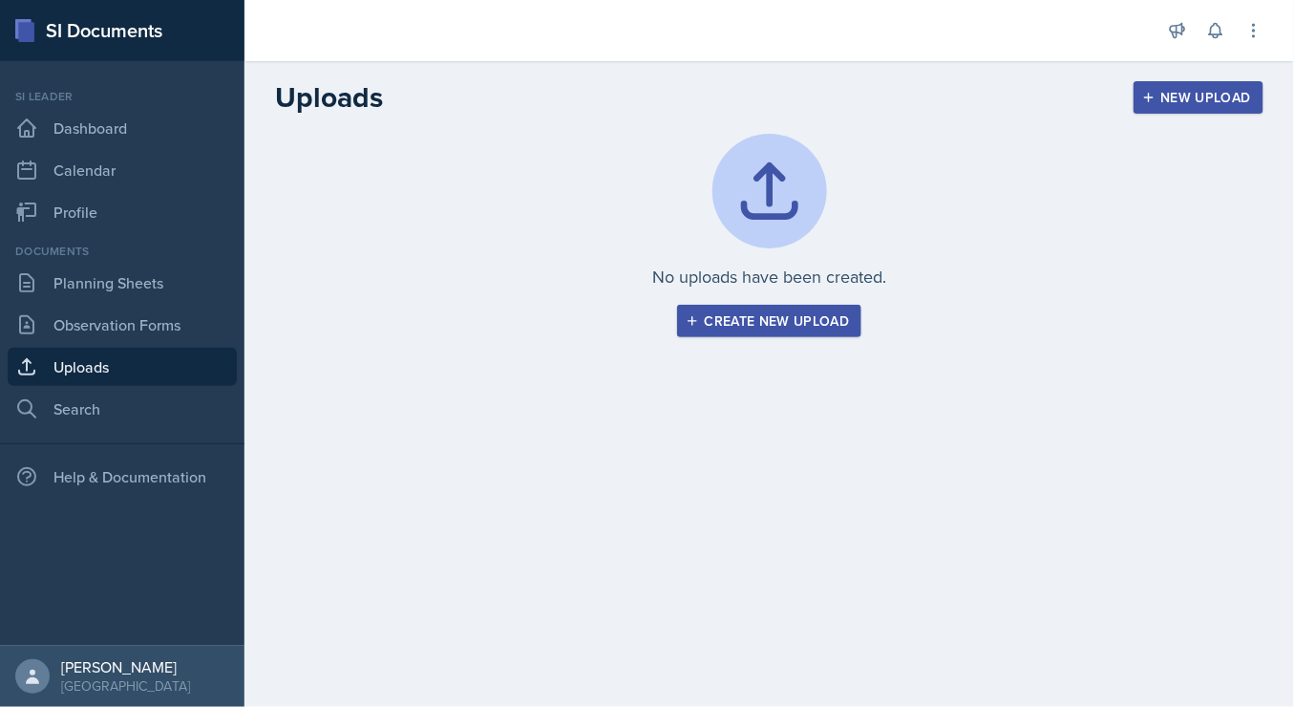
click at [819, 302] on div "No uploads have been created. Create new upload" at bounding box center [769, 235] width 988 height 203
click at [822, 322] on div "Create new upload" at bounding box center [769, 320] width 160 height 15
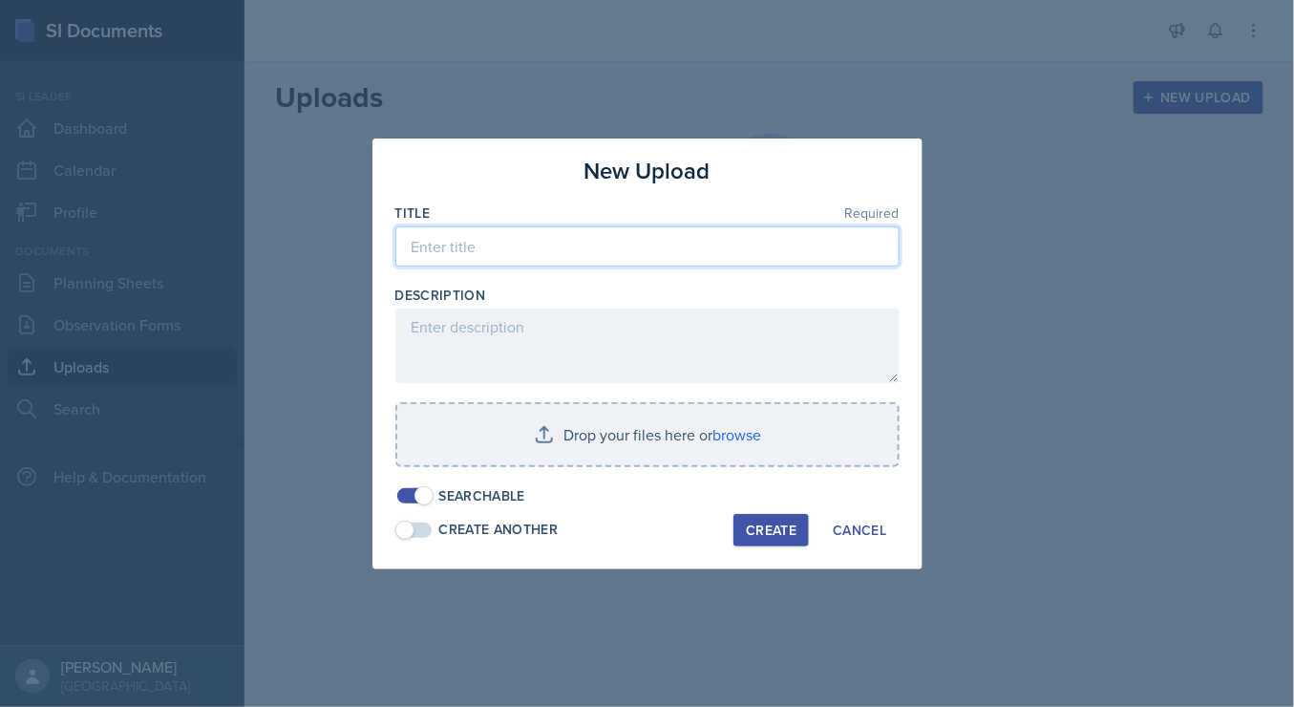
click at [630, 236] on input at bounding box center [647, 246] width 504 height 40
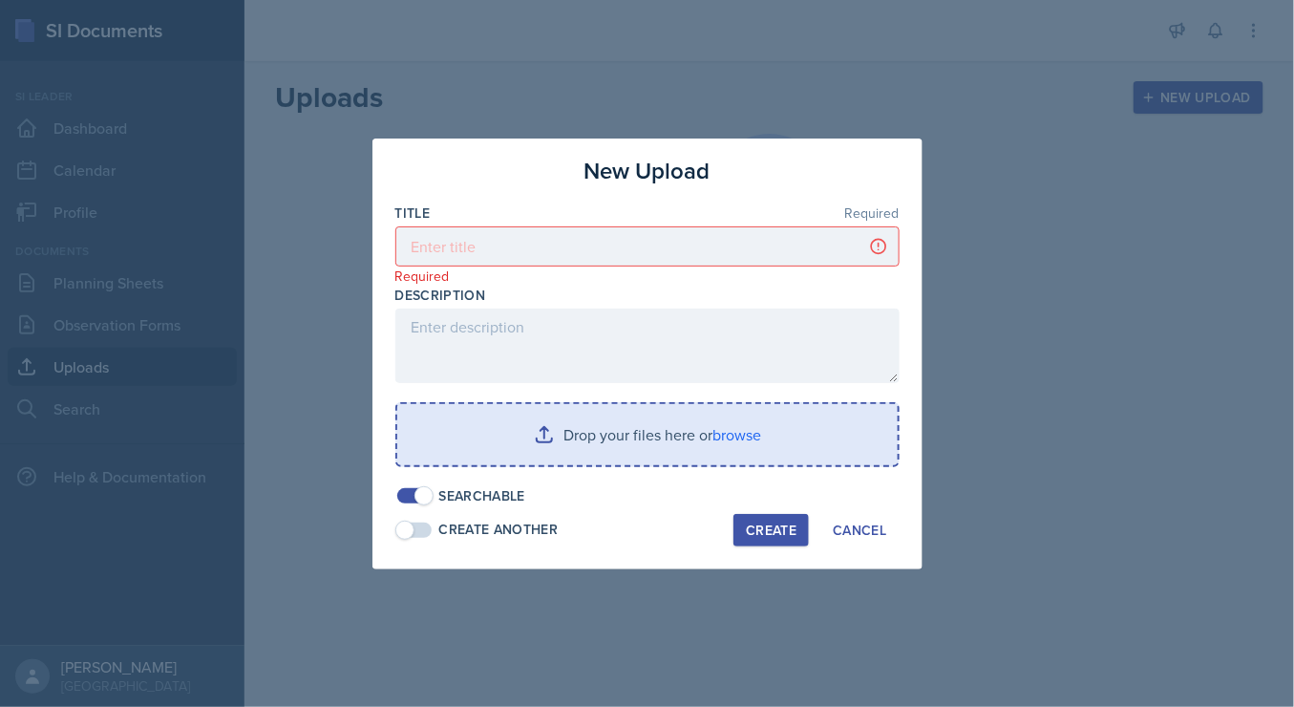
click at [732, 438] on input "file" at bounding box center [647, 434] width 500 height 61
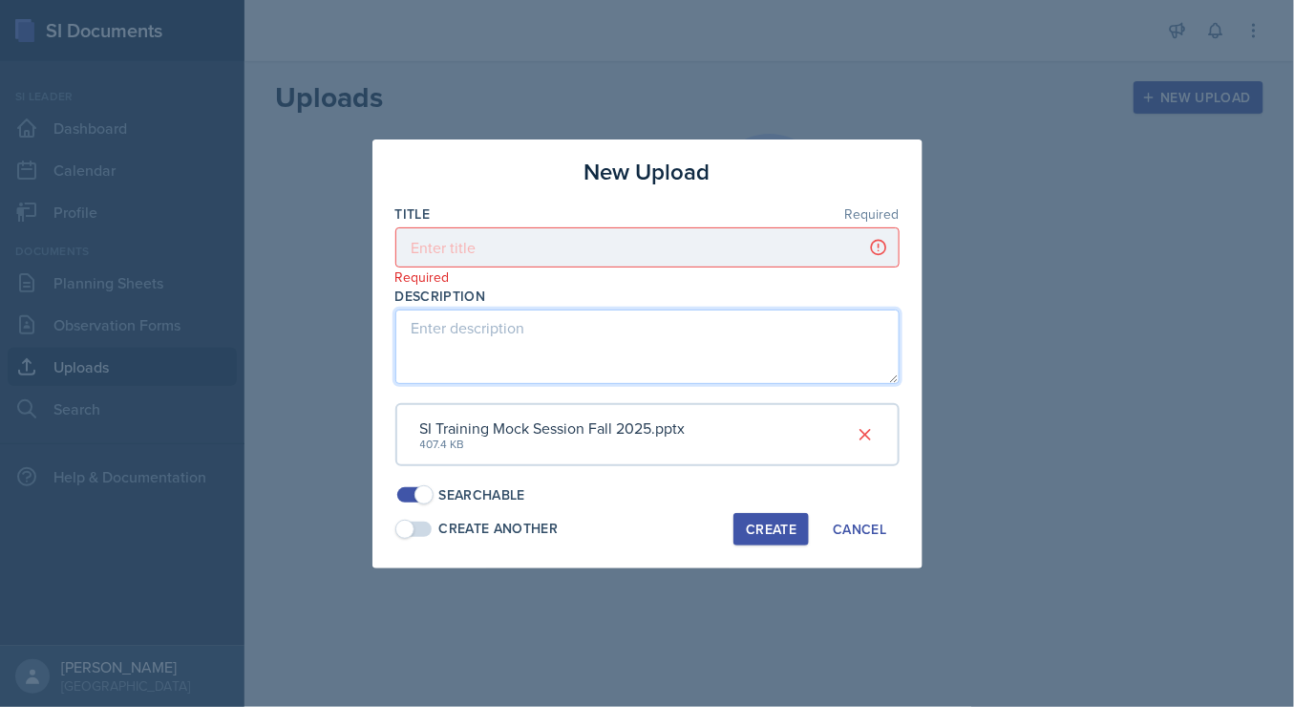
click at [615, 336] on textarea at bounding box center [647, 346] width 504 height 74
type textarea "[DATE]"
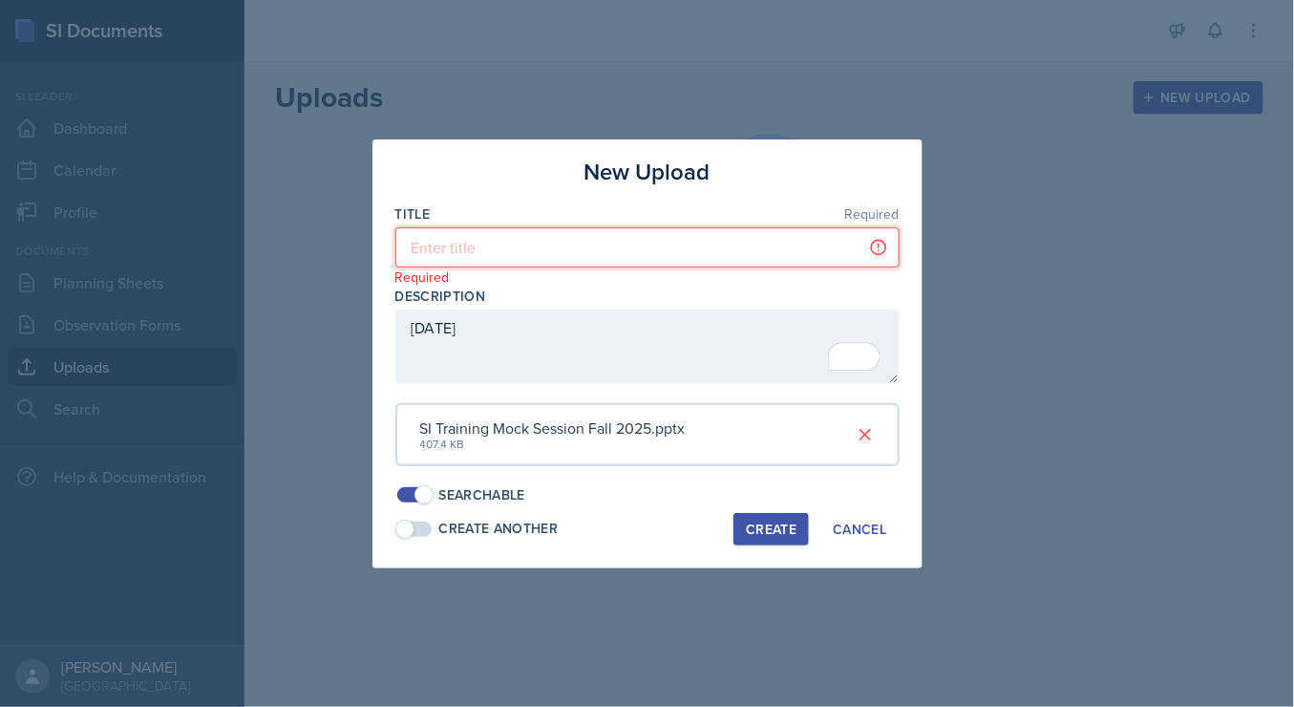
click at [531, 244] on input at bounding box center [647, 247] width 504 height 40
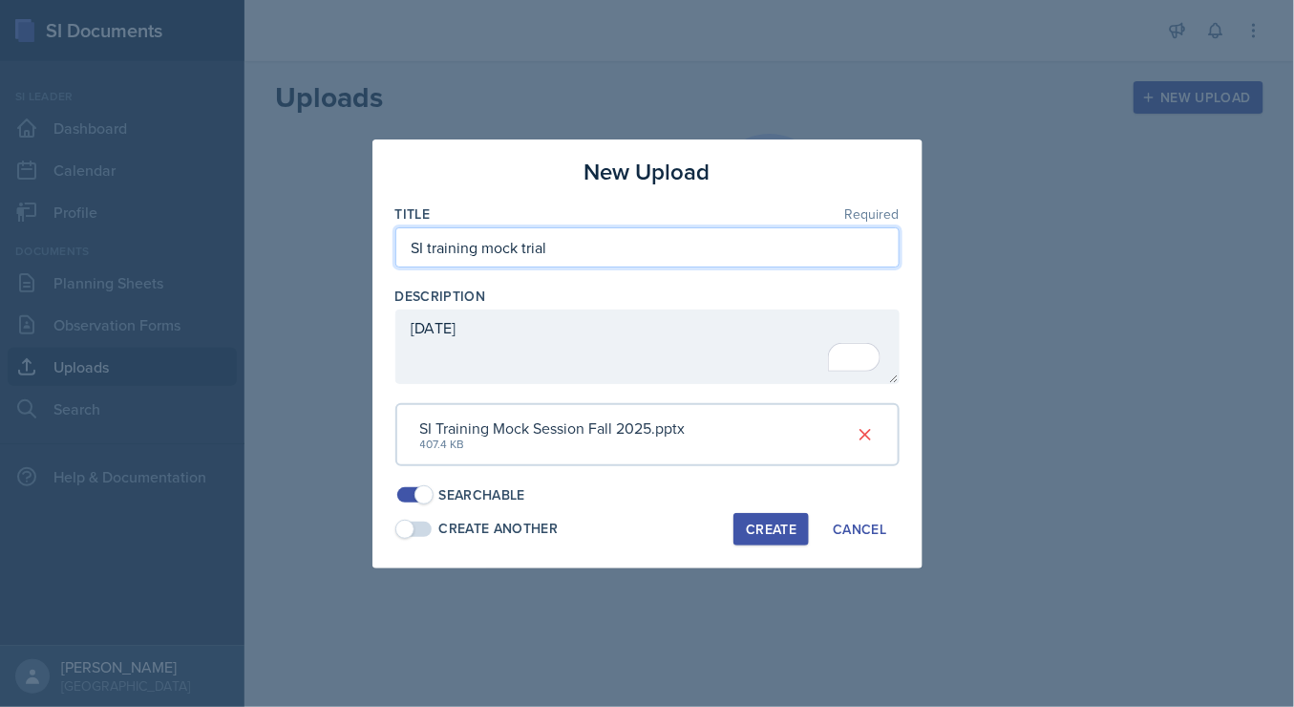
type input "SI training mock trial"
click at [765, 527] on div "Create" at bounding box center [771, 528] width 51 height 15
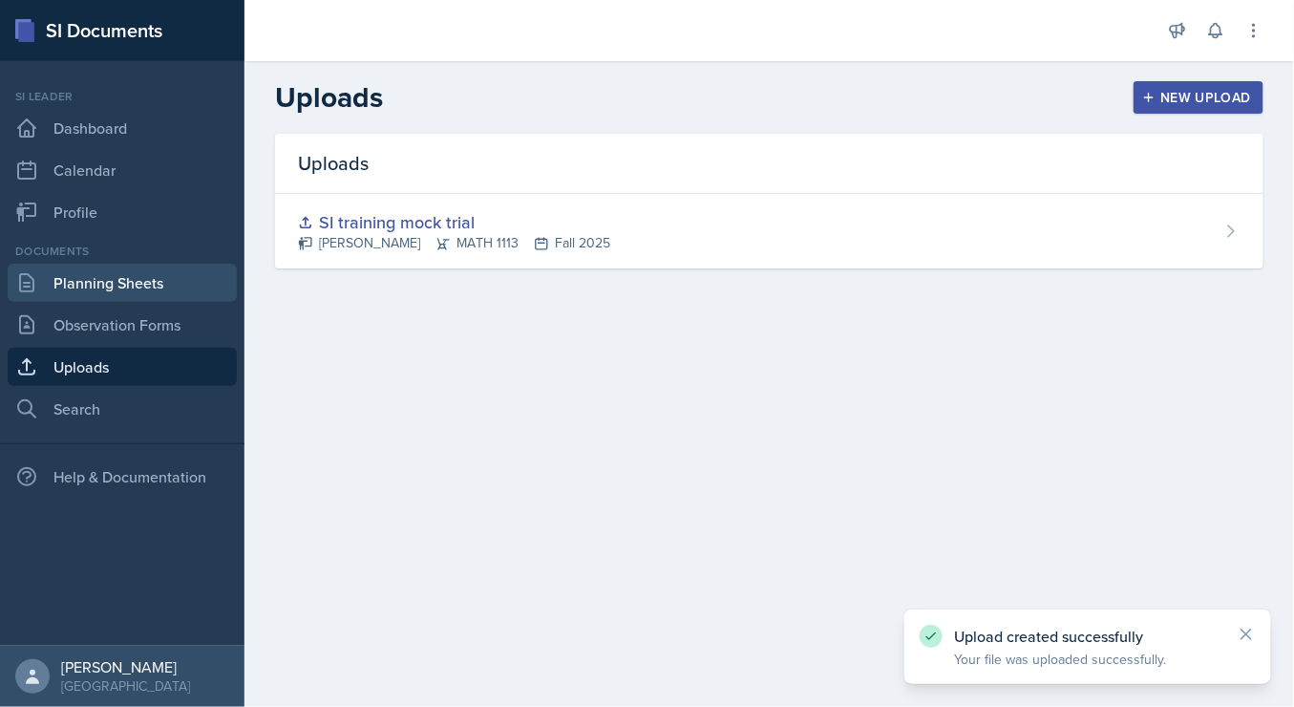
click at [62, 288] on link "Planning Sheets" at bounding box center [122, 283] width 229 height 38
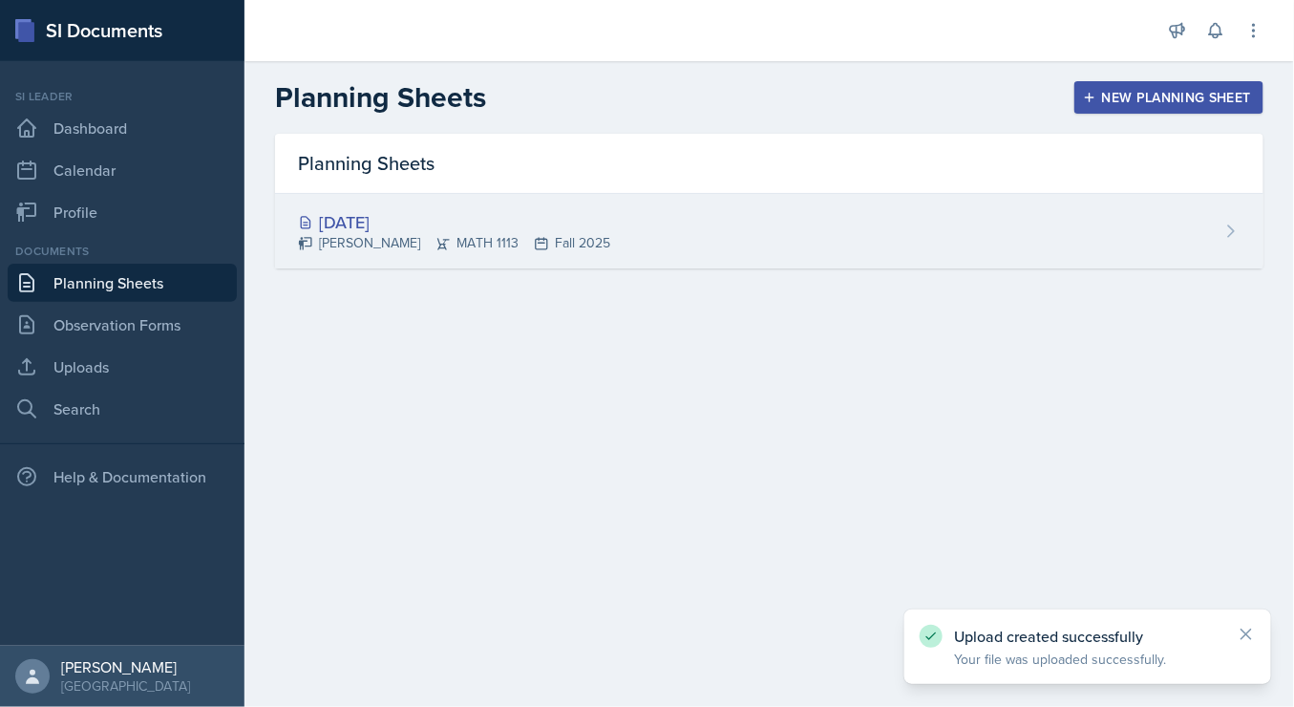
click at [801, 238] on div "[DATE] [PERSON_NAME] MATH 1113 Fall 2025" at bounding box center [769, 231] width 988 height 74
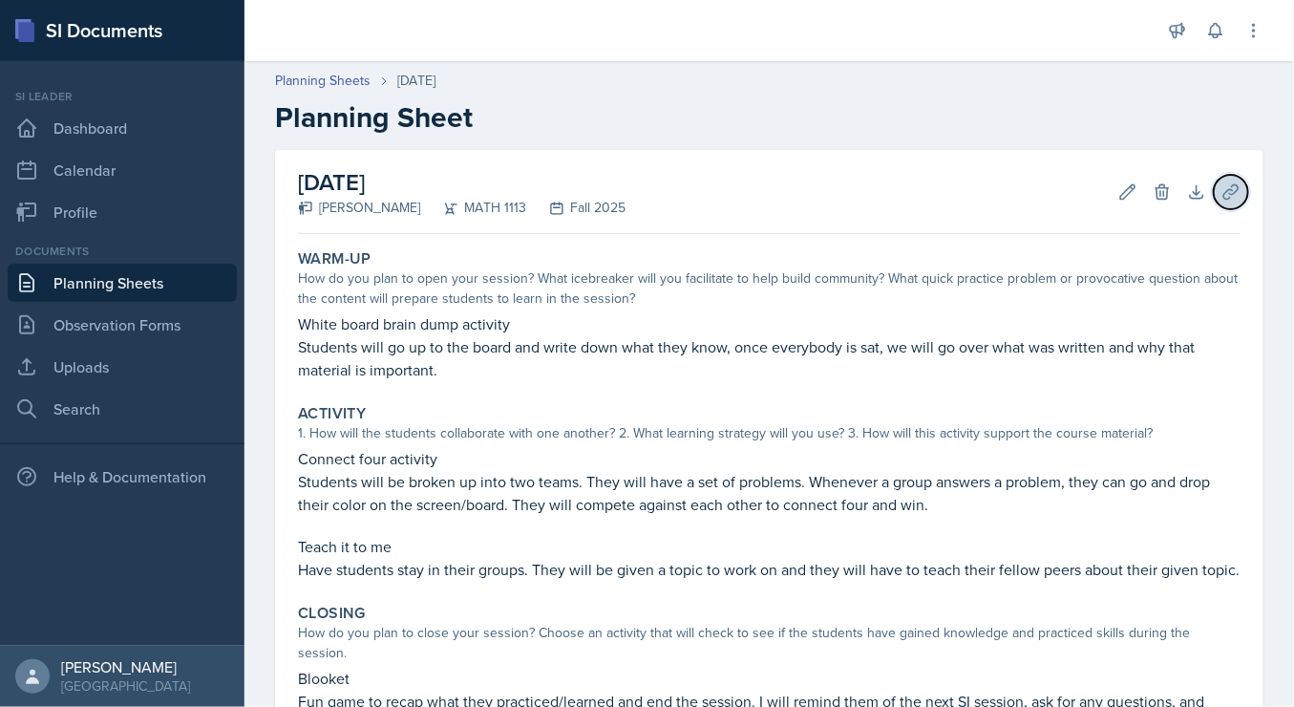
click at [1221, 185] on icon at bounding box center [1230, 191] width 19 height 19
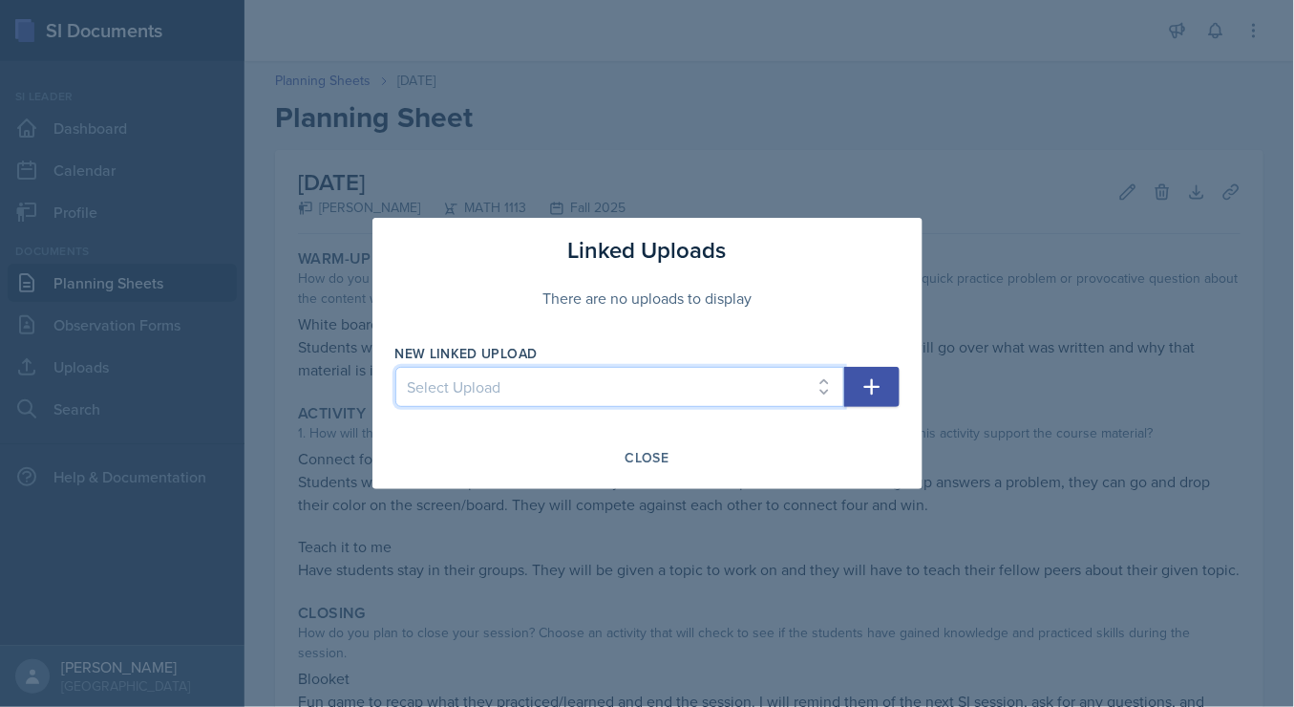
click at [641, 393] on select "Select Upload SI training mock trial" at bounding box center [619, 387] width 449 height 40
select select "31bafb4f-0053-4052-860c-8995da08645d"
click at [395, 368] on select "Select Upload SI training mock trial" at bounding box center [619, 387] width 449 height 40
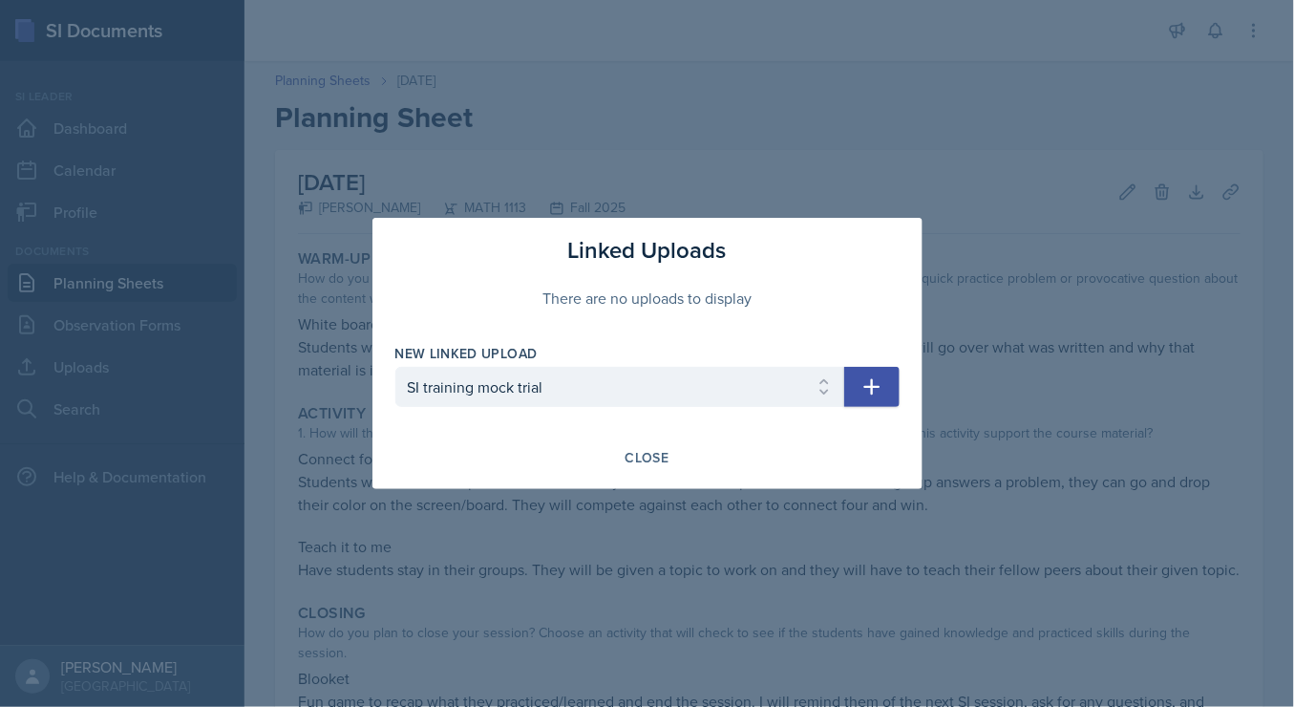
click at [865, 393] on icon "button" at bounding box center [871, 386] width 23 height 23
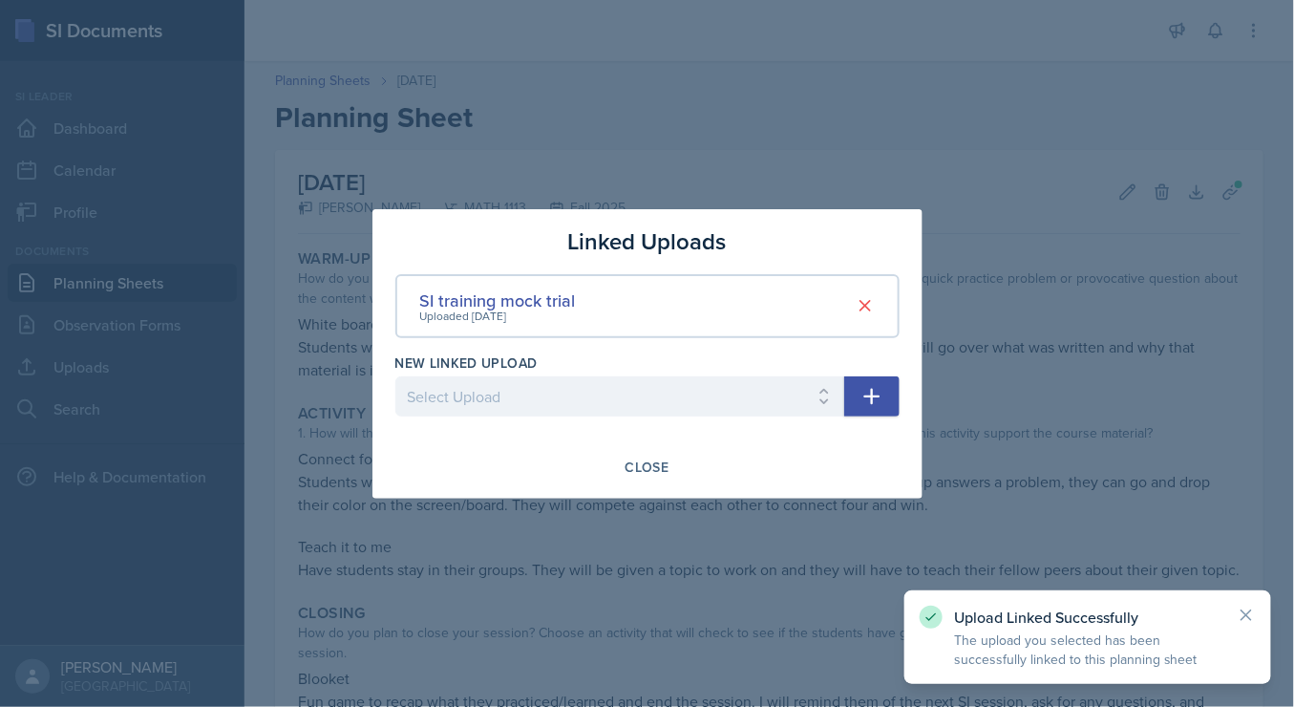
click at [739, 558] on div at bounding box center [647, 353] width 1294 height 707
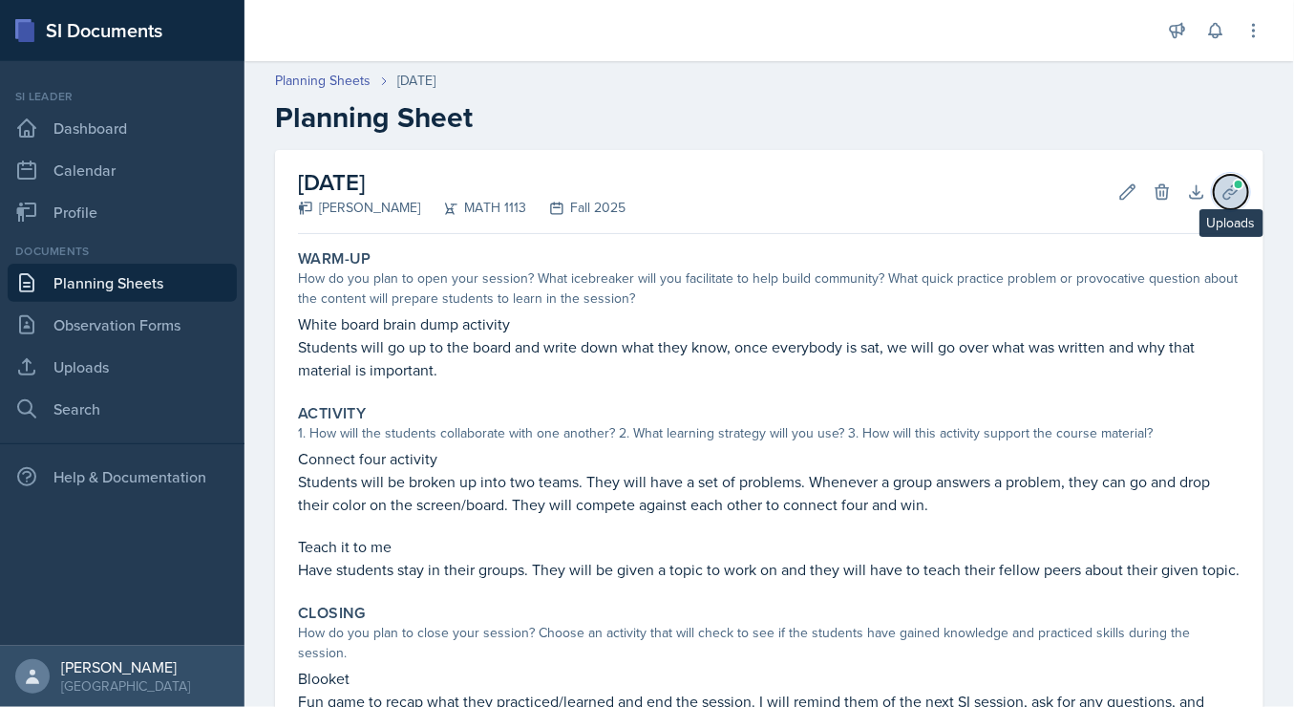
click at [1221, 195] on icon at bounding box center [1230, 191] width 19 height 19
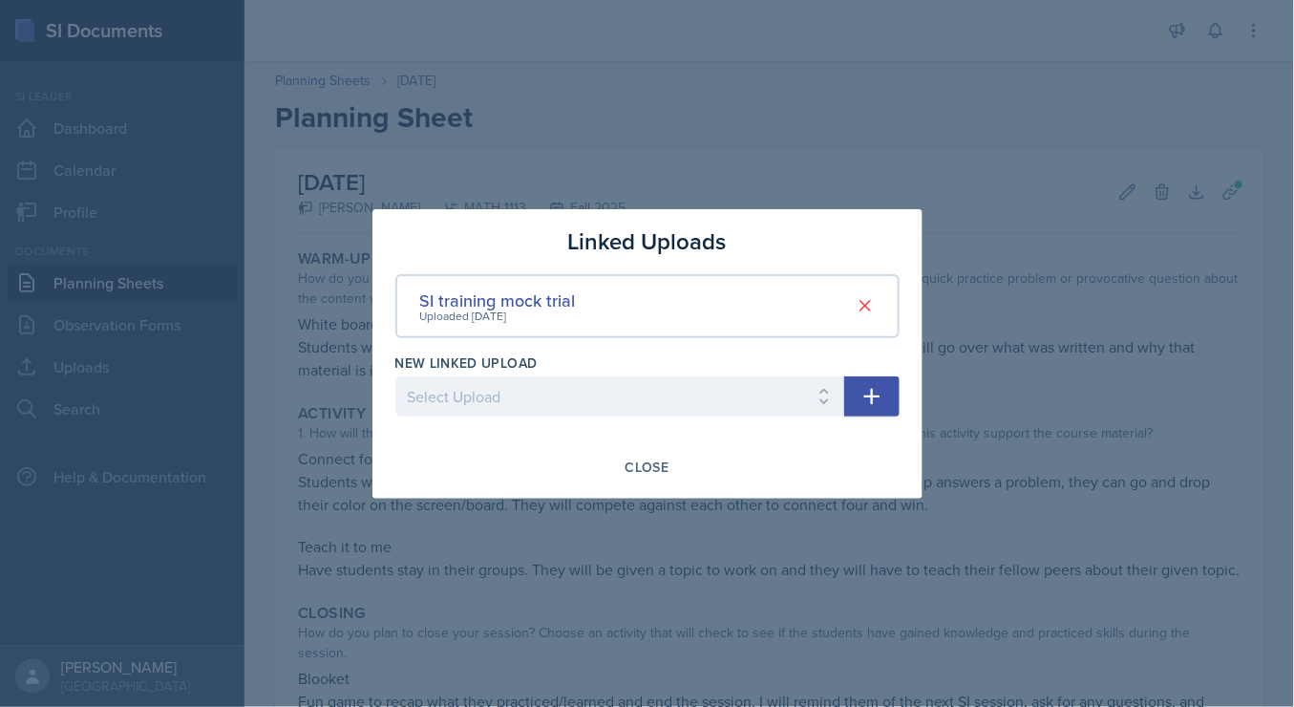
click at [873, 393] on icon "button" at bounding box center [871, 396] width 16 height 16
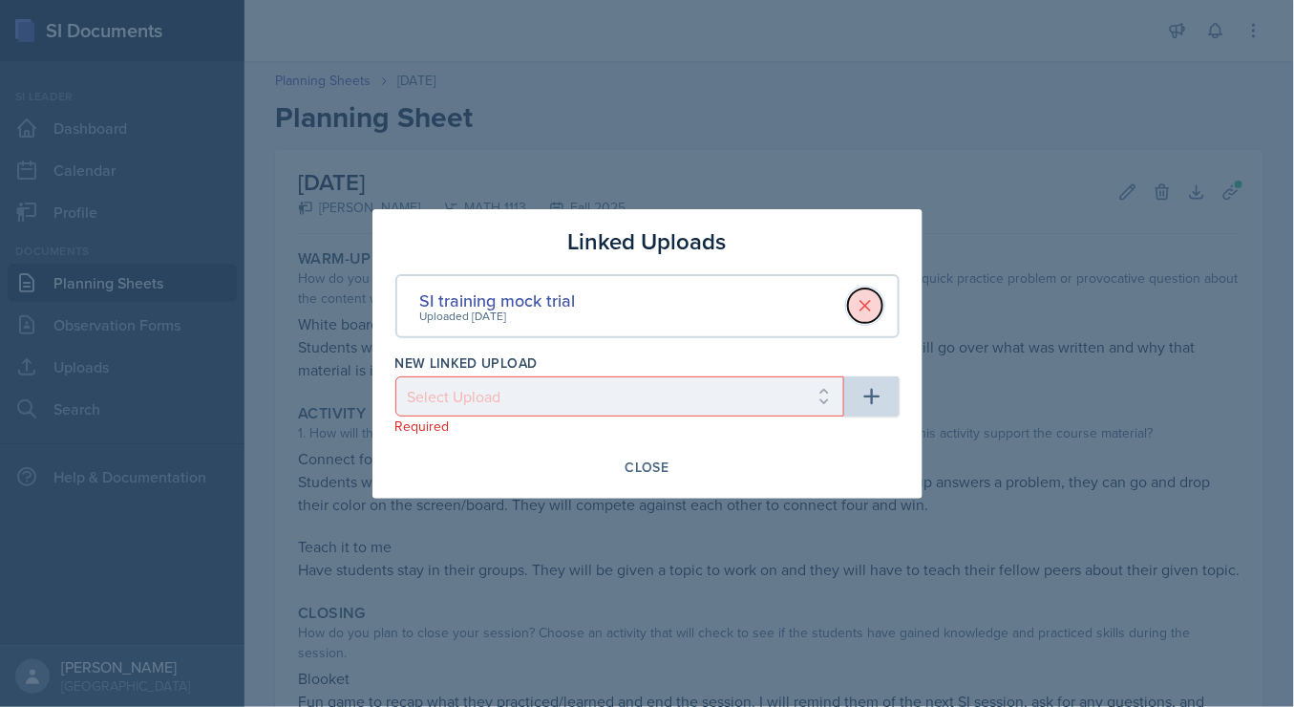
click at [864, 311] on icon at bounding box center [865, 305] width 19 height 19
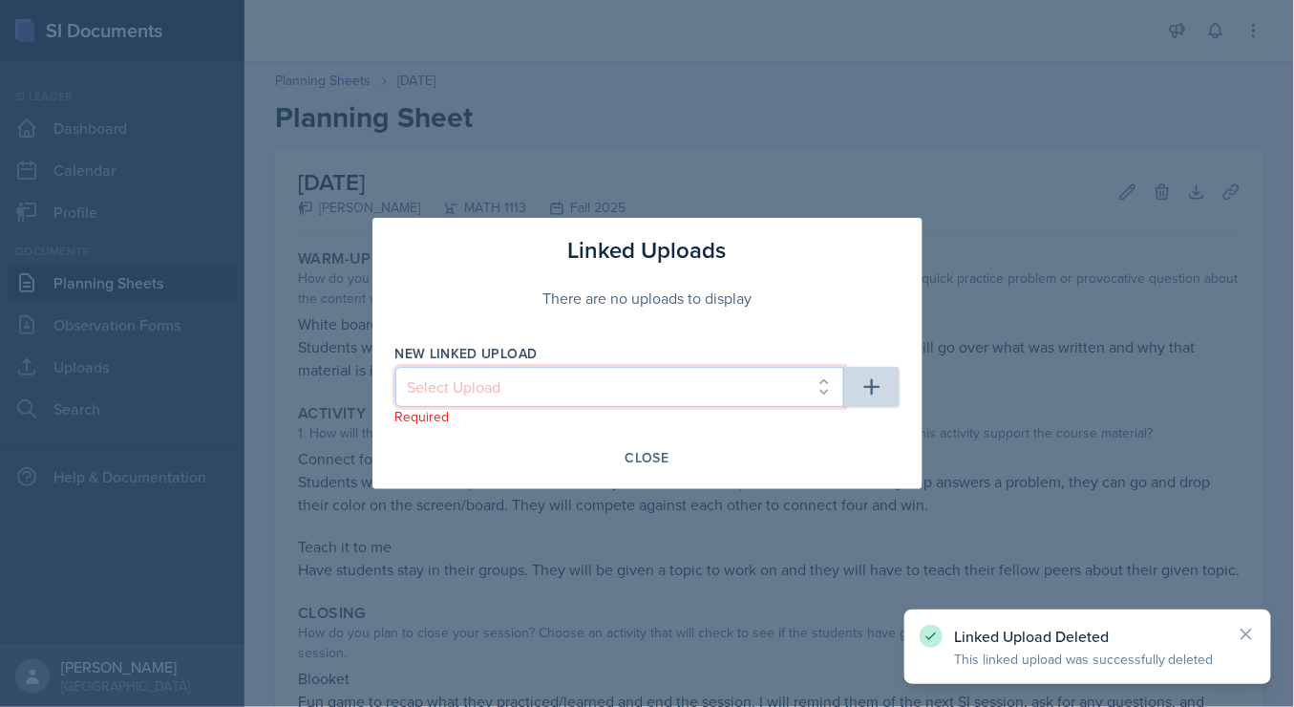
click at [826, 402] on select "Select Upload SI training mock trial" at bounding box center [619, 387] width 449 height 40
select select "31bafb4f-0053-4052-860c-8995da08645d"
click at [395, 368] on select "Select Upload SI training mock trial" at bounding box center [619, 387] width 449 height 40
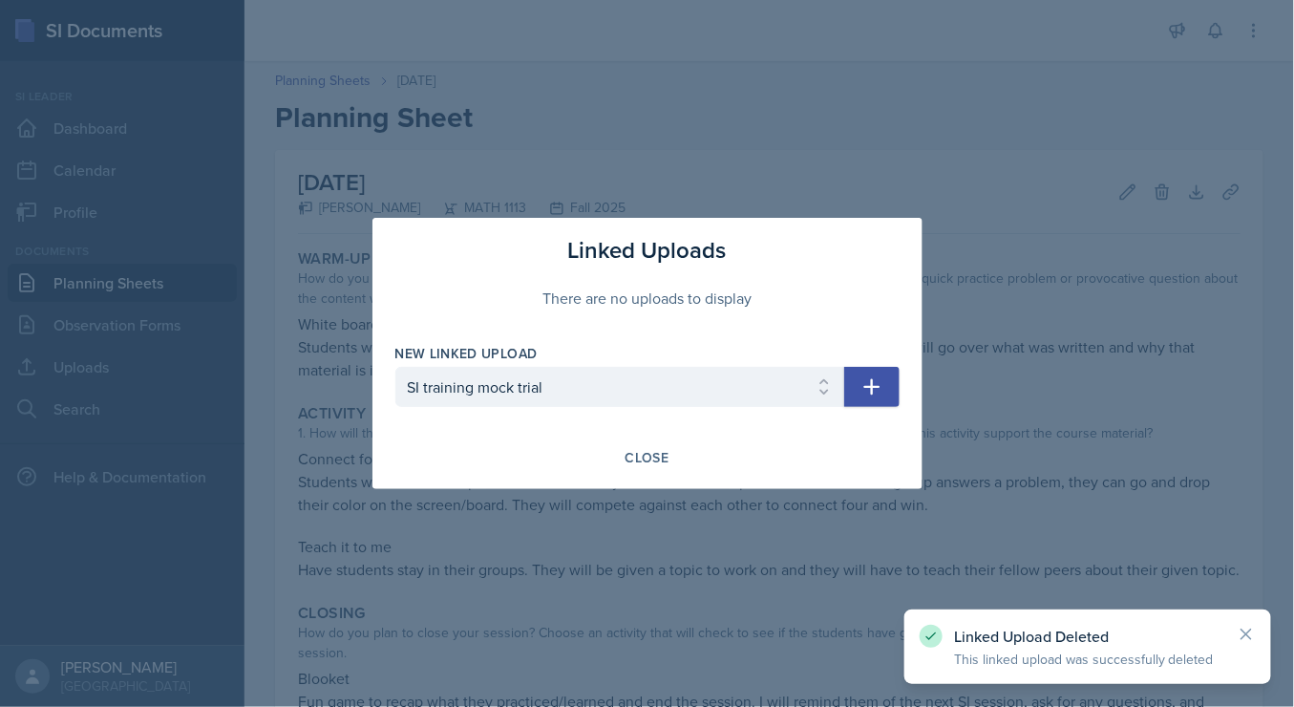
click at [868, 395] on icon "button" at bounding box center [871, 386] width 23 height 23
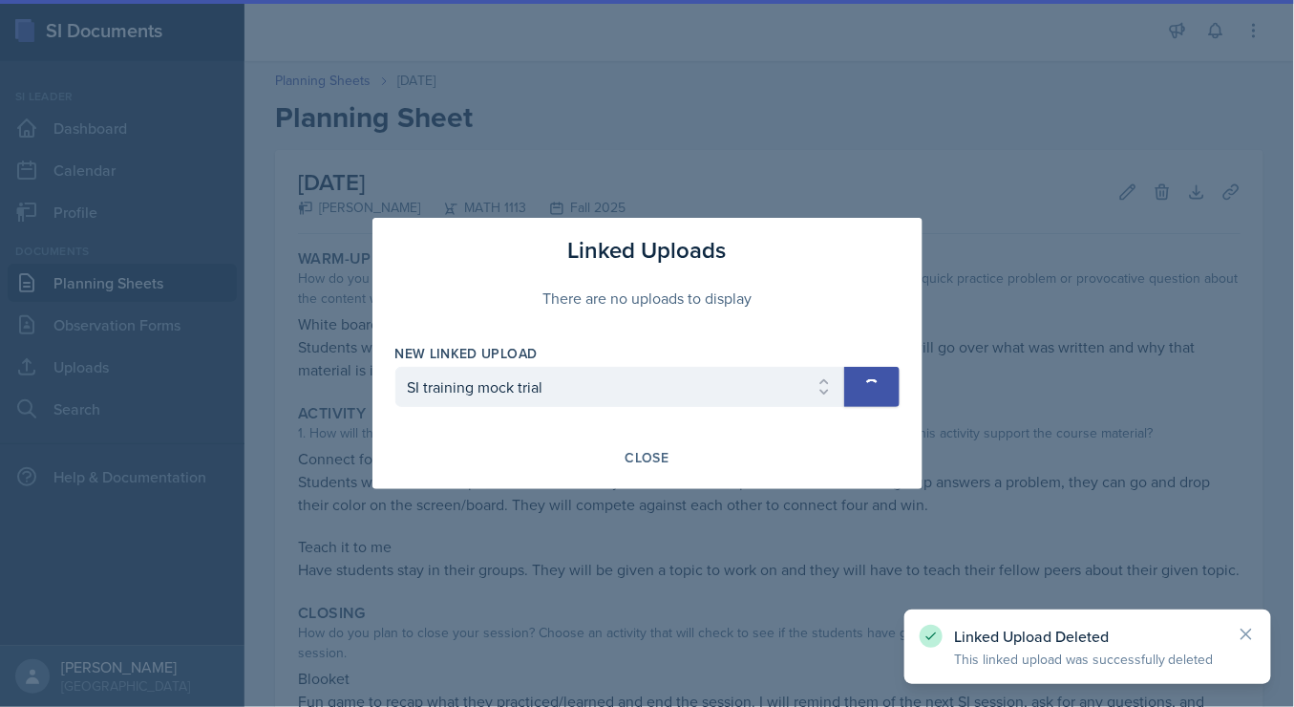
select select
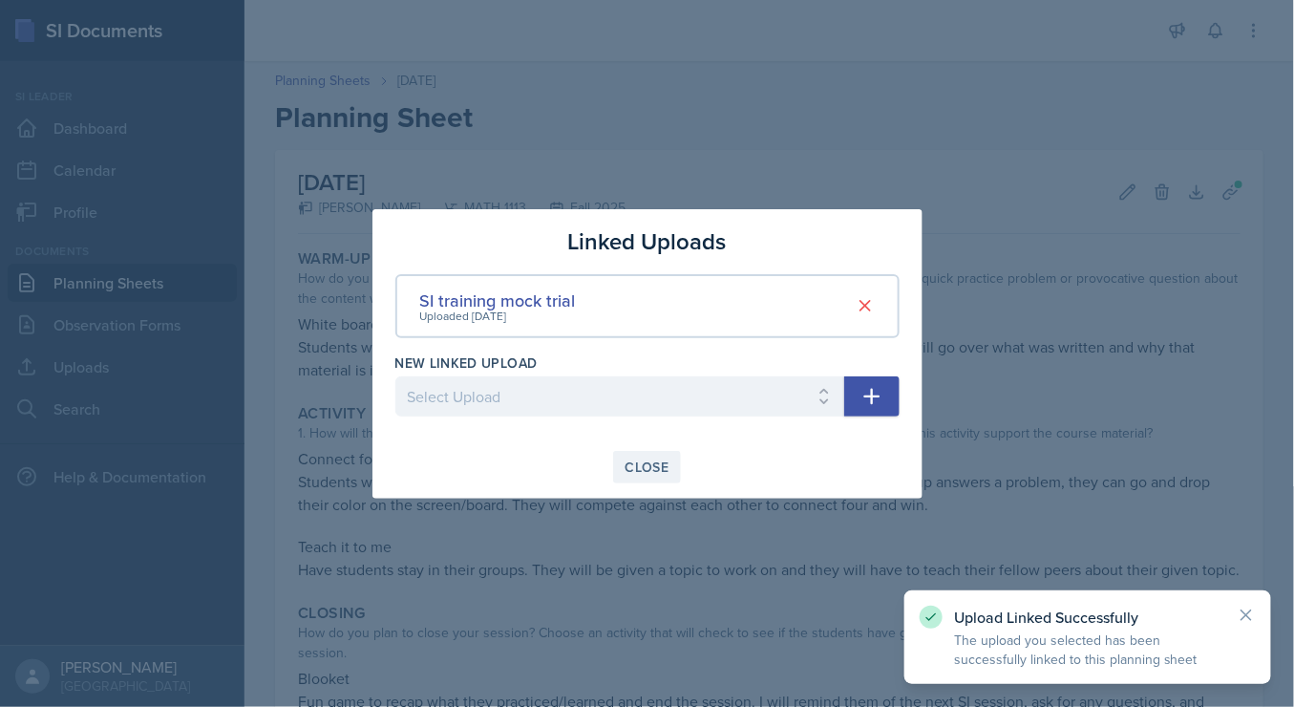
click at [648, 462] on div "Close" at bounding box center [647, 466] width 44 height 15
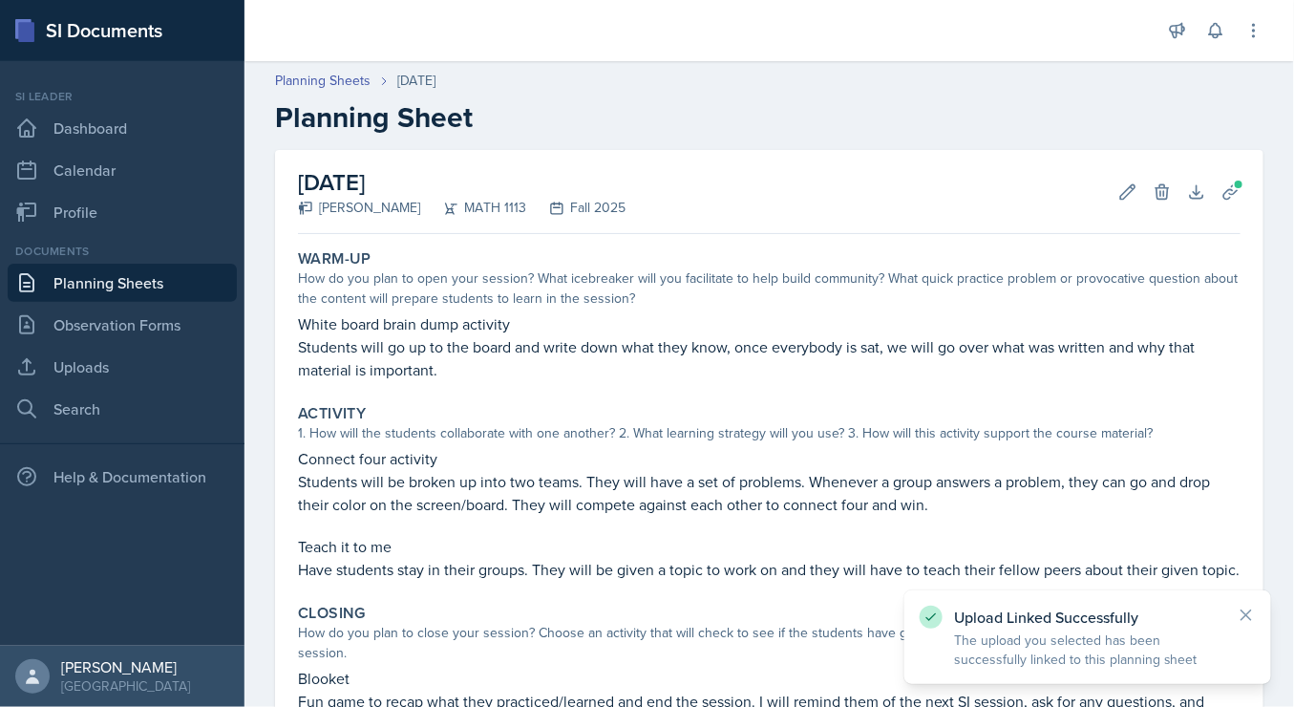
scroll to position [269, 0]
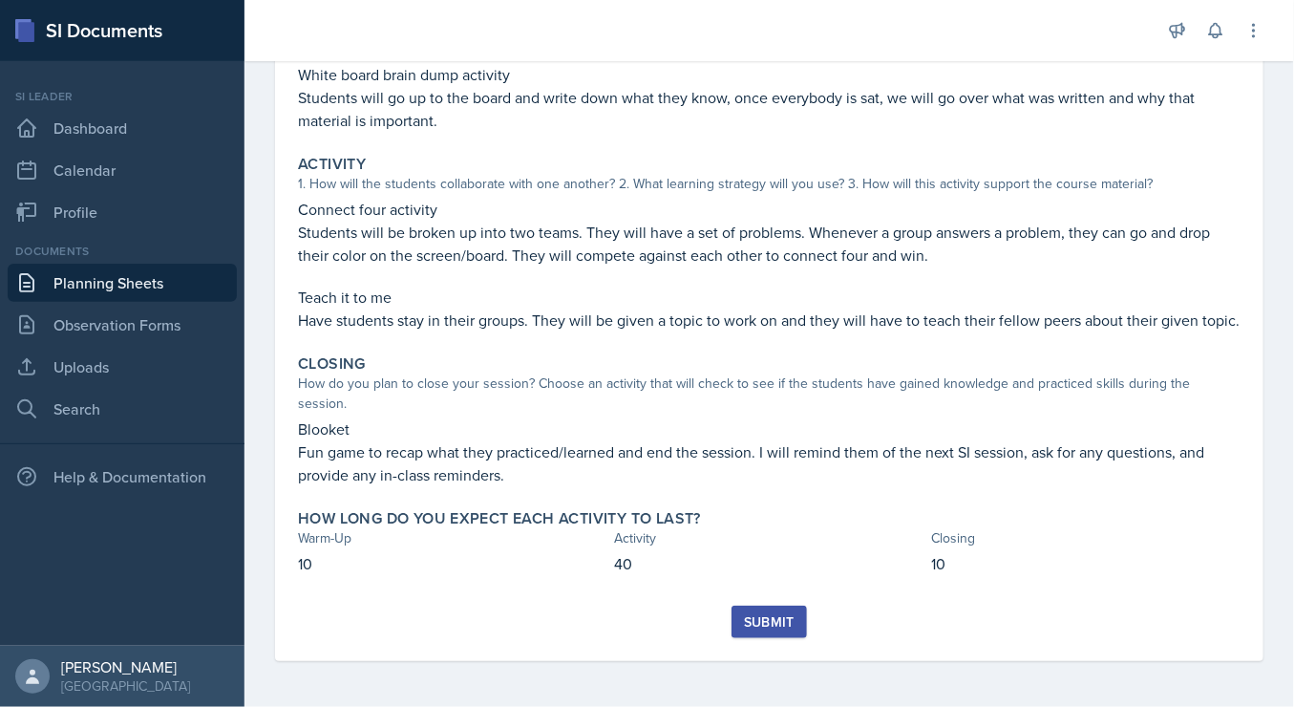
click at [752, 615] on div "Submit" at bounding box center [769, 621] width 51 height 15
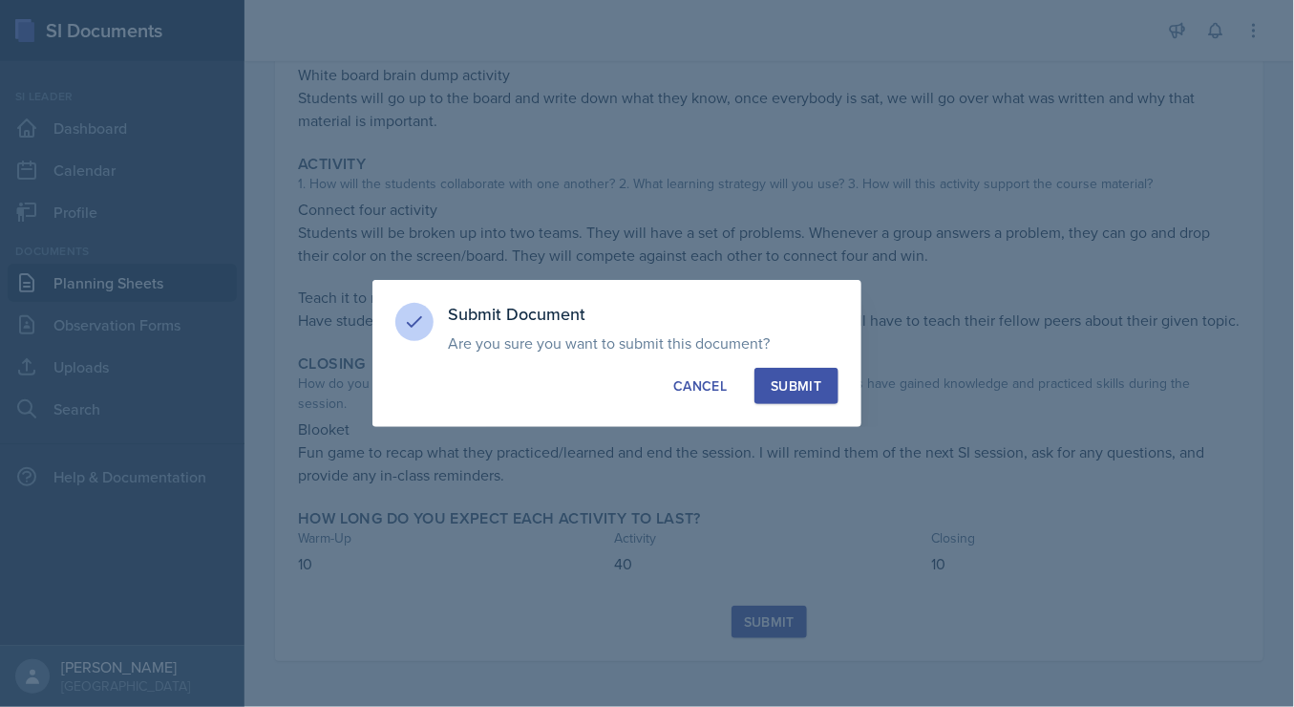
click at [790, 399] on button "Submit" at bounding box center [795, 386] width 83 height 36
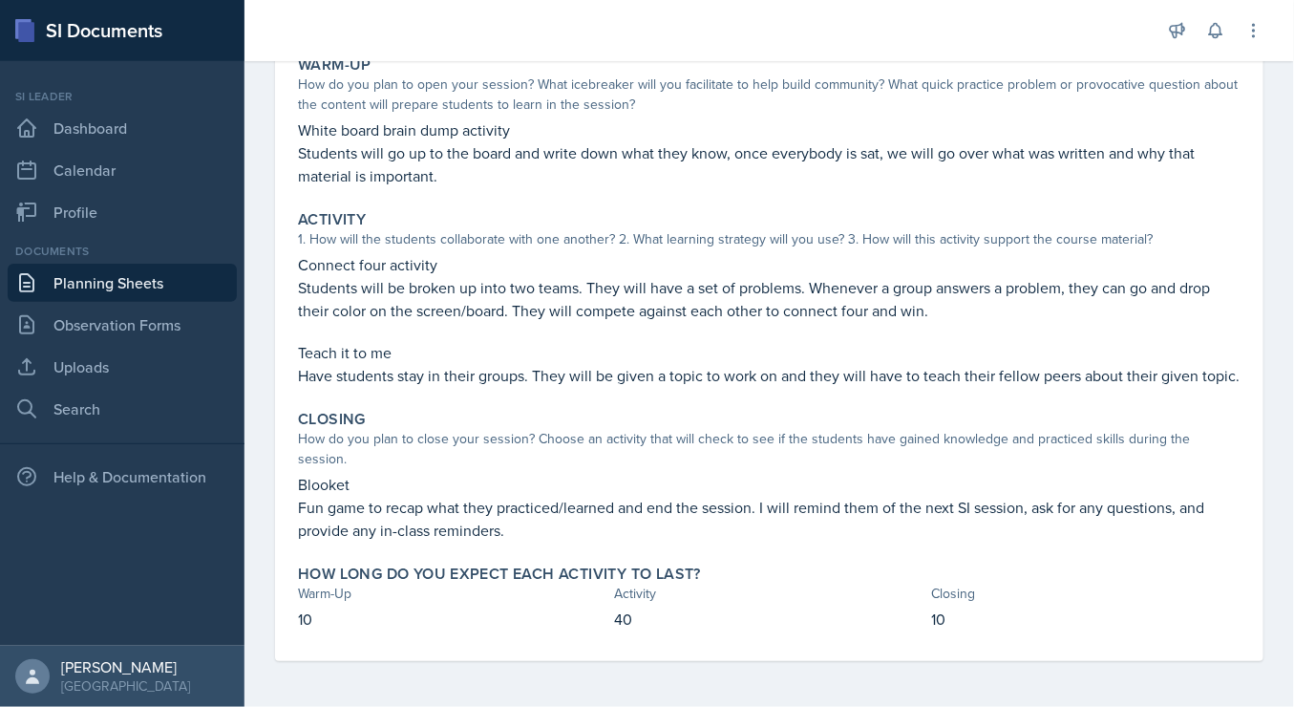
scroll to position [0, 0]
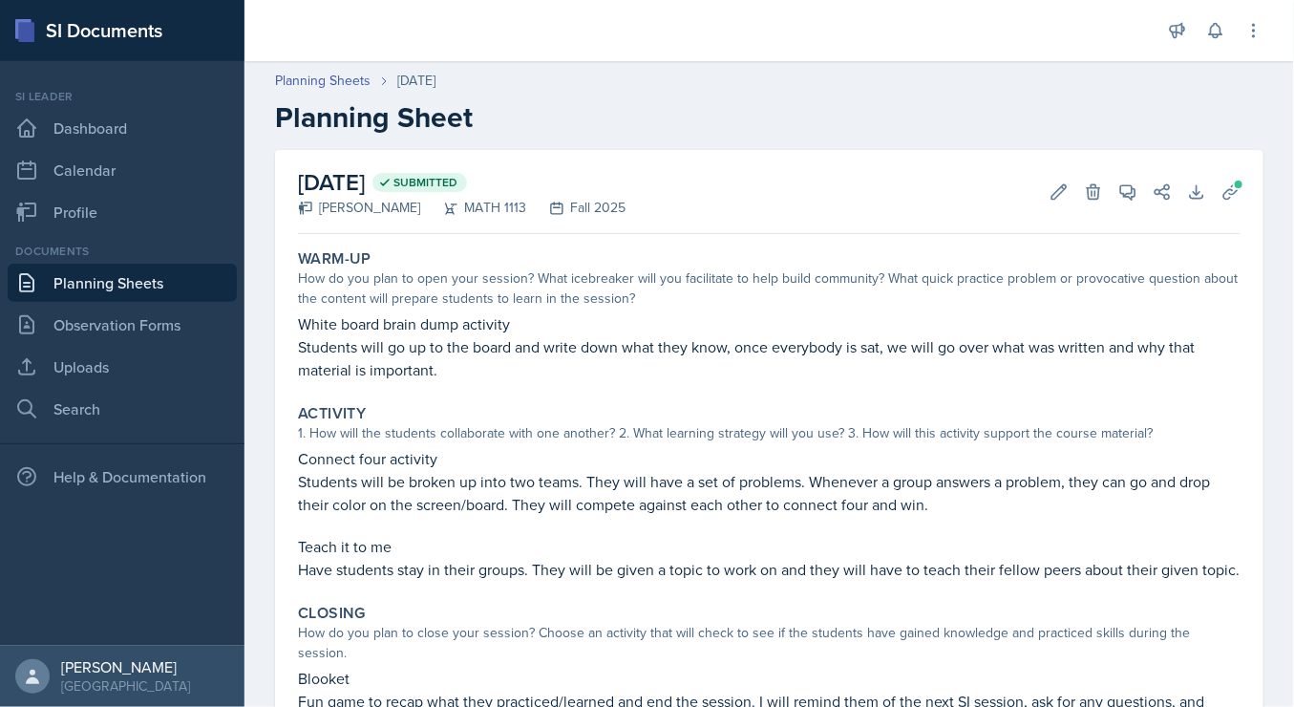
click at [133, 282] on link "Planning Sheets" at bounding box center [122, 283] width 229 height 38
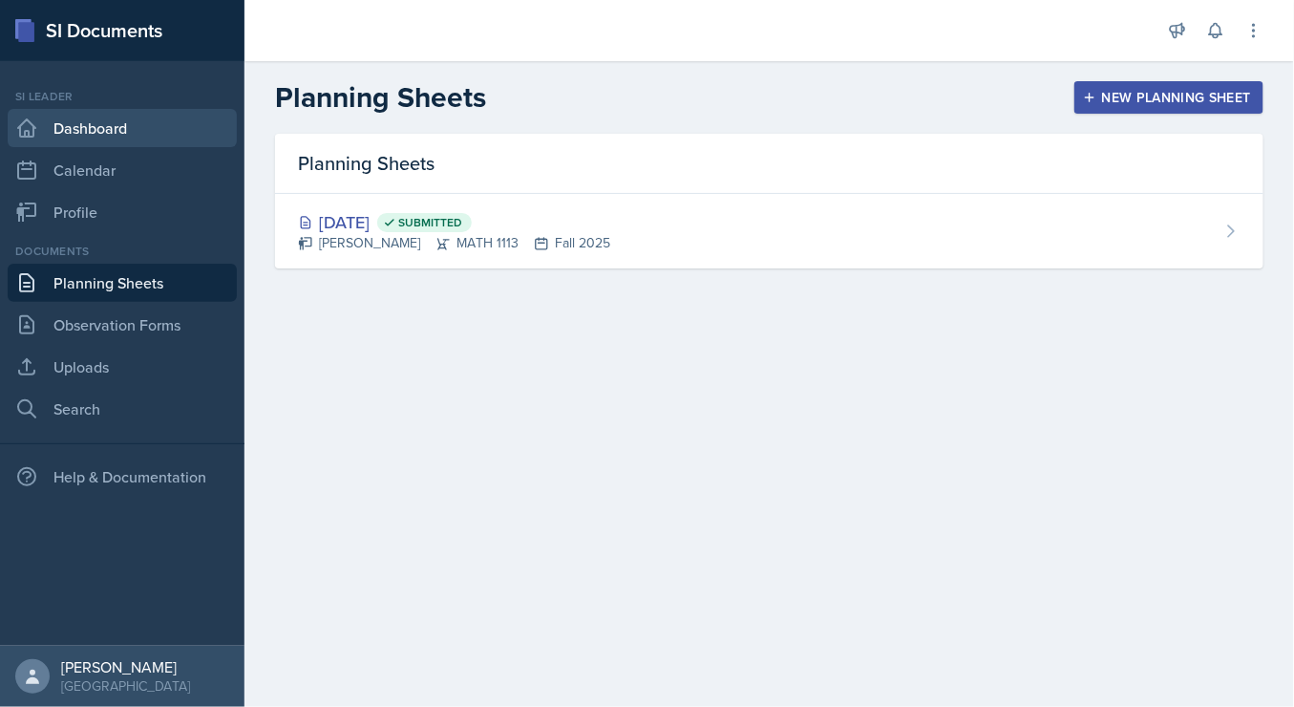
click at [117, 131] on link "Dashboard" at bounding box center [122, 128] width 229 height 38
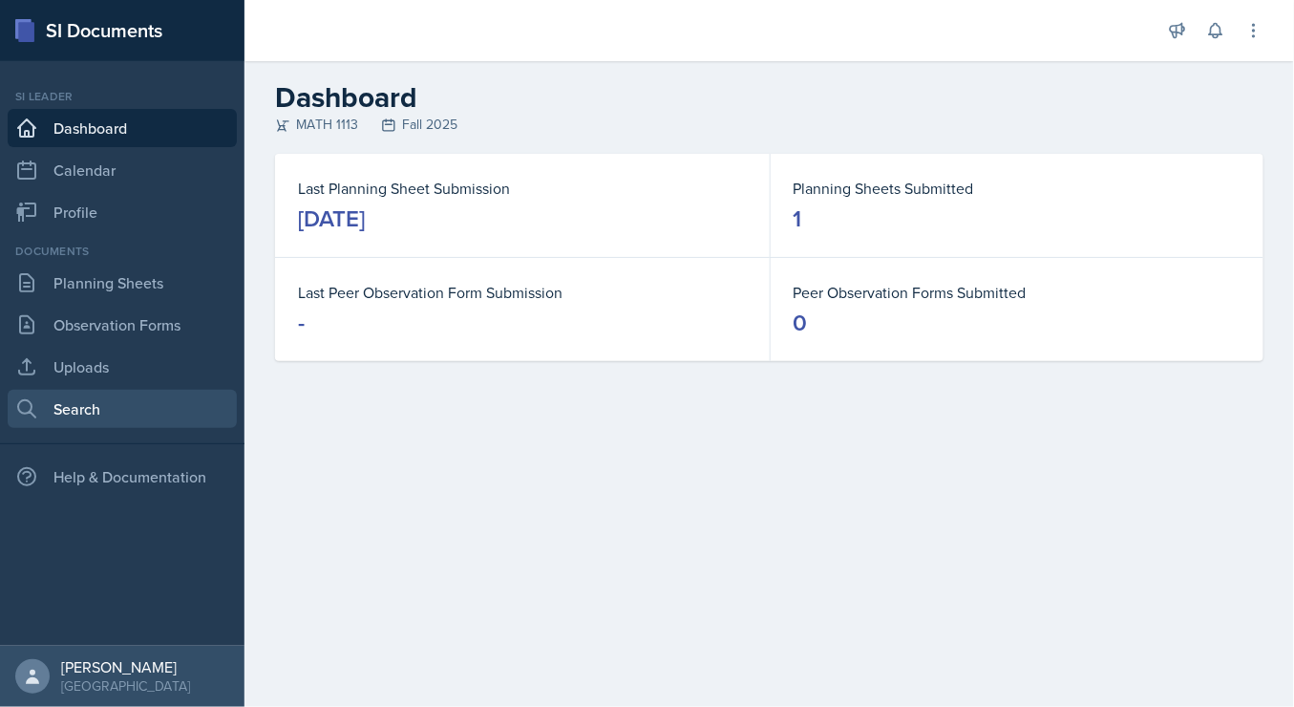
click at [78, 409] on link "Search" at bounding box center [122, 409] width 229 height 38
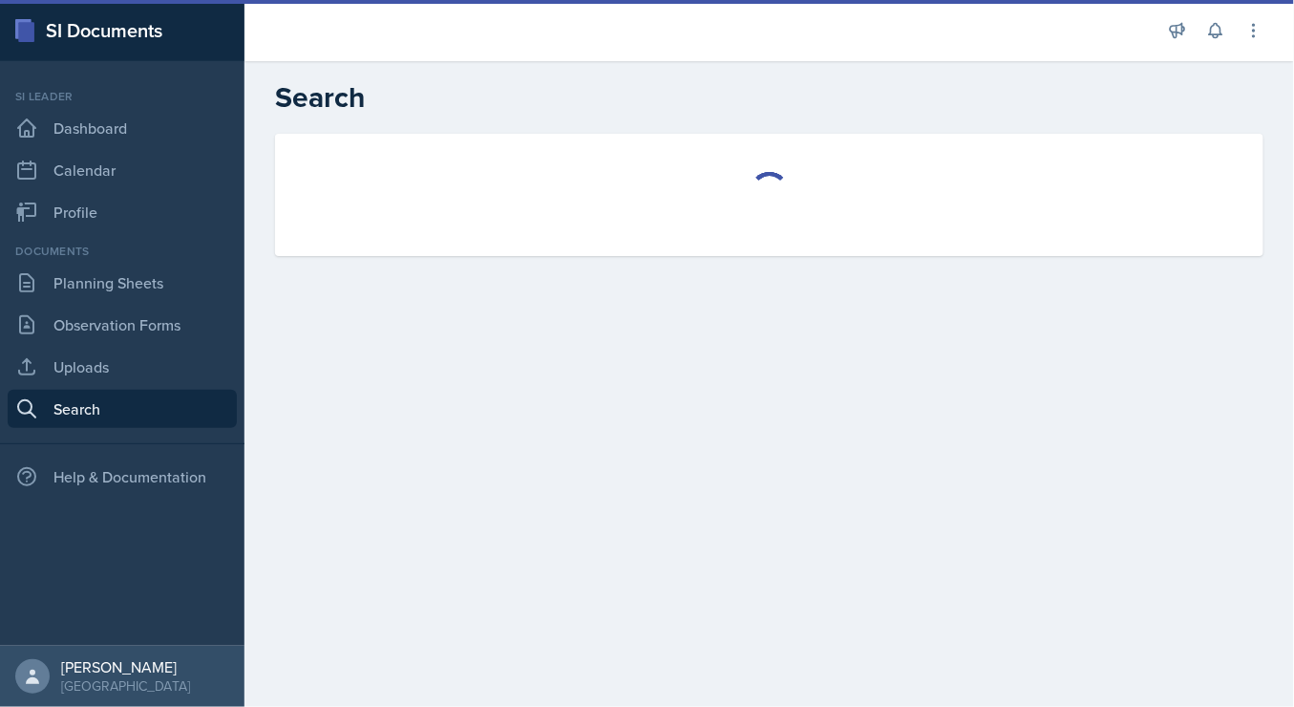
select select "all"
select select "1"
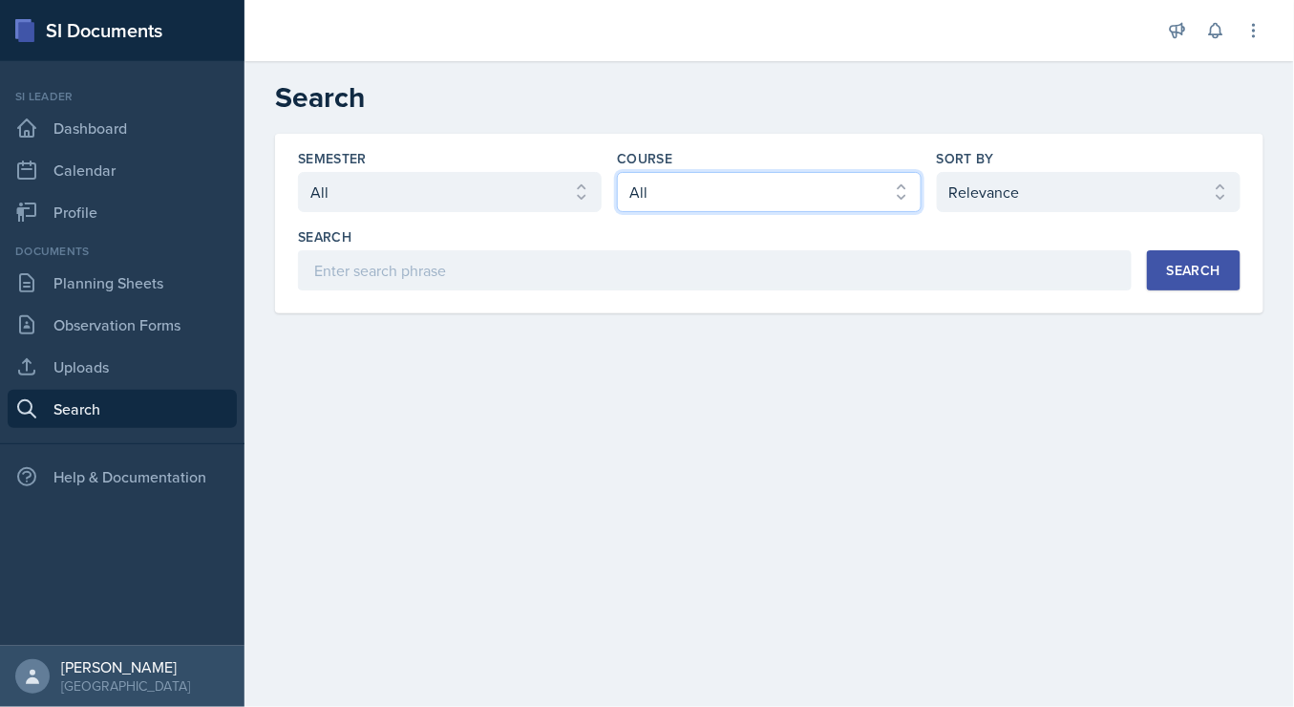
click at [623, 194] on select "Select course All ACCT 2101 ACCT 2102 ACCT 4050 ANTH 1102 ANTH 3301 ARCH 1000 A…" at bounding box center [769, 192] width 304 height 40
select select "3c4b3565-585b-46e2-bb66-4719410f632f"
click at [617, 172] on select "Select course All ACCT 2101 ACCT 2102 ACCT 4050 ANTH 1102 ANTH 3301 ARCH 1000 A…" at bounding box center [769, 192] width 304 height 40
click at [1187, 272] on div "Search" at bounding box center [1193, 270] width 53 height 15
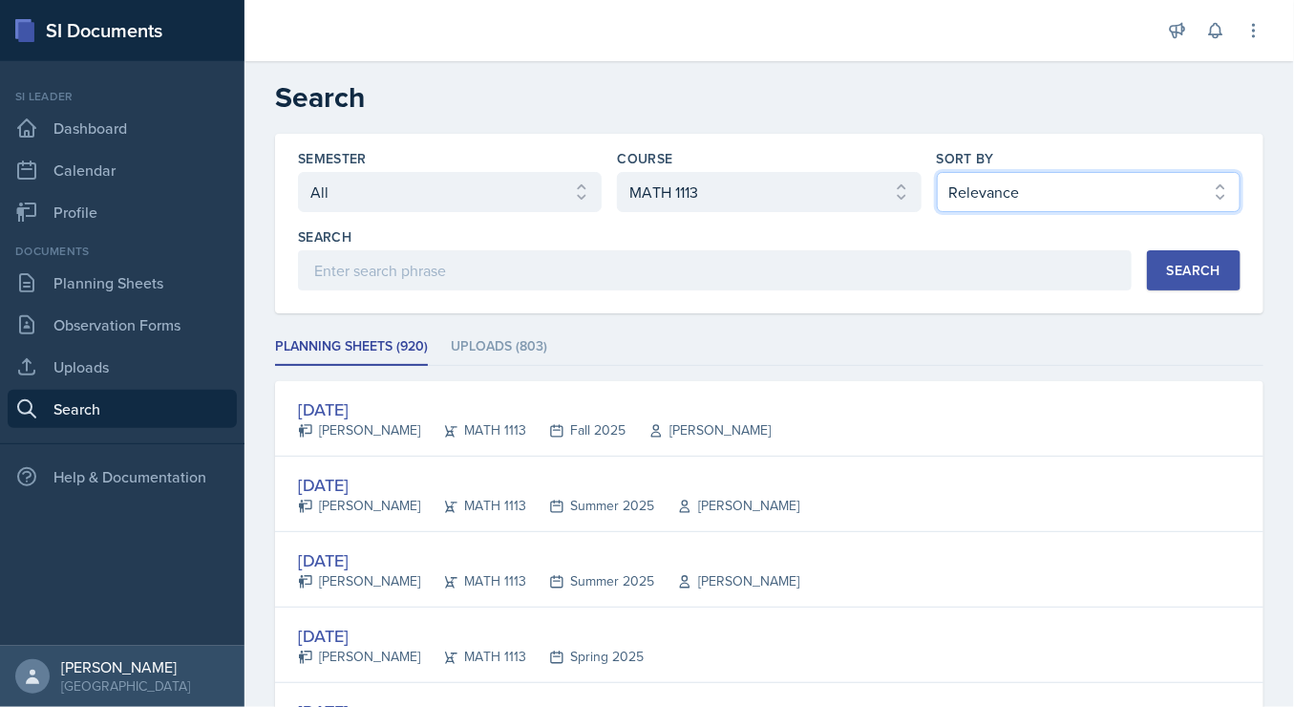
click at [1000, 189] on select "Select sort by Relevance Document Date (Asc) Document Date (Desc)" at bounding box center [1089, 192] width 304 height 40
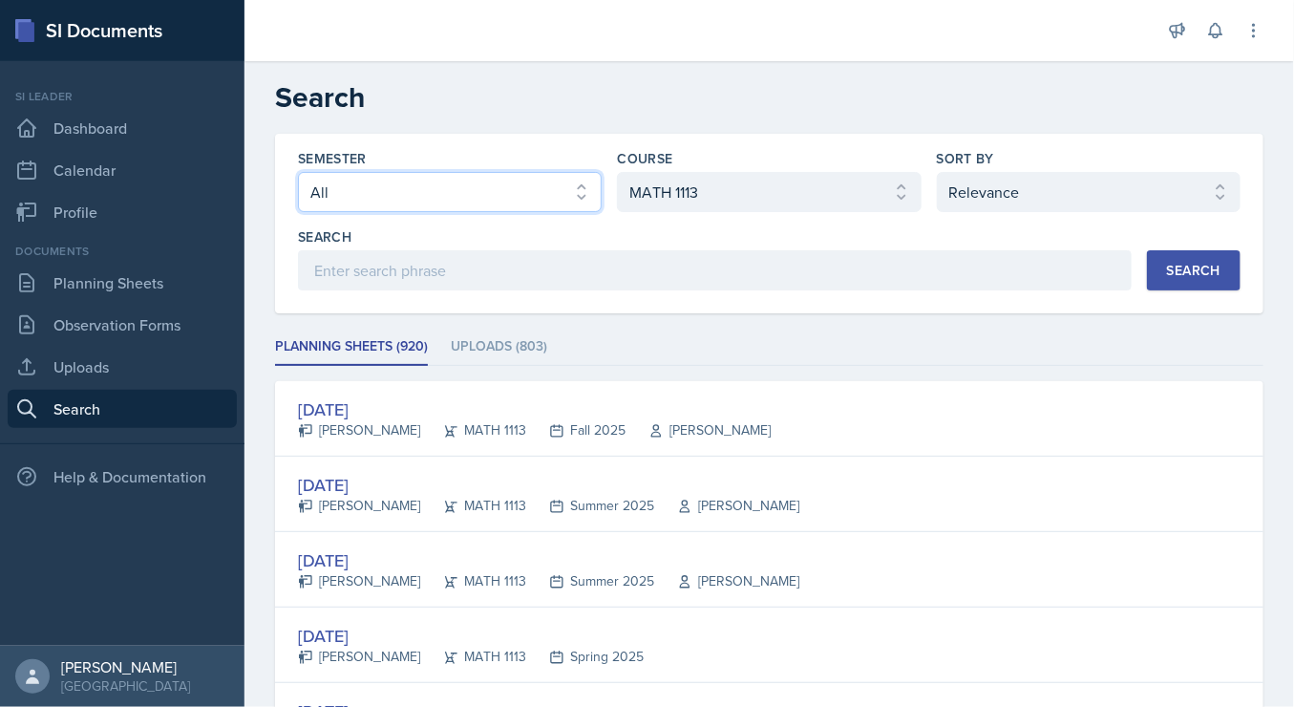
click at [462, 185] on select "Select semester All Fall 2025 Summer 2025 Spring 2025 Fall 2024 Summer 2024 Spr…" at bounding box center [450, 192] width 304 height 40
select select "e2039551-f485-4c1b-a525-5b9893bb04c4"
click at [298, 172] on select "Select semester All Fall 2025 Summer 2025 Spring 2025 Fall 2024 Summer 2024 Spr…" at bounding box center [450, 192] width 304 height 40
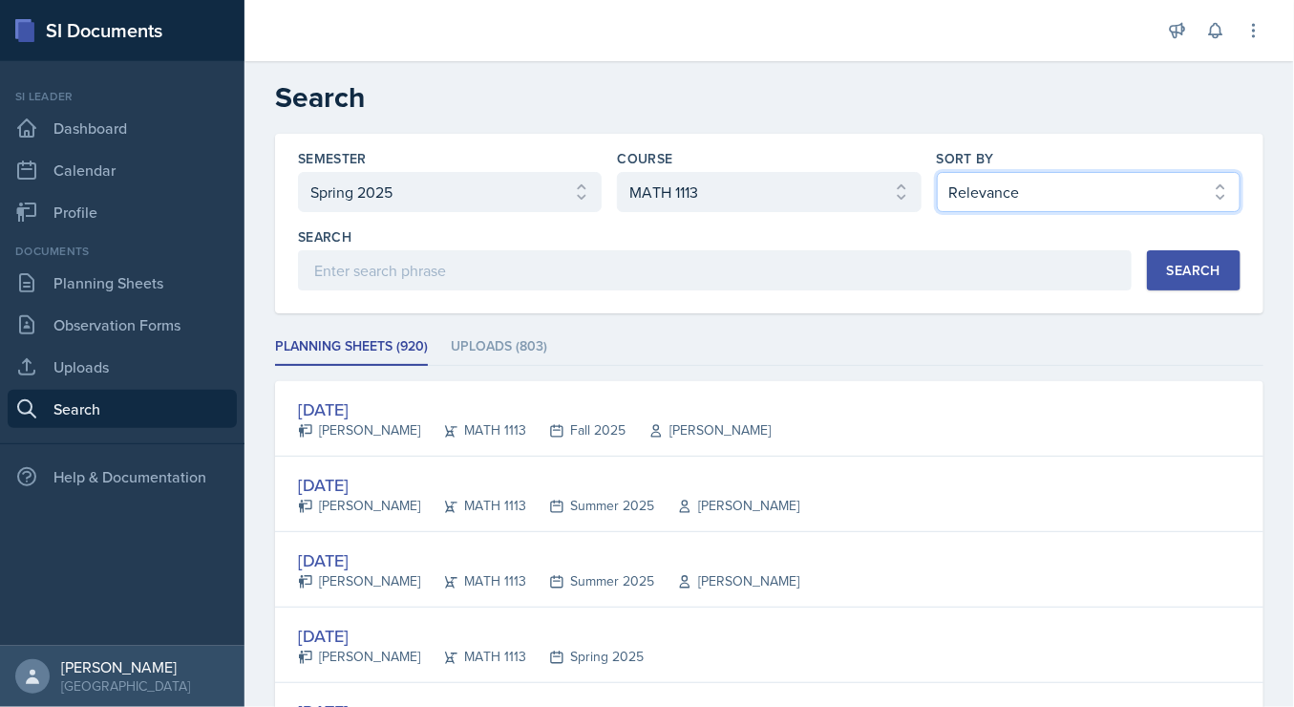
click at [1142, 176] on select "Select sort by Relevance Document Date (Asc) Document Date (Desc)" at bounding box center [1089, 192] width 304 height 40
select select "2"
click at [937, 172] on select "Select sort by Relevance Document Date (Asc) Document Date (Desc)" at bounding box center [1089, 192] width 304 height 40
click at [1169, 270] on div "Search" at bounding box center [1193, 270] width 53 height 15
click at [1059, 199] on select "Select sort by Relevance Document Date (Asc) Document Date (Desc)" at bounding box center [1089, 192] width 304 height 40
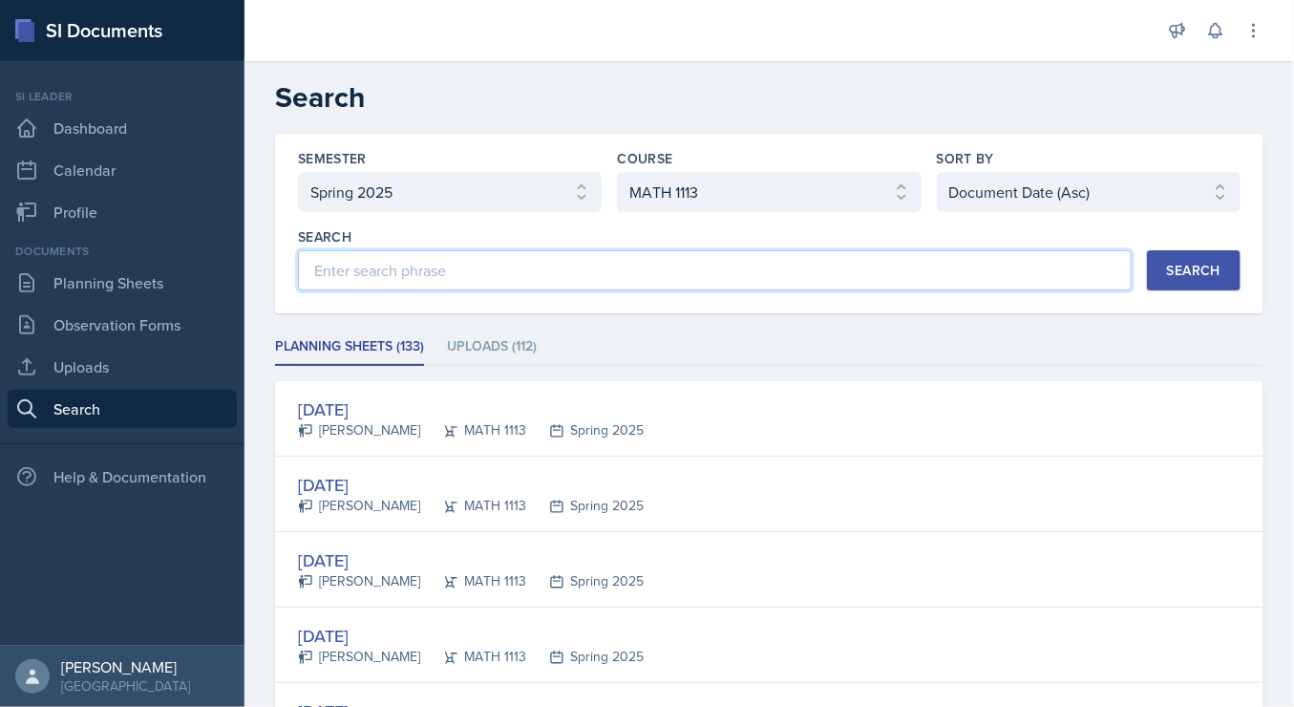
click at [716, 275] on input at bounding box center [715, 270] width 834 height 40
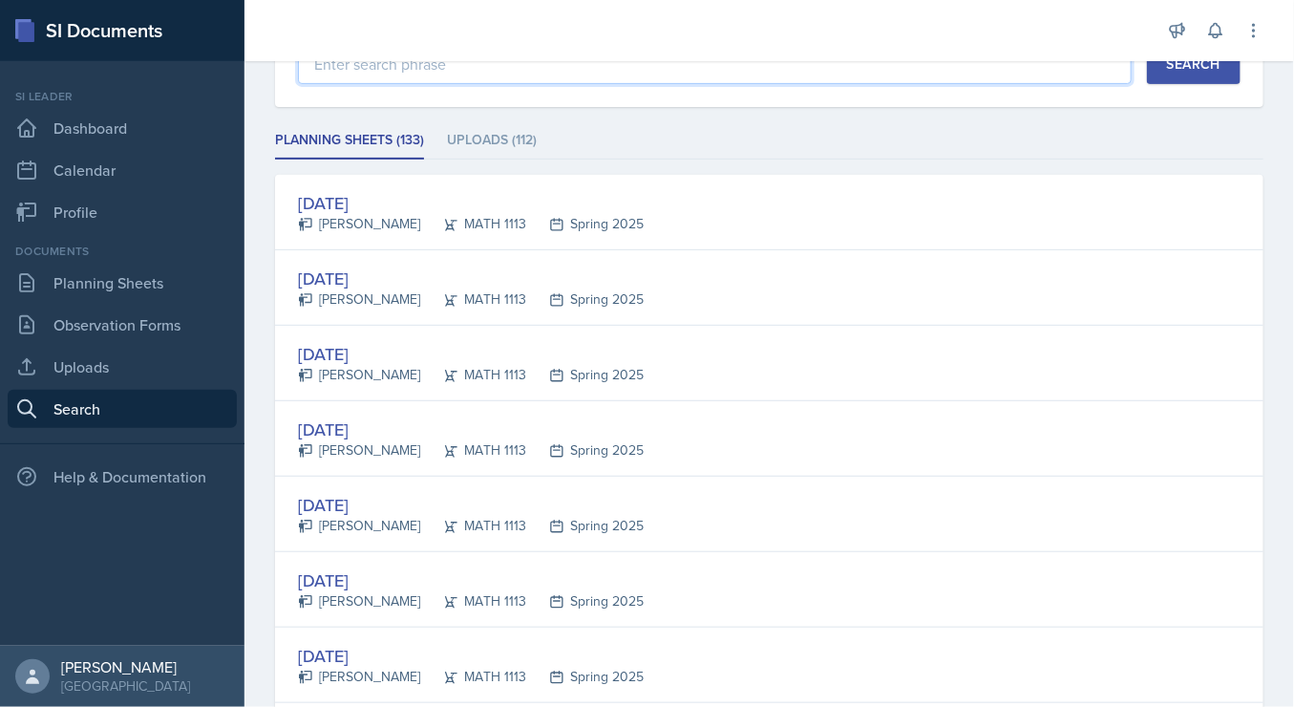
scroll to position [205, 0]
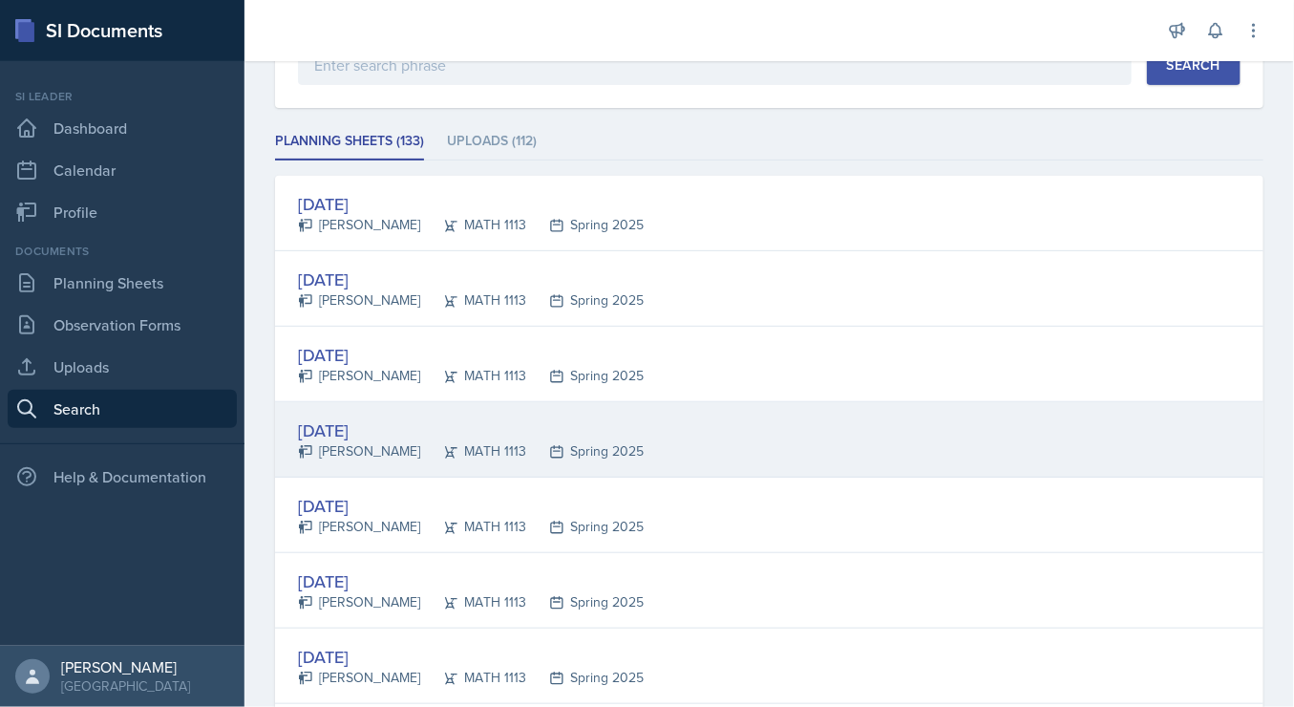
click at [359, 421] on div "[DATE]" at bounding box center [471, 430] width 346 height 26
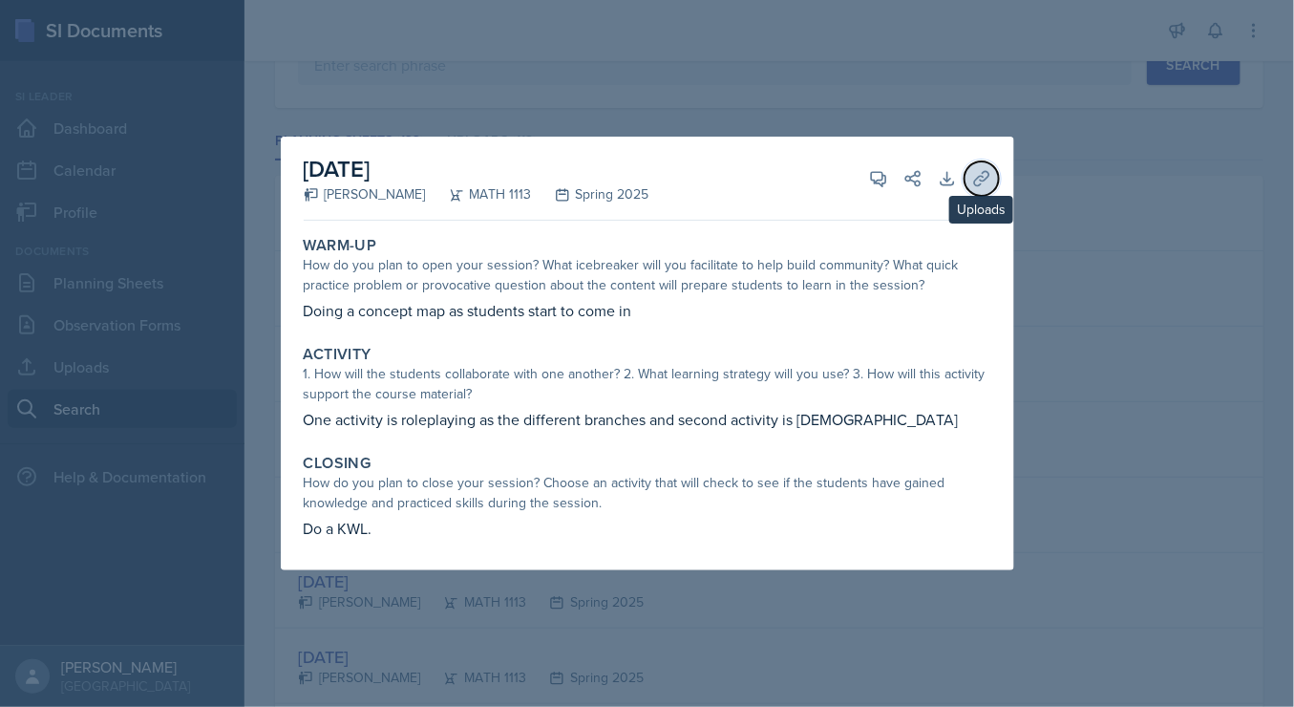
click at [973, 173] on icon at bounding box center [981, 178] width 19 height 19
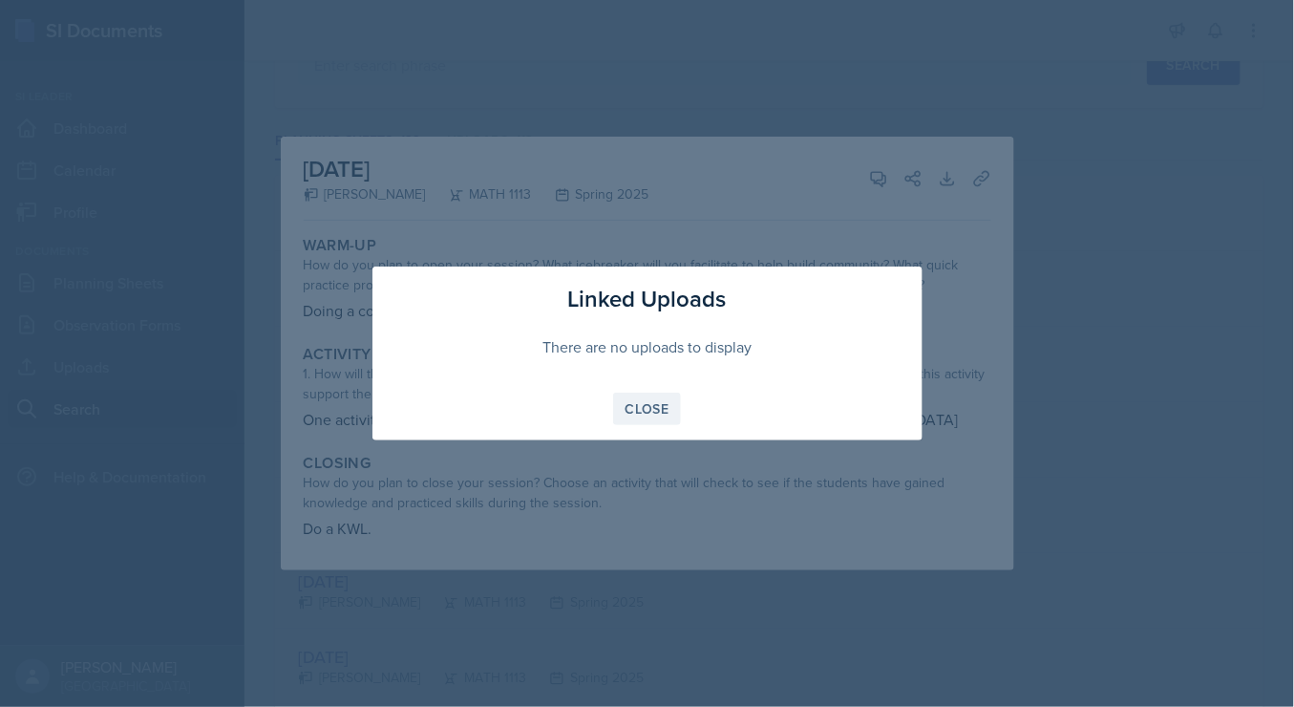
click at [641, 418] on button "Close" at bounding box center [647, 408] width 69 height 32
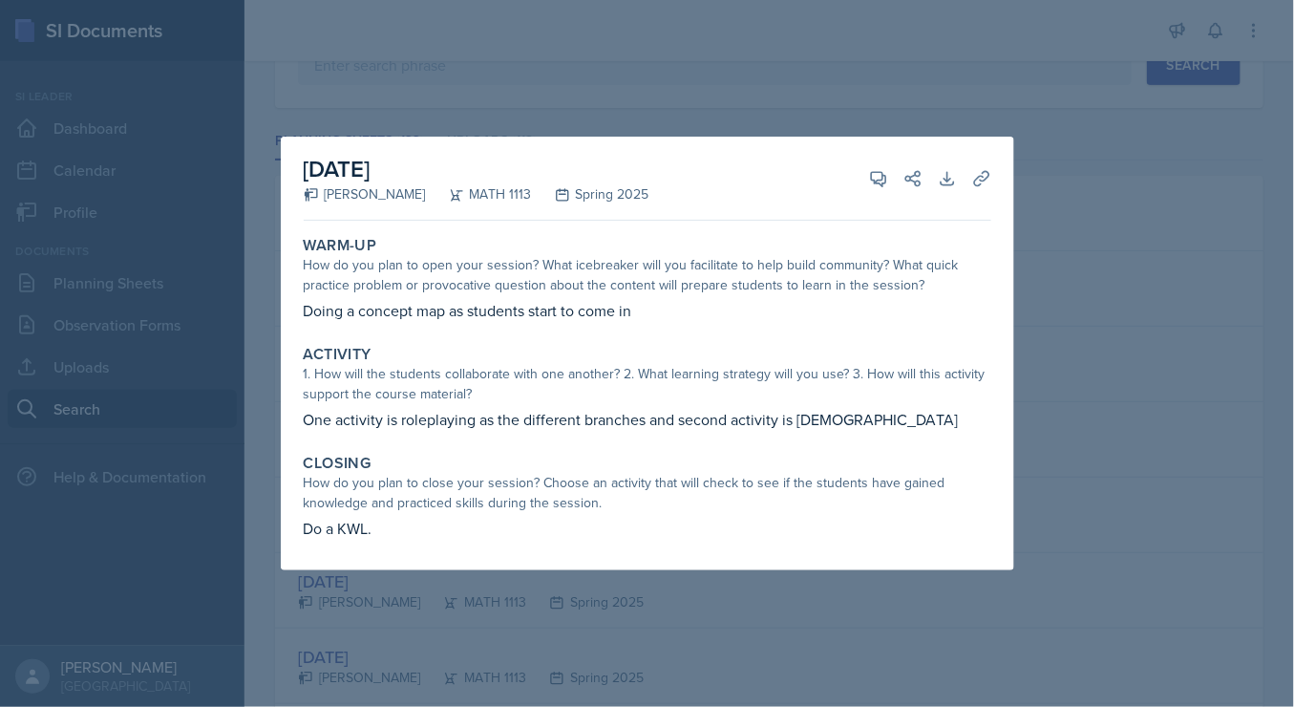
click at [1113, 216] on div at bounding box center [647, 353] width 1294 height 707
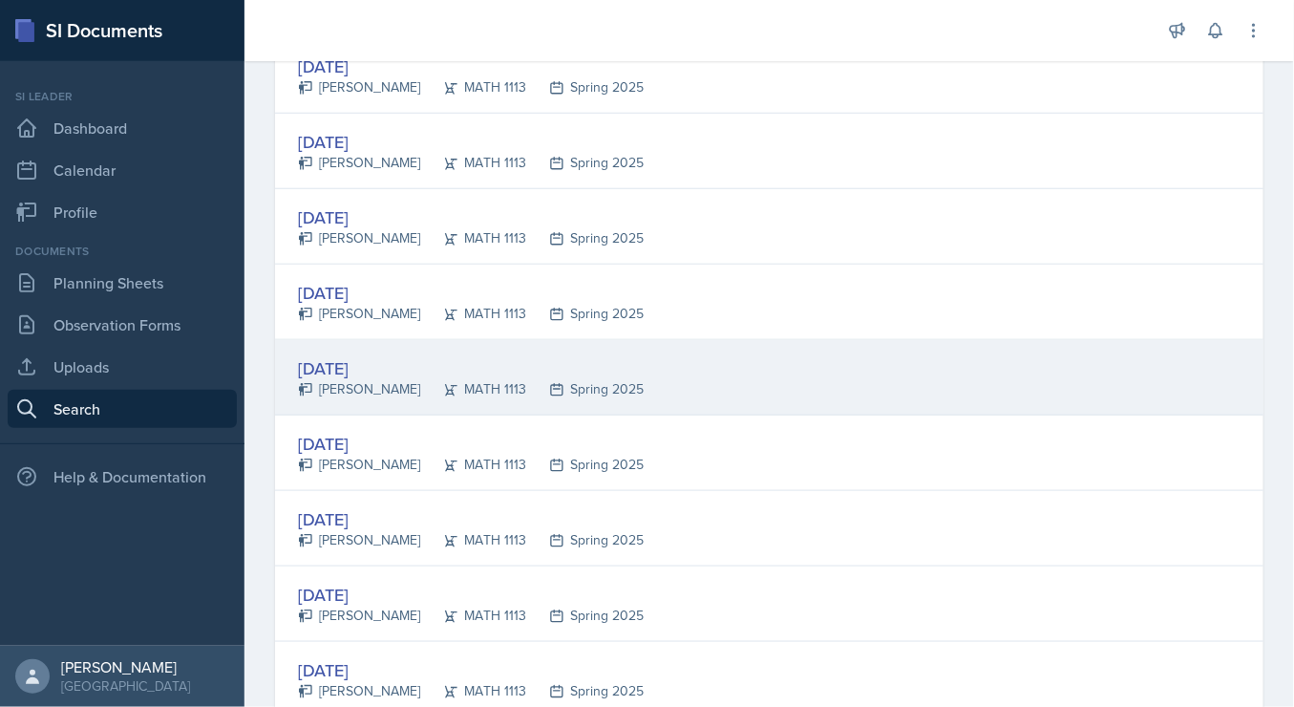
scroll to position [509, 0]
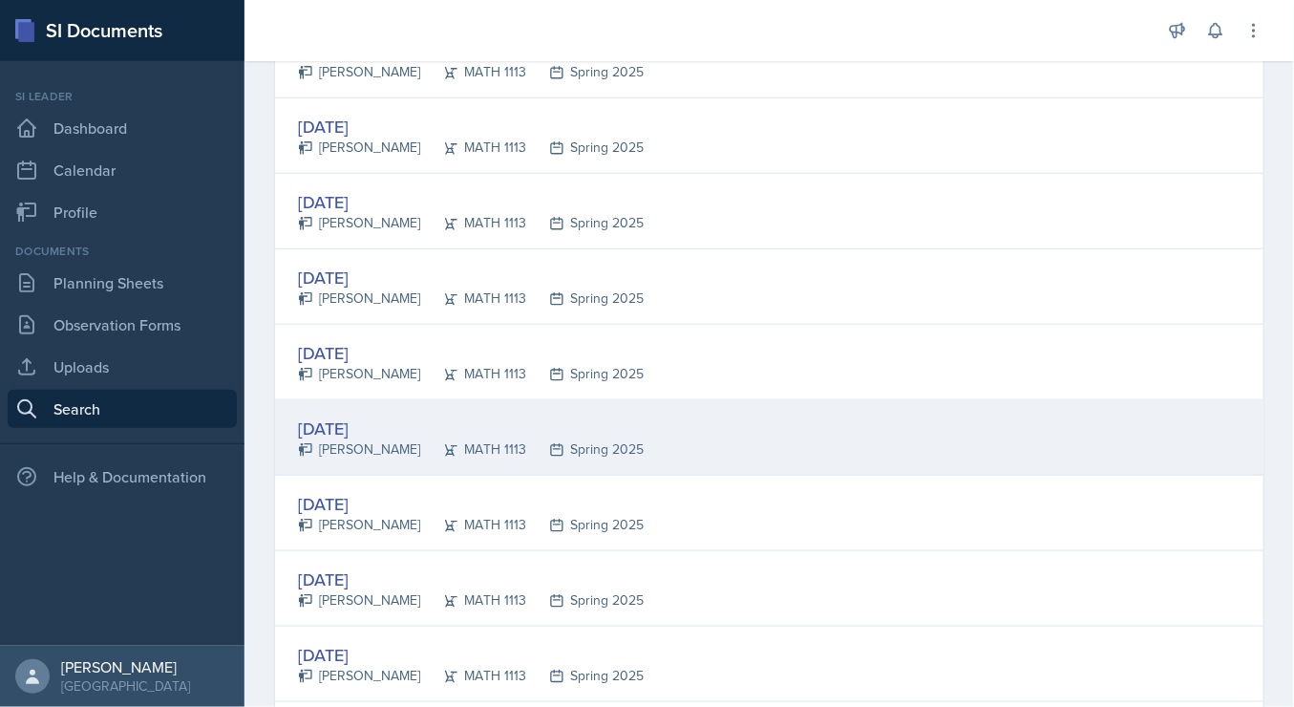
click at [396, 421] on div "[DATE]" at bounding box center [471, 428] width 346 height 26
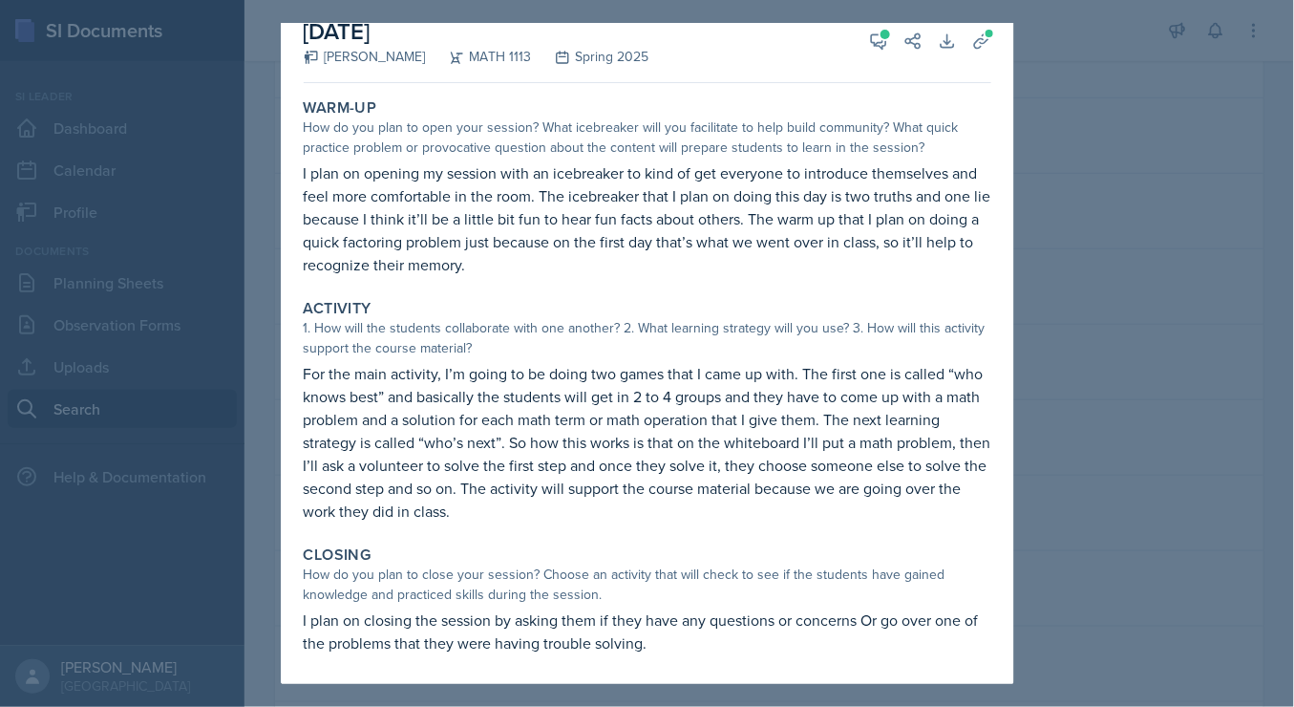
scroll to position [0, 0]
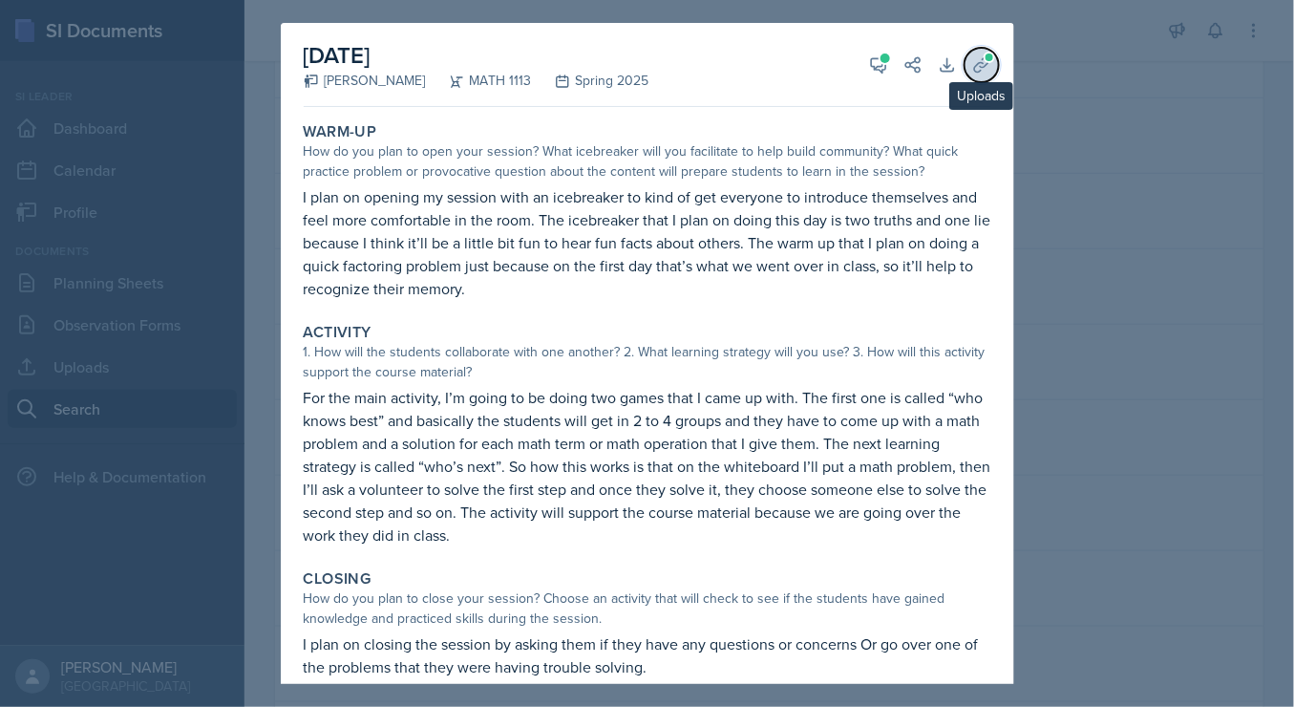
click at [974, 65] on icon at bounding box center [981, 64] width 14 height 14
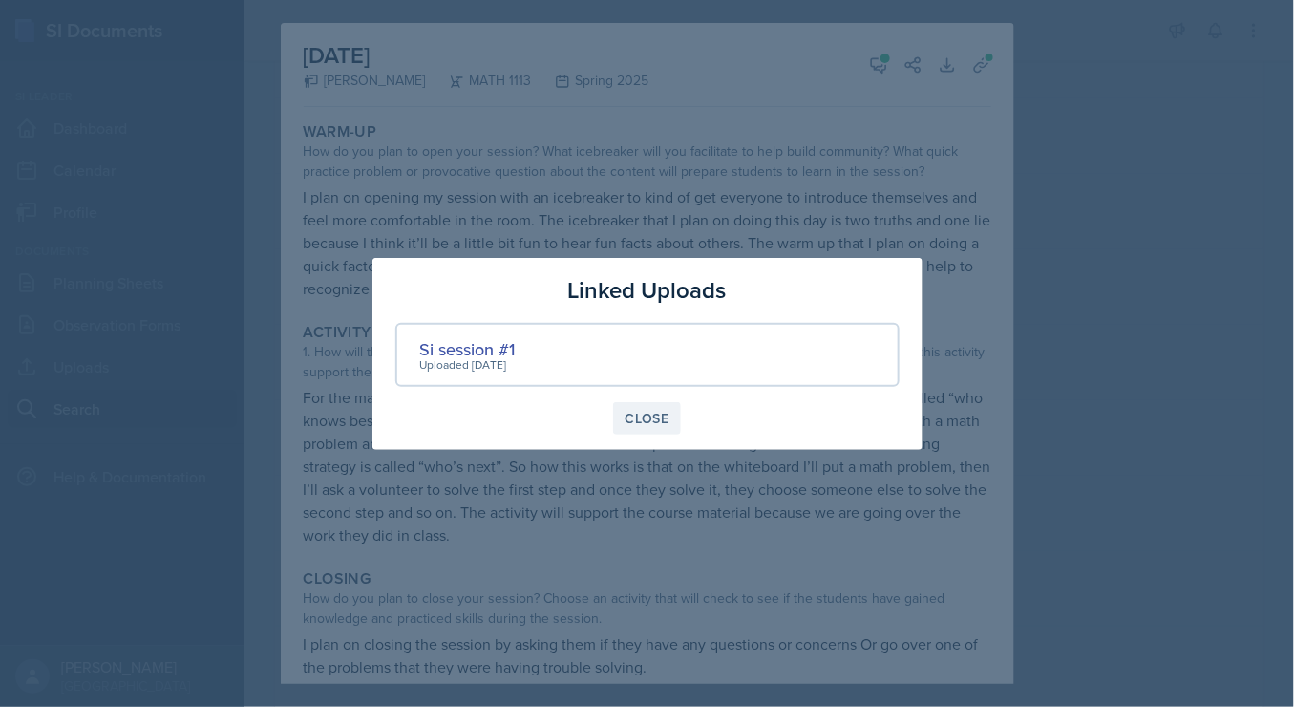
click at [654, 431] on button "Close" at bounding box center [647, 418] width 69 height 32
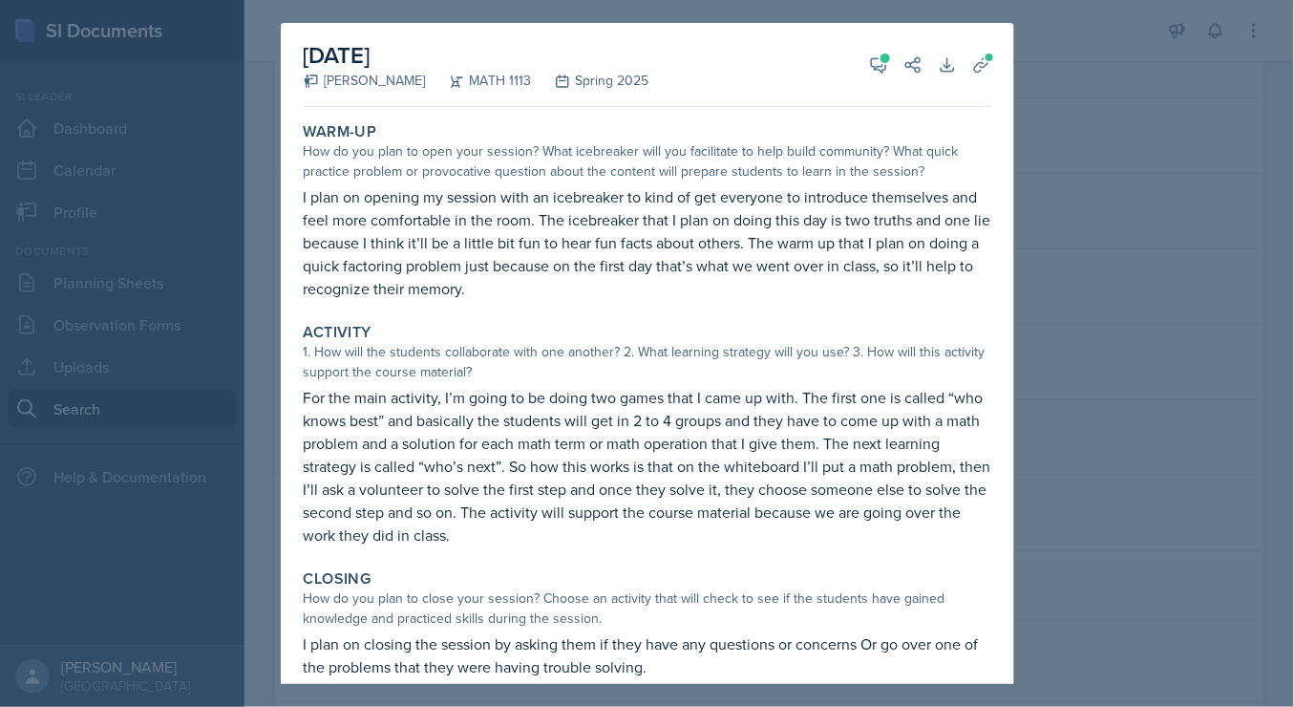
click at [1206, 174] on div at bounding box center [647, 353] width 1294 height 707
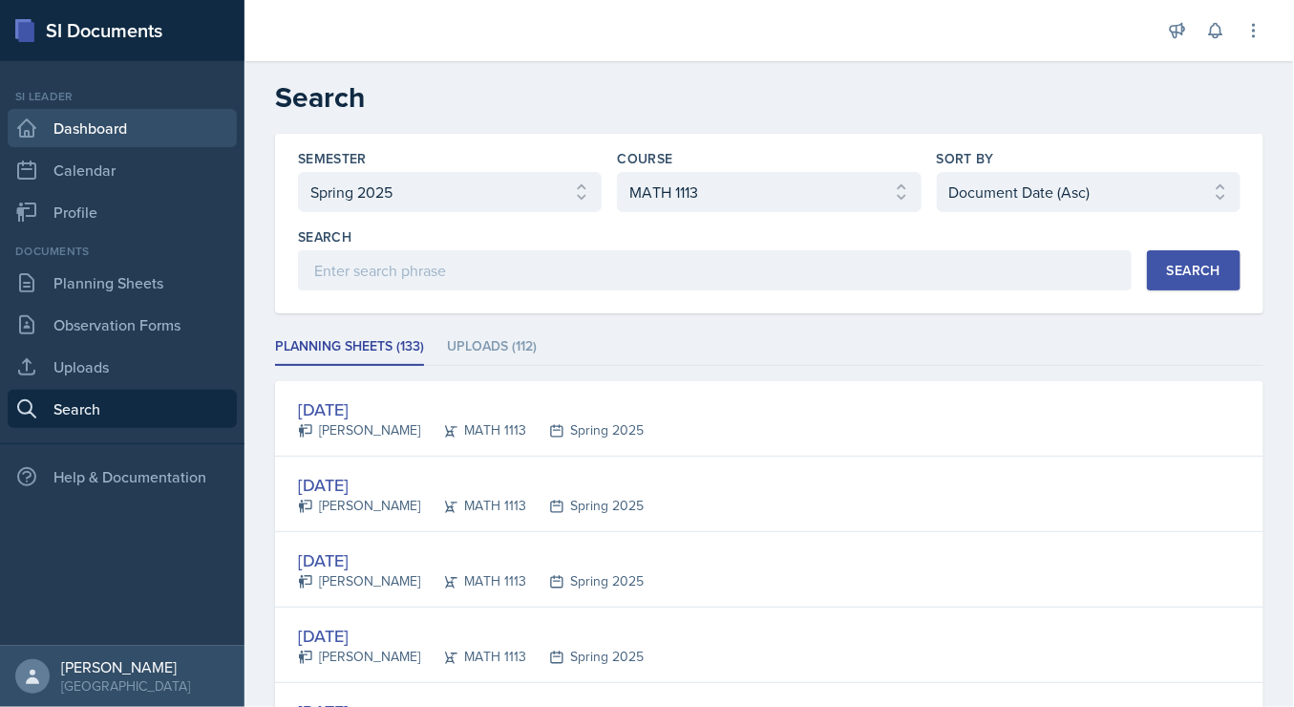
click at [82, 131] on link "Dashboard" at bounding box center [122, 128] width 229 height 38
